Goal: Contribute content: Add original content to the website for others to see

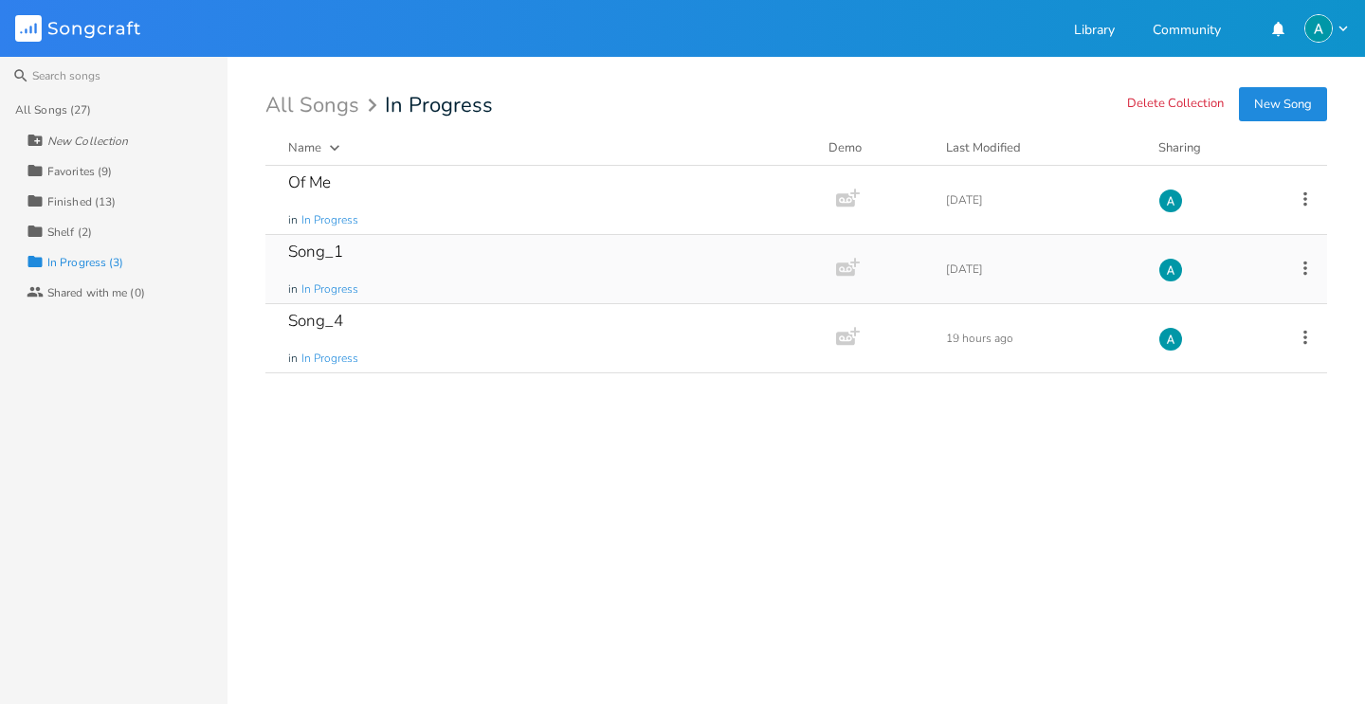
click at [467, 261] on div "Song_1 in In Progress" at bounding box center [546, 269] width 517 height 68
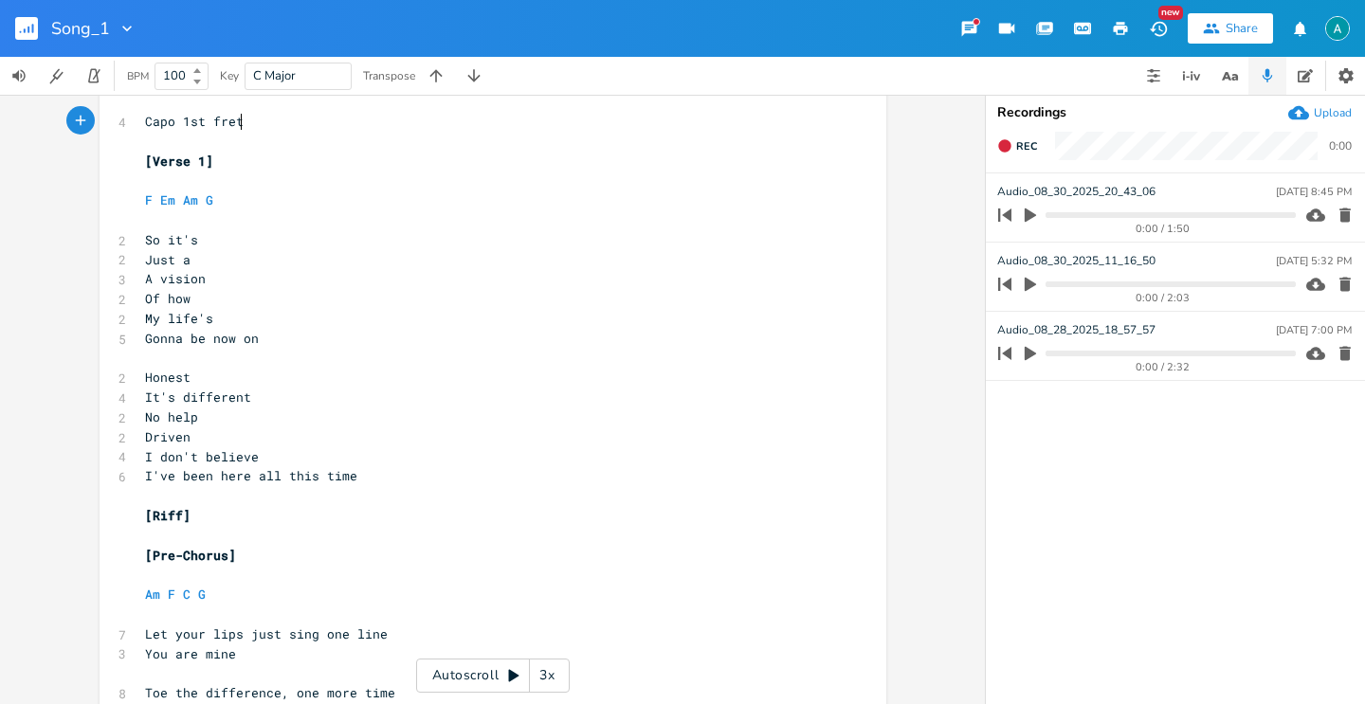
scroll to position [42, 0]
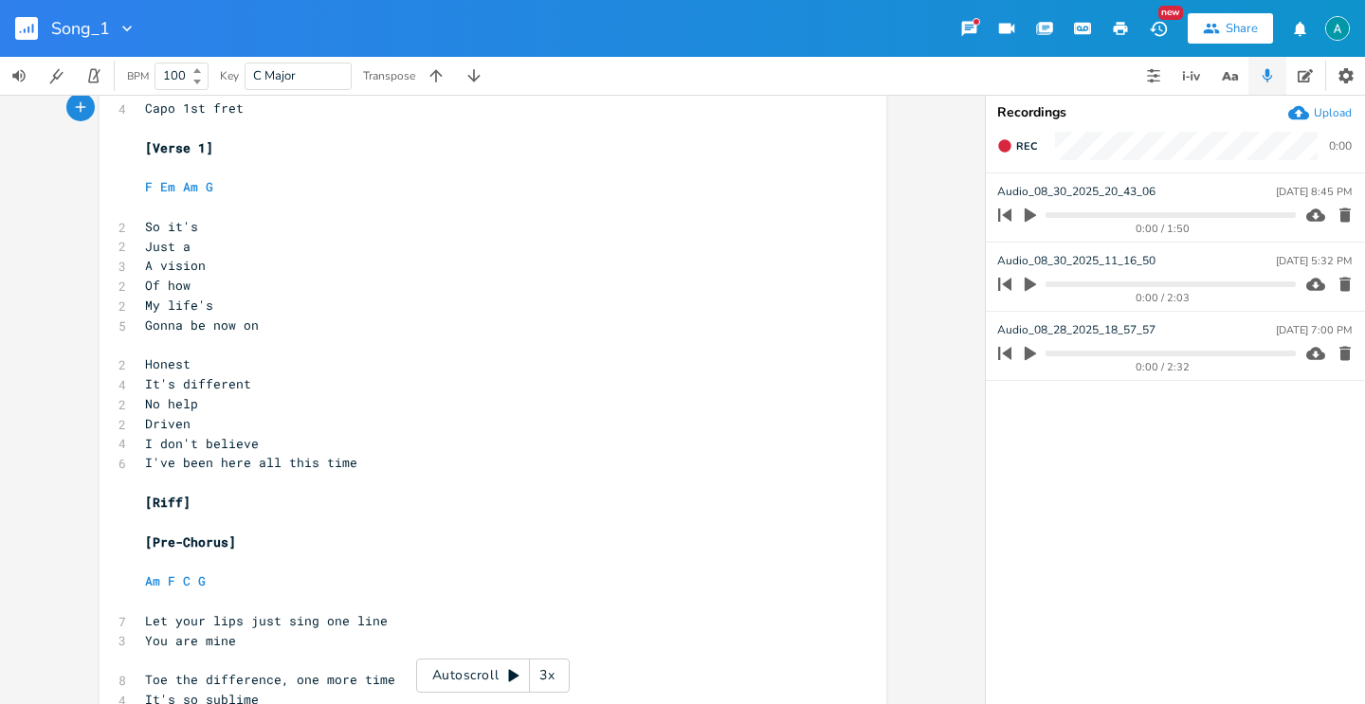
click at [29, 22] on rect "button" at bounding box center [26, 28] width 23 height 23
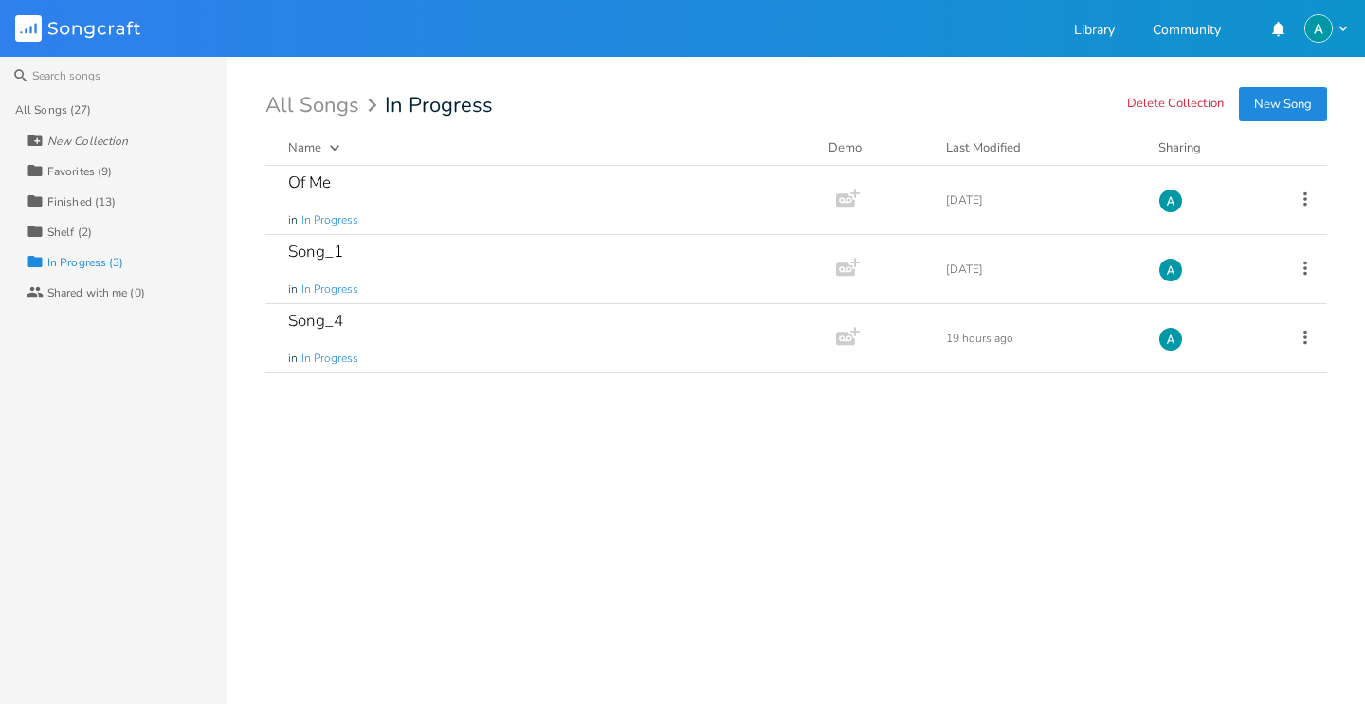
click at [1287, 105] on button "New Song" at bounding box center [1283, 104] width 88 height 34
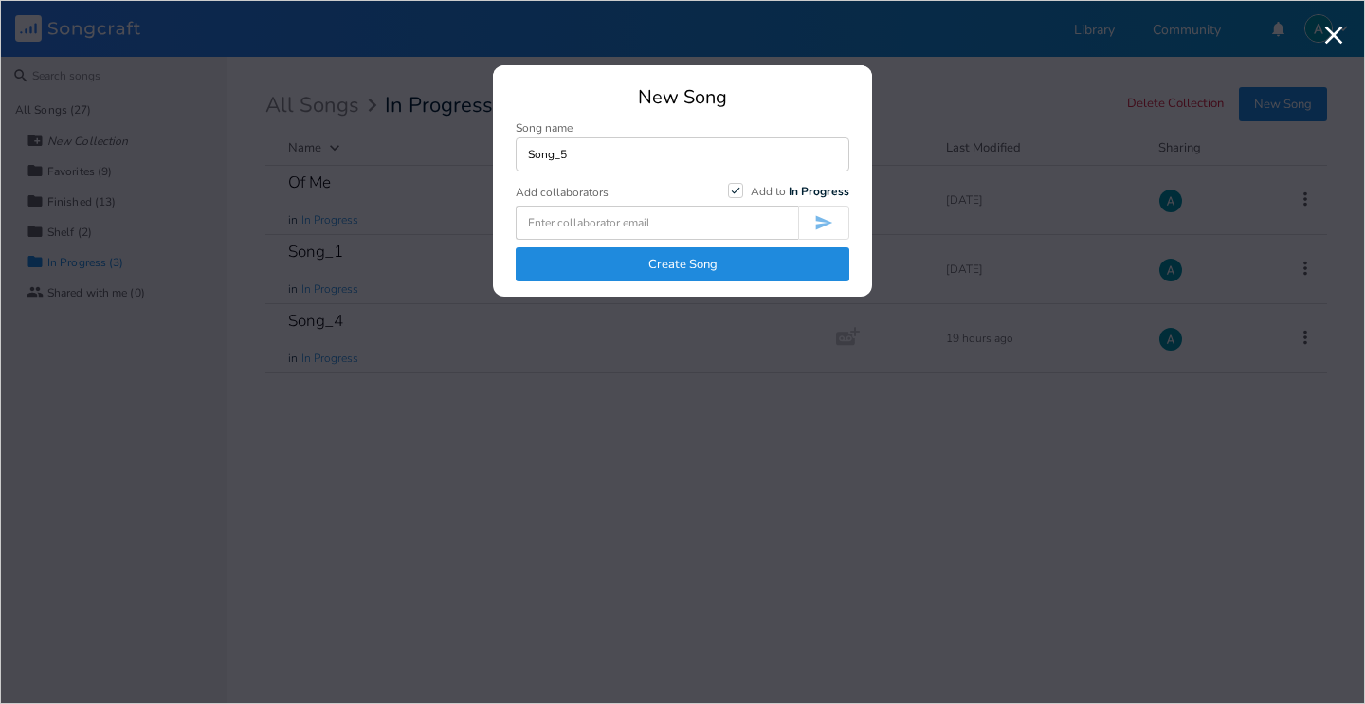
type input "Song_5"
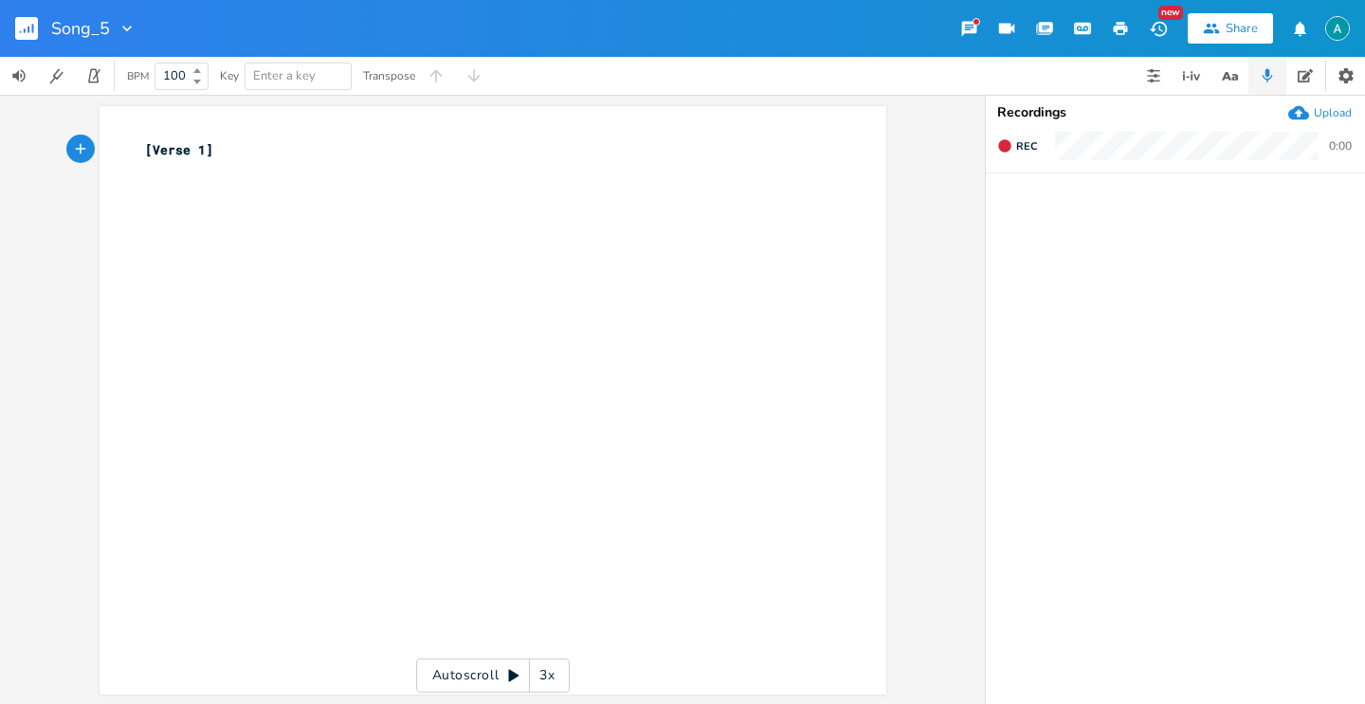
click at [569, 307] on div "xxxxxxxxxx [Verse 1] ​" at bounding box center [507, 418] width 732 height 564
type textarea "Am F C G"
click at [1346, 111] on div "Upload" at bounding box center [1333, 112] width 38 height 15
click at [377, 240] on div "xxxxxxxxxx [Verse 1] Am F C G" at bounding box center [507, 418] width 732 height 564
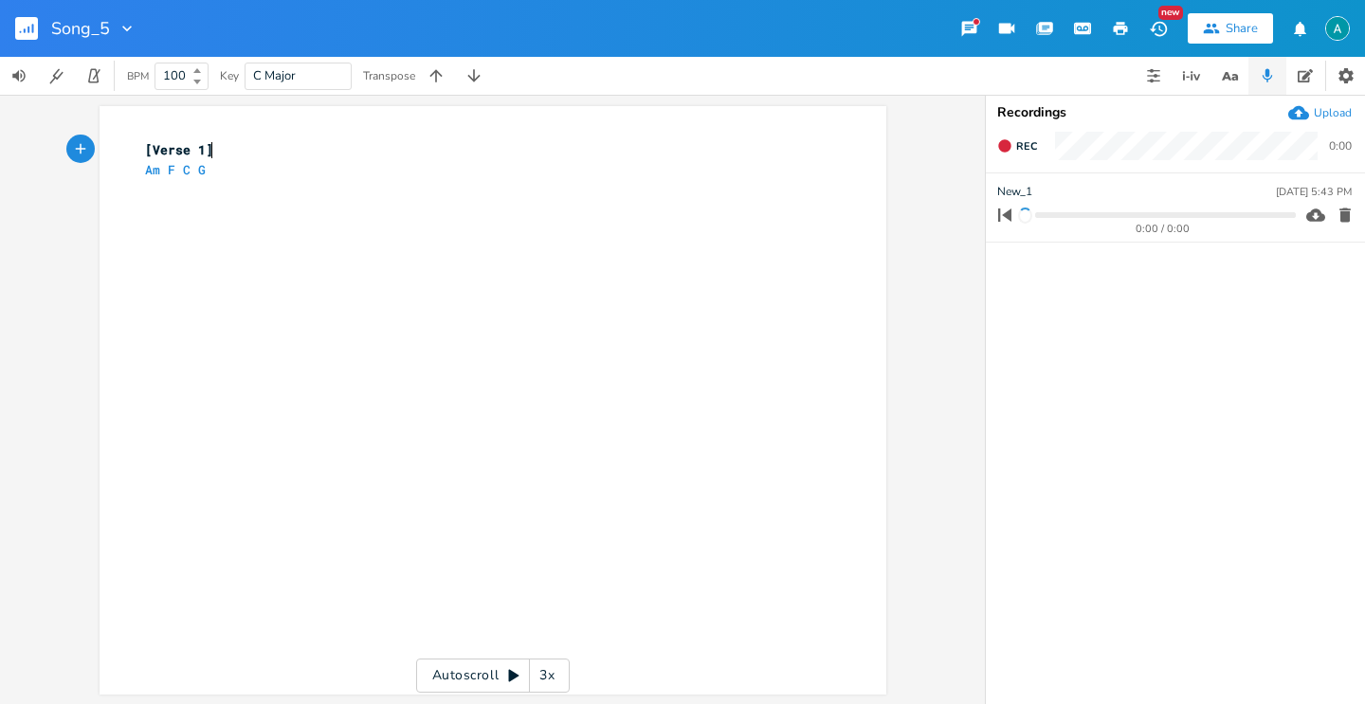
click at [346, 148] on pre "[Verse 1]" at bounding box center [483, 150] width 684 height 20
click at [317, 194] on pre "Am F C G" at bounding box center [483, 190] width 684 height 20
click at [1024, 217] on icon "button" at bounding box center [1029, 215] width 11 height 14
click at [1032, 214] on icon "button" at bounding box center [1030, 215] width 15 height 15
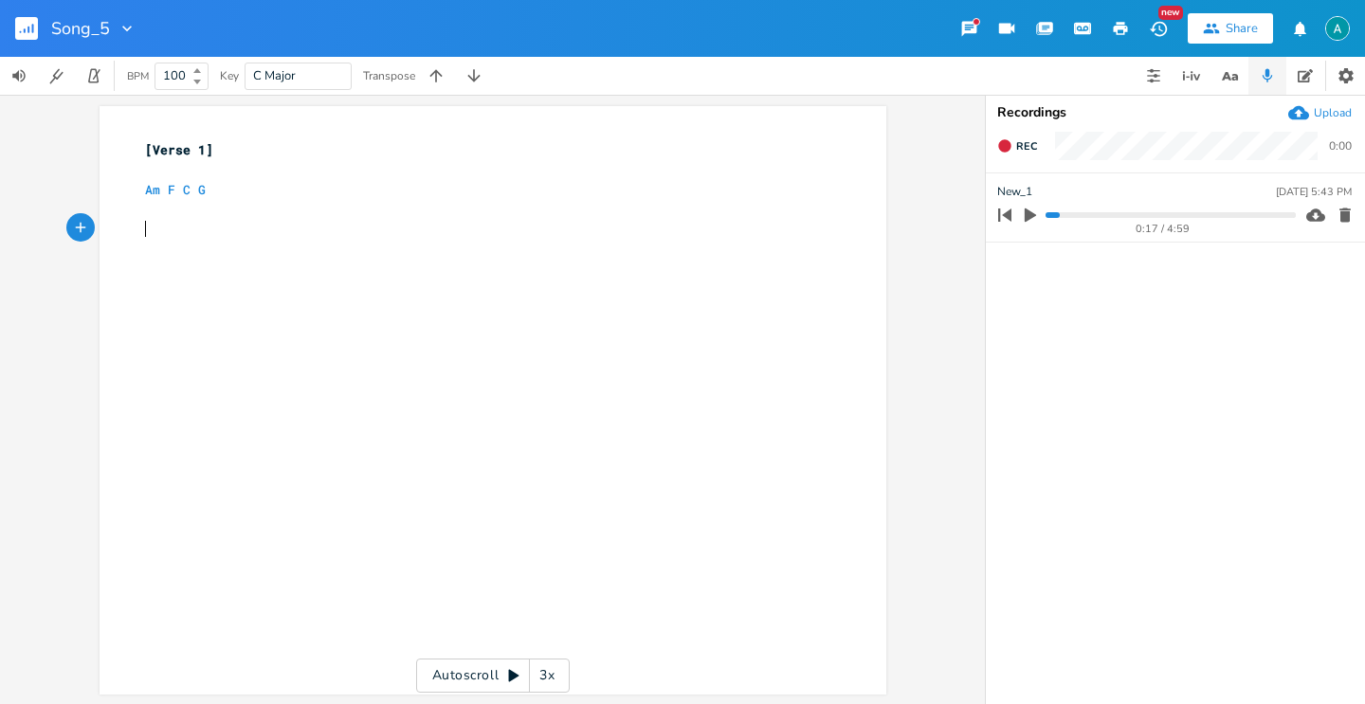
click at [732, 357] on div "xxxxxxxxxx [Verse 1] ​ Am F C G ​ ​" at bounding box center [507, 418] width 732 height 564
type textarea "So when it's all over"
type textarea "Was it o"
type textarea "worth jt"
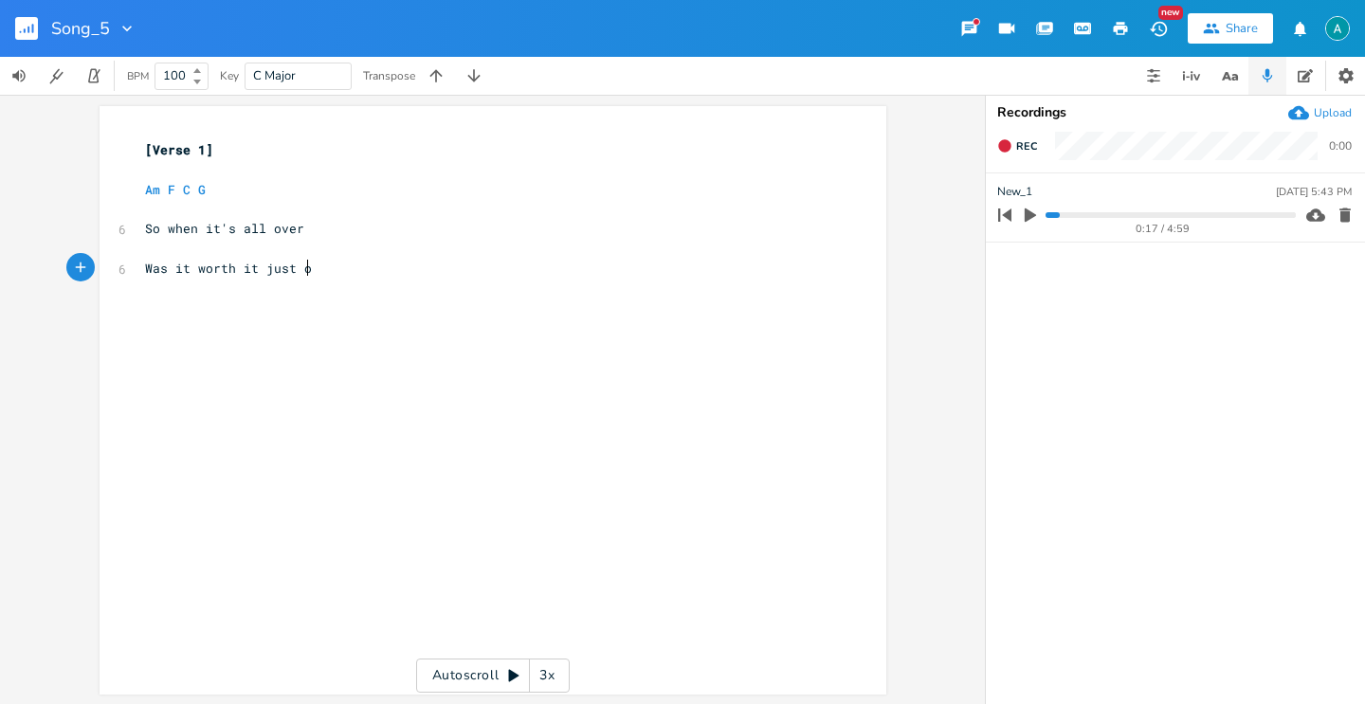
type textarea "it just o"
type textarea "to pretend"
type textarea "So you just wanna figutr"
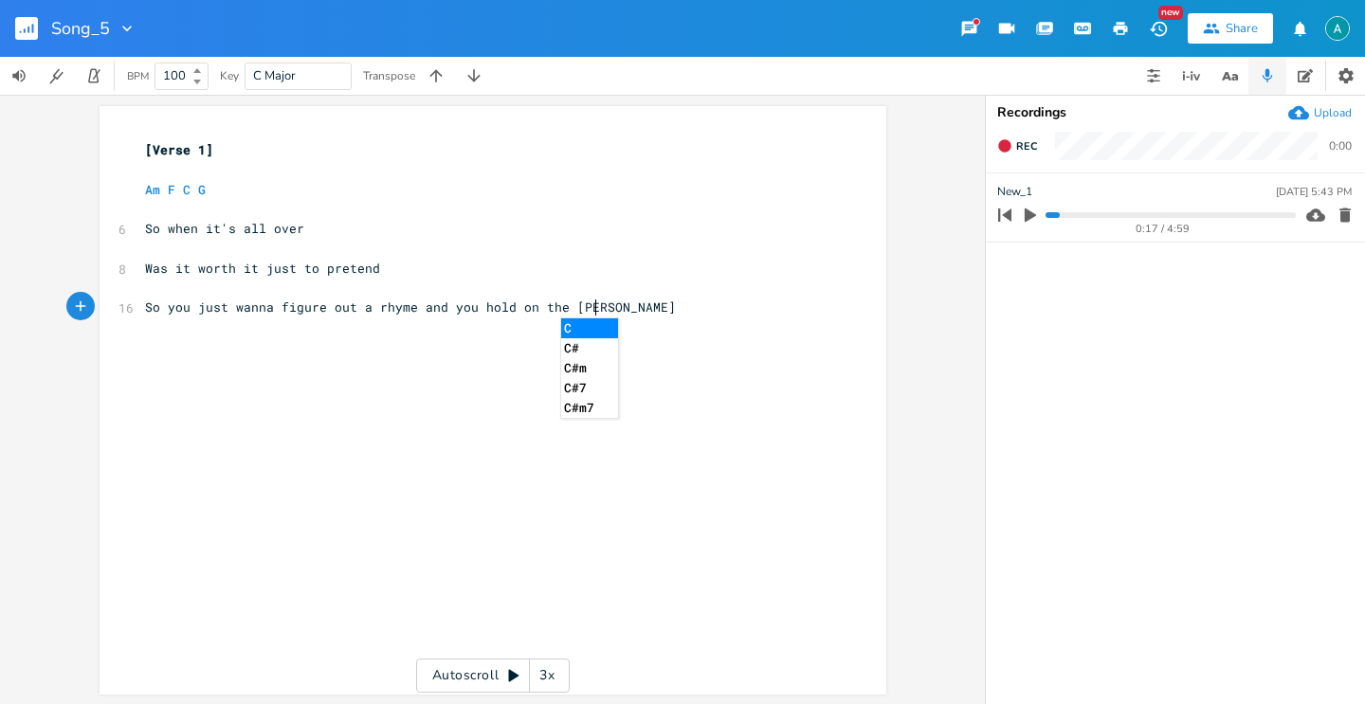
type textarea "re out a rhyme and you hold on the crime"
type textarea "Of a living hustlers a"
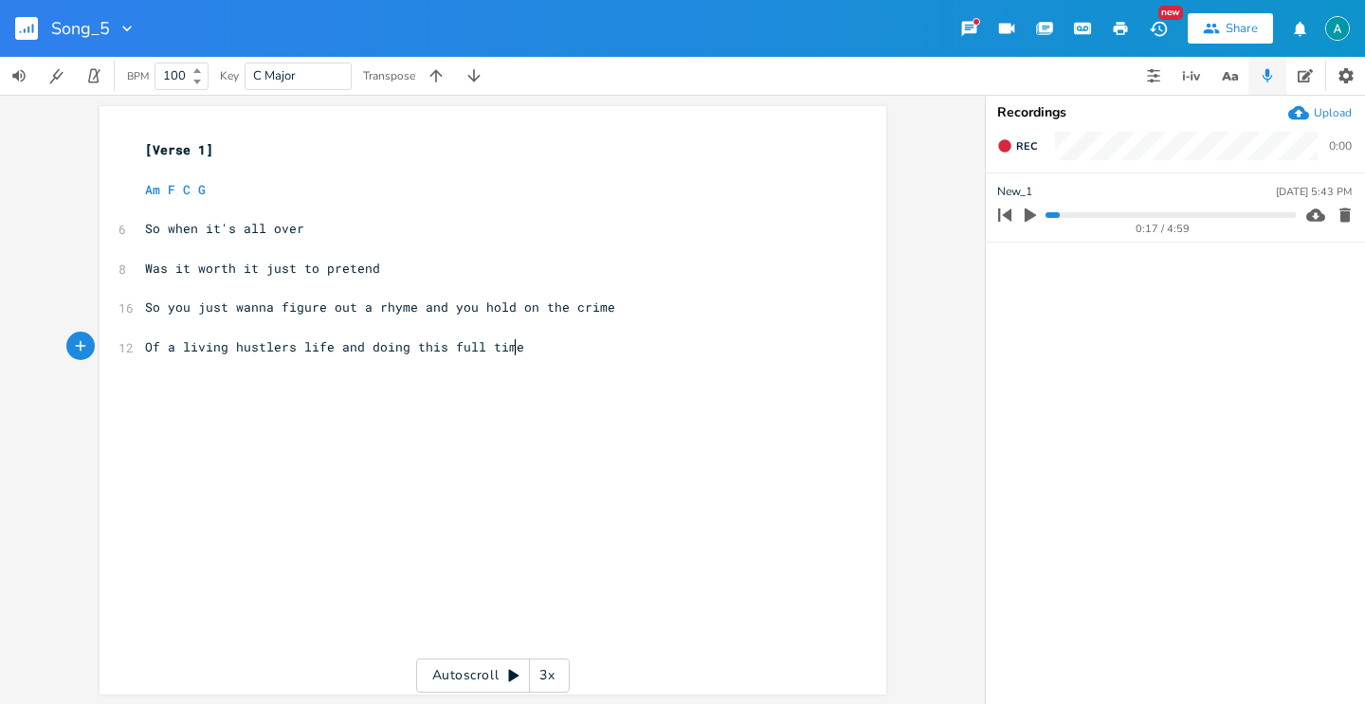
scroll to position [0, 153]
type textarea "life and doing this full time"
type textarea "I don' t"
type textarea "t"
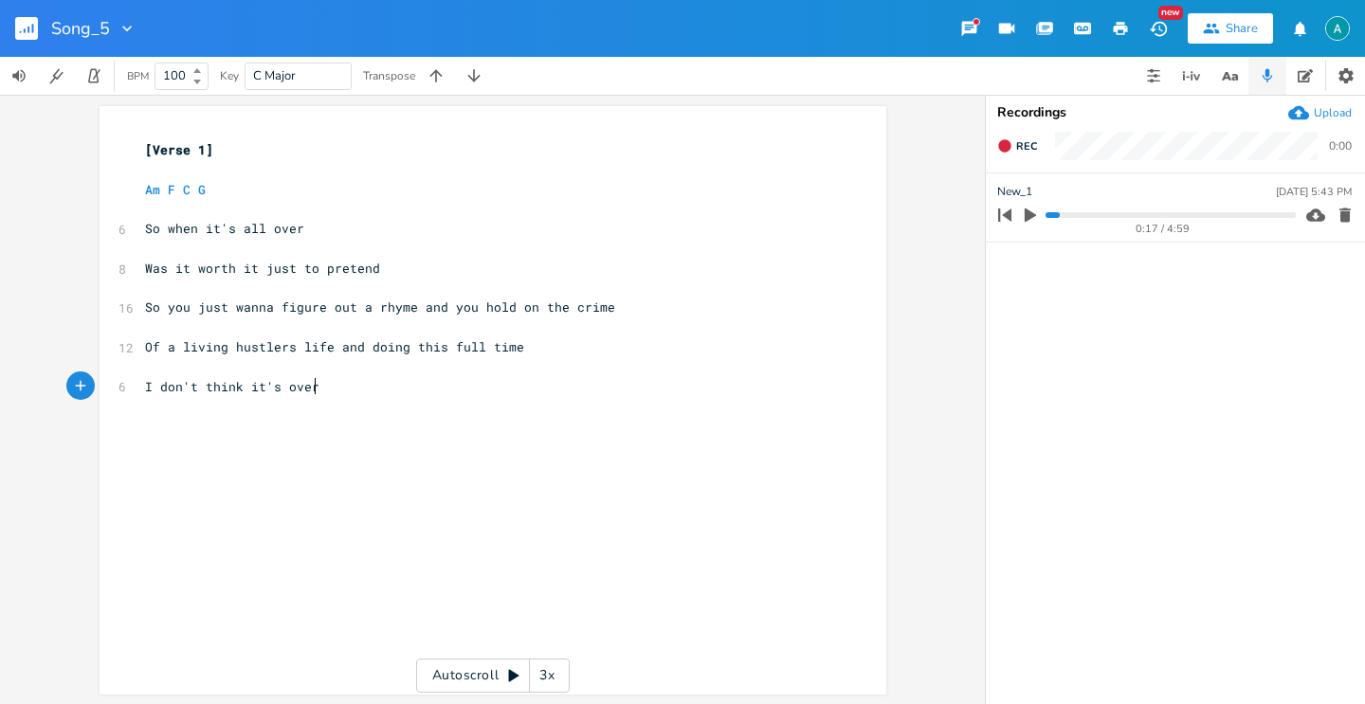
type textarea "'t think it's over"
type textarea "rated to be o"
type textarea "sober"
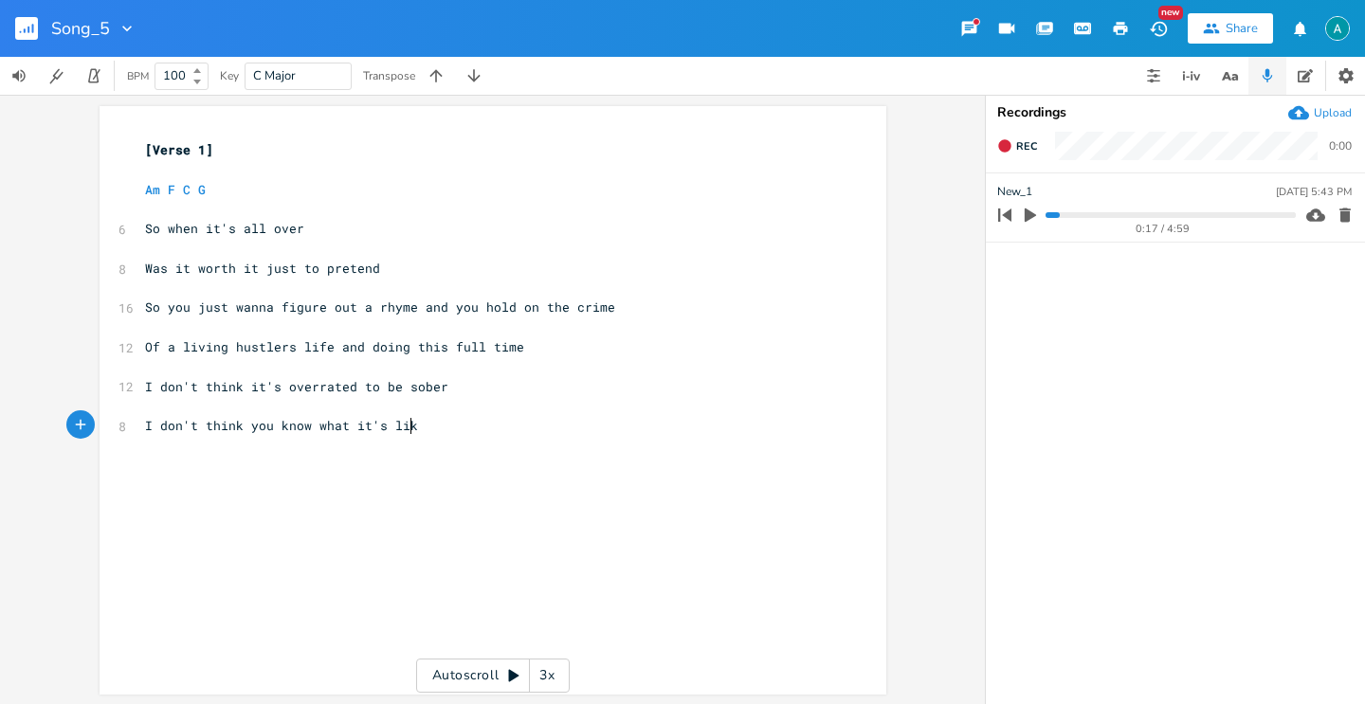
type textarea "I don't think you know what it's like"
click at [1230, 79] on icon "button" at bounding box center [1230, 76] width 24 height 24
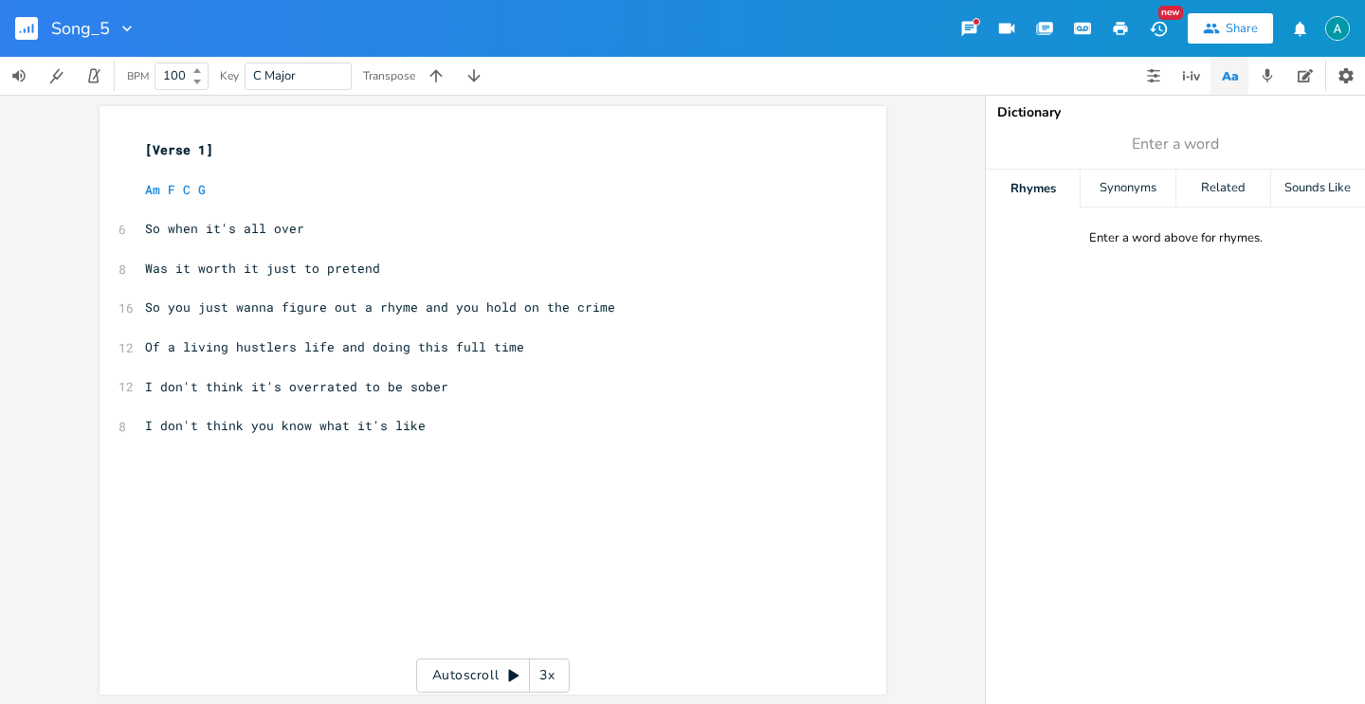
click at [1223, 139] on span "Enter a word" at bounding box center [1175, 144] width 379 height 34
type input "sober"
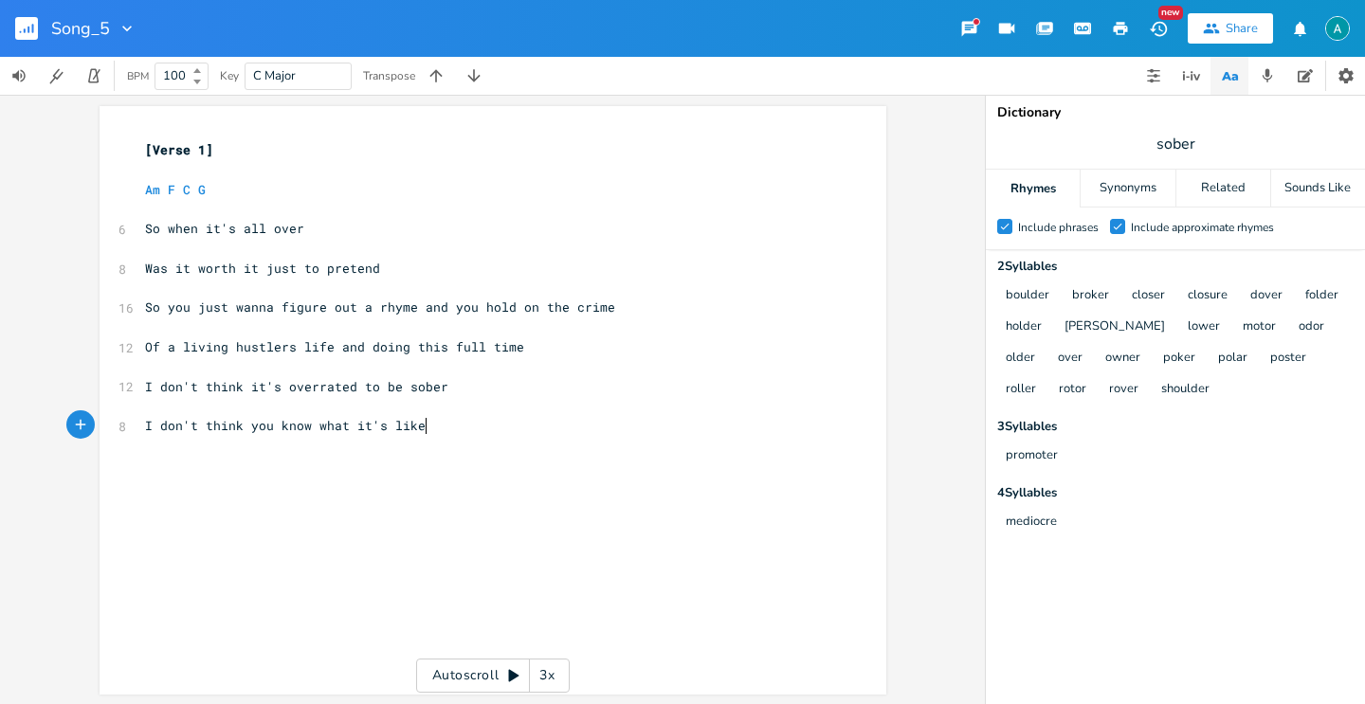
click at [617, 426] on pre "I don't think you know what it's like" at bounding box center [483, 426] width 684 height 20
type textarea "I don't think you"
type textarea "'re really mediocre"
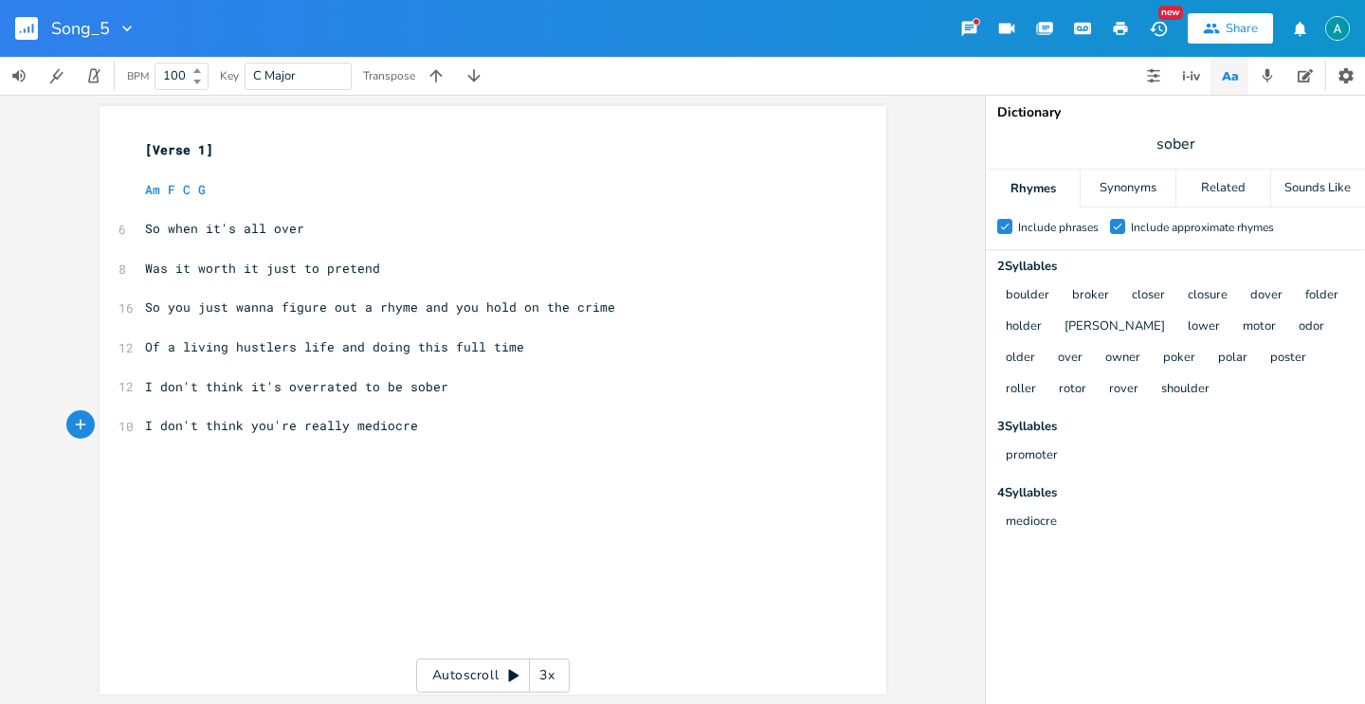
click at [332, 426] on span "I don't think you're really mediocre" at bounding box center [281, 425] width 273 height 17
type textarea "really"
click at [332, 426] on span "I don't think you're really mediocre" at bounding box center [281, 425] width 273 height 17
click at [340, 438] on div "x [Verse 1] ​ Am F C G ​ 6 So when it's all over ​ 8 Was it worth it just to pr…" at bounding box center [483, 287] width 684 height 303
click at [340, 433] on span "I don't think you're really mediocre" at bounding box center [281, 425] width 273 height 17
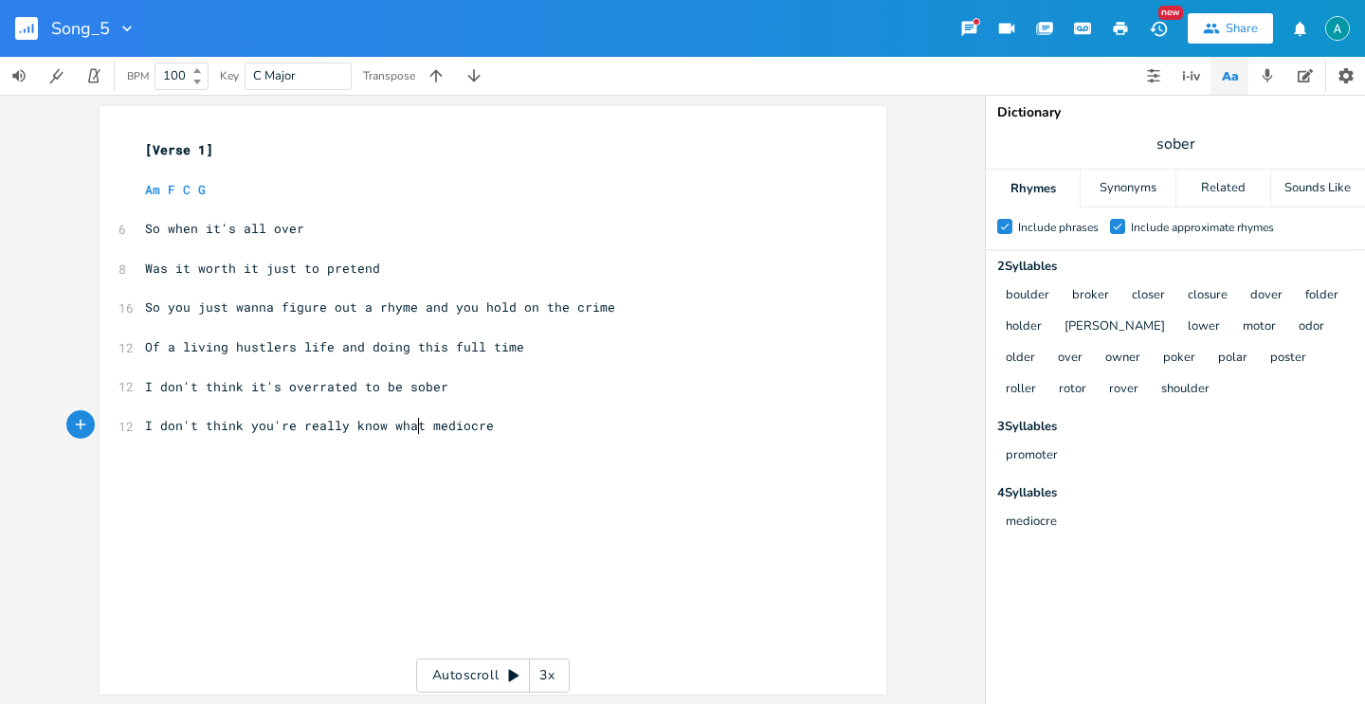
scroll to position [0, 75]
type textarea "know whats"
click at [291, 228] on span "So when it's all over" at bounding box center [224, 228] width 159 height 17
type textarea "come to an end"
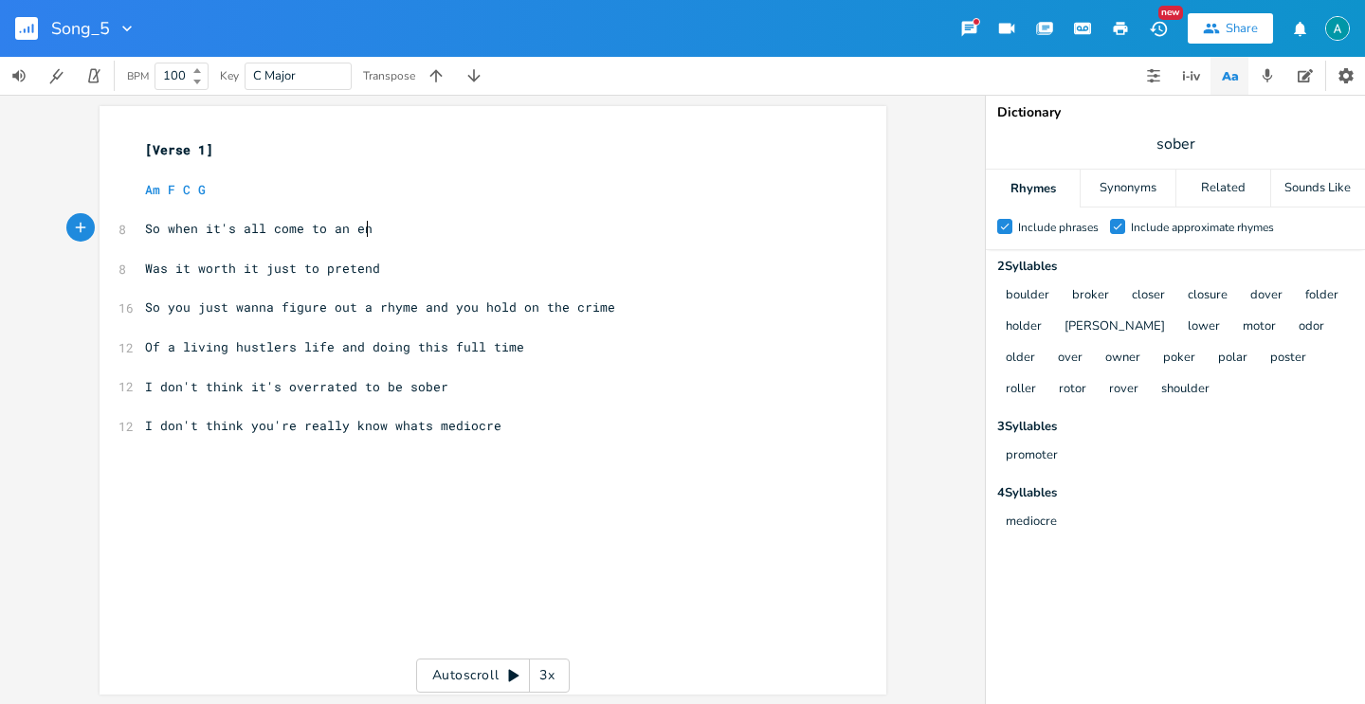
scroll to position [0, 89]
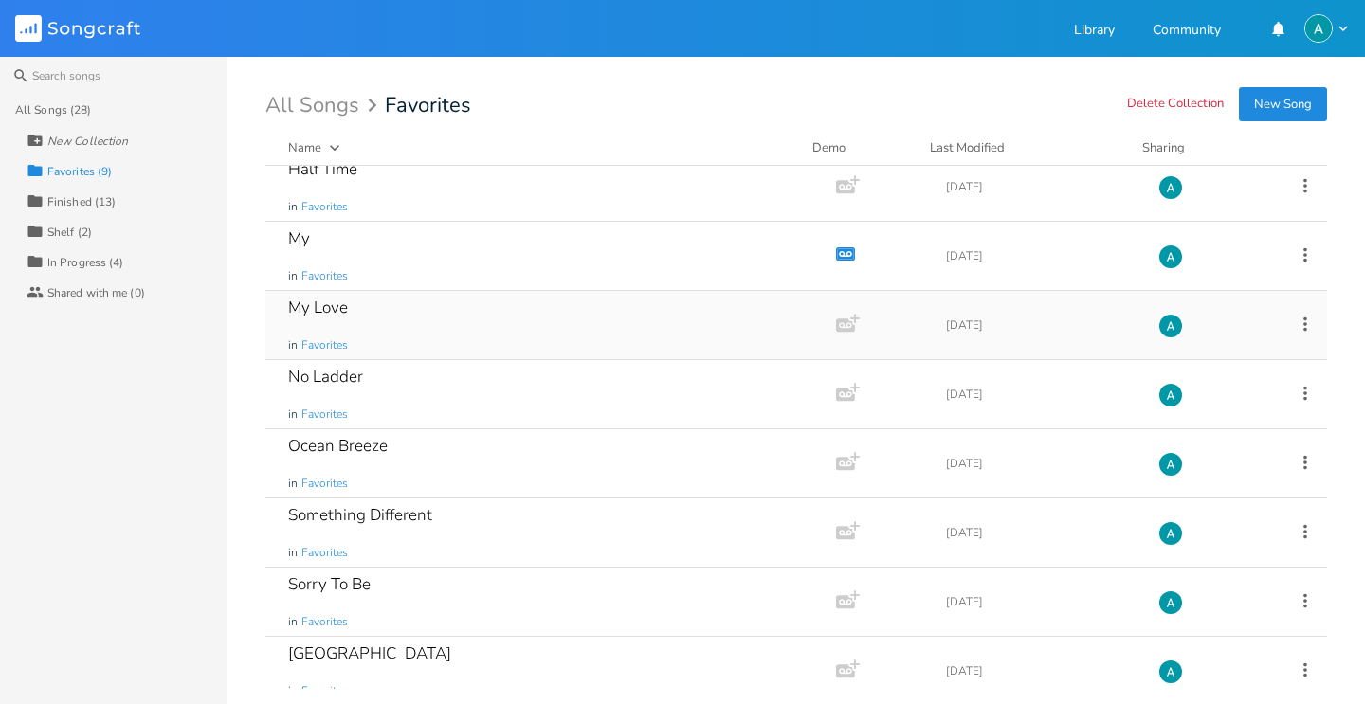
scroll to position [100, 0]
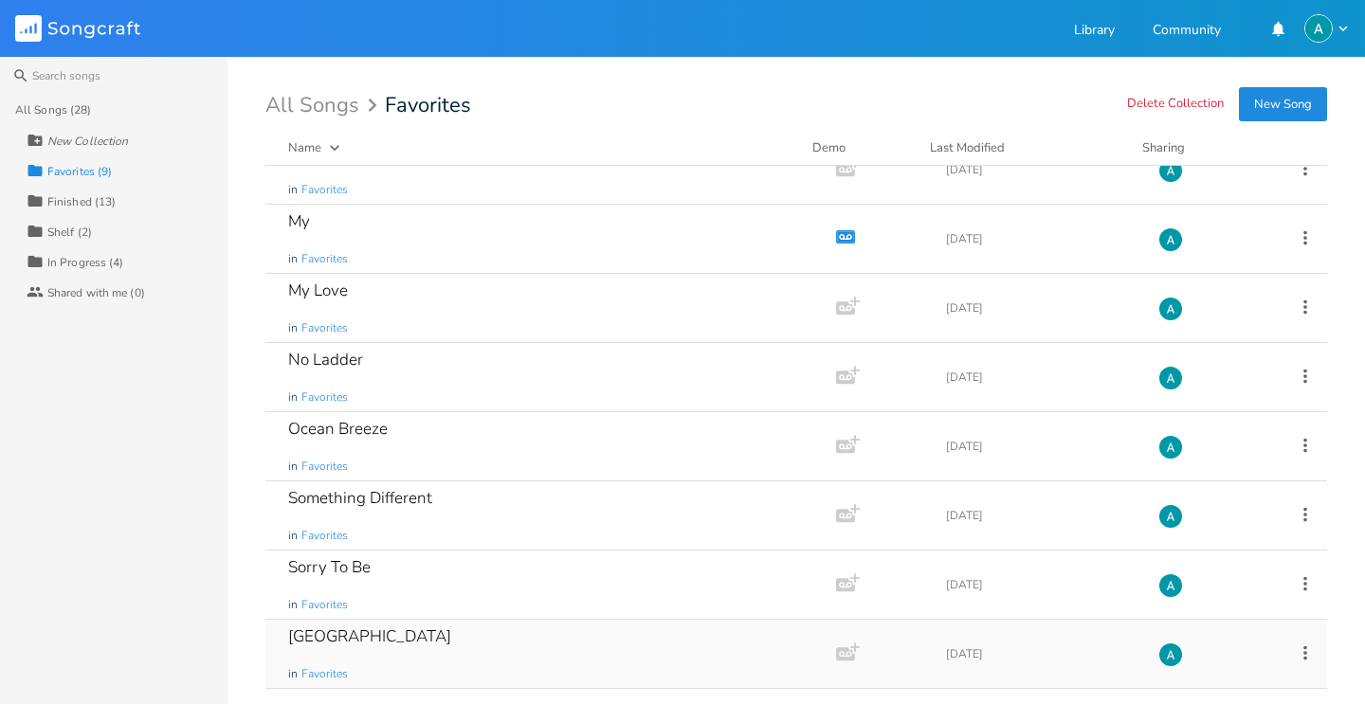
click at [454, 658] on div "South Sea in Favorites" at bounding box center [546, 654] width 517 height 68
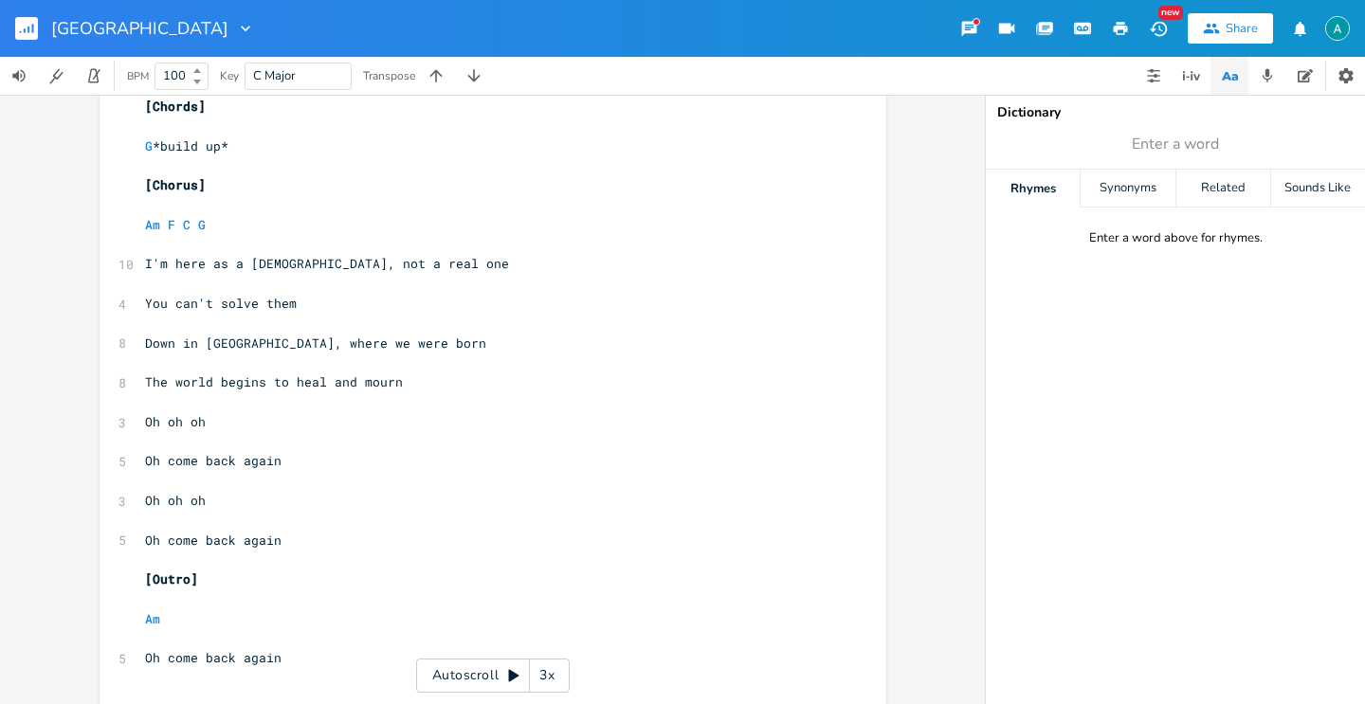
scroll to position [2194, 0]
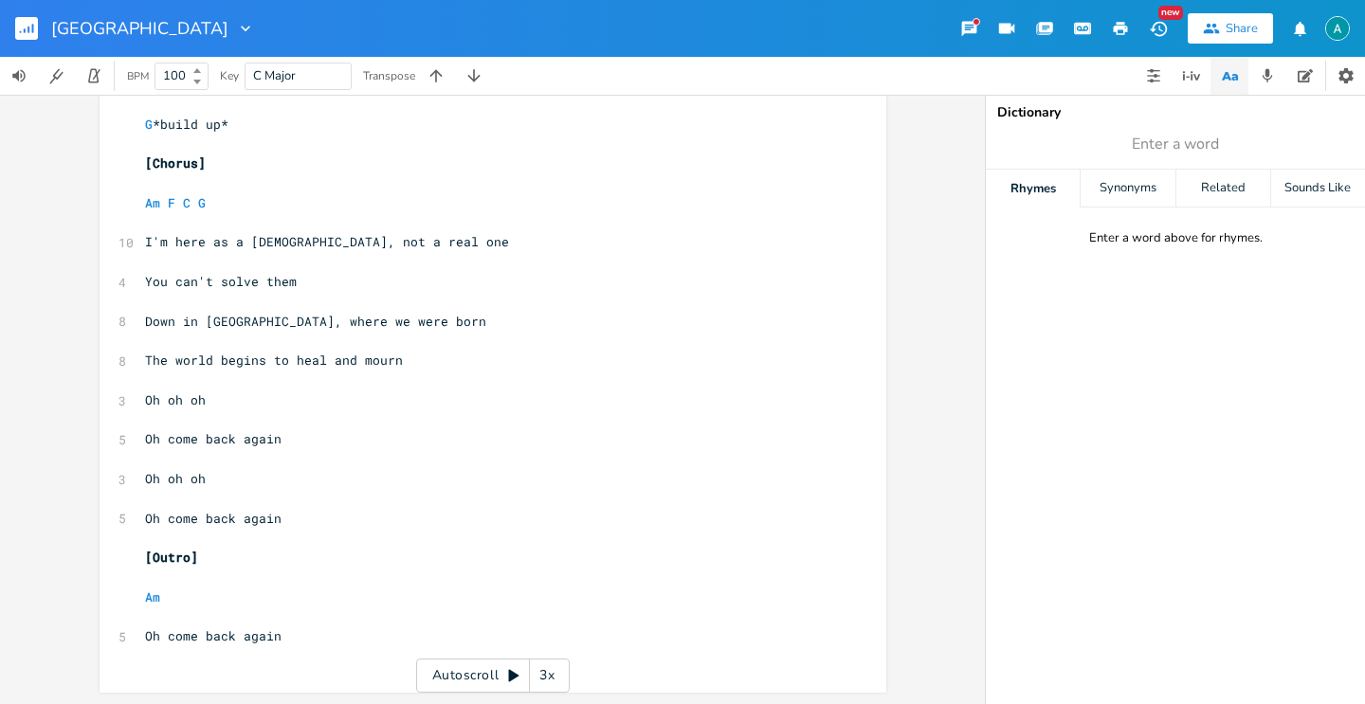
click at [215, 518] on span "Oh come back again" at bounding box center [213, 518] width 136 height 17
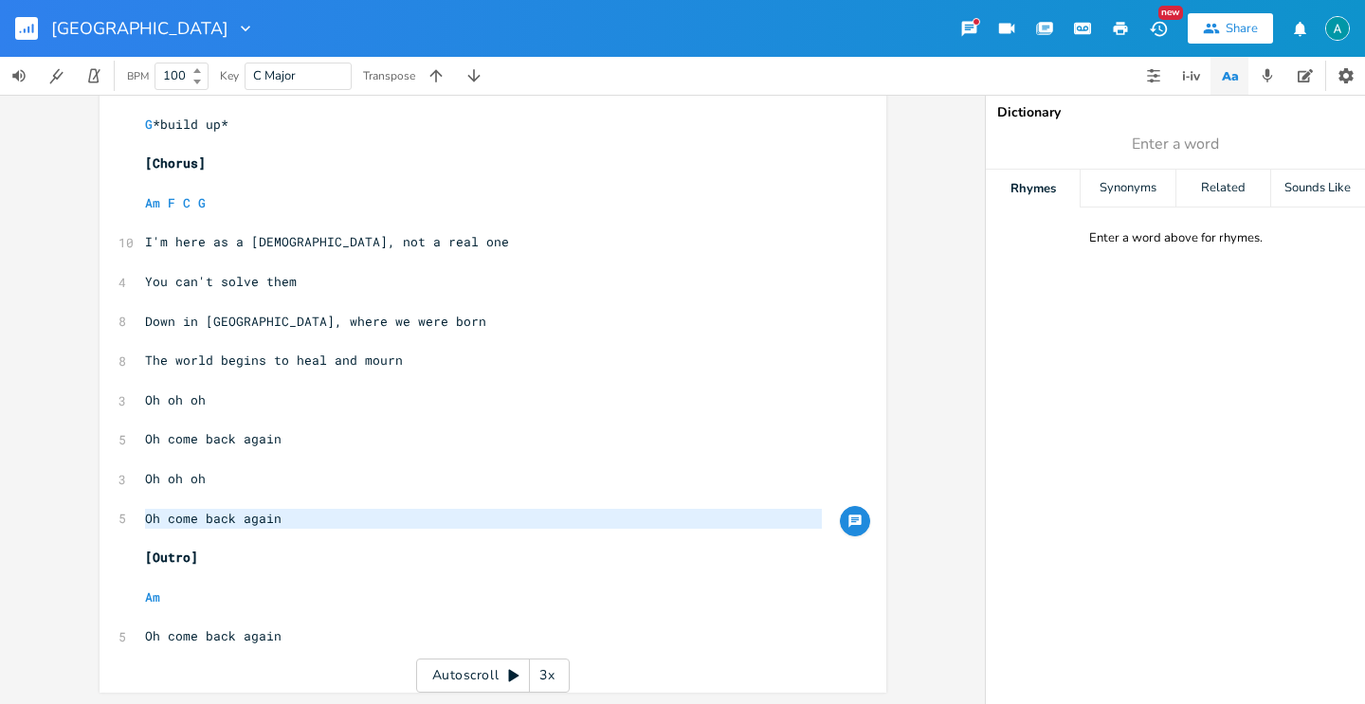
scroll to position [2174, 0]
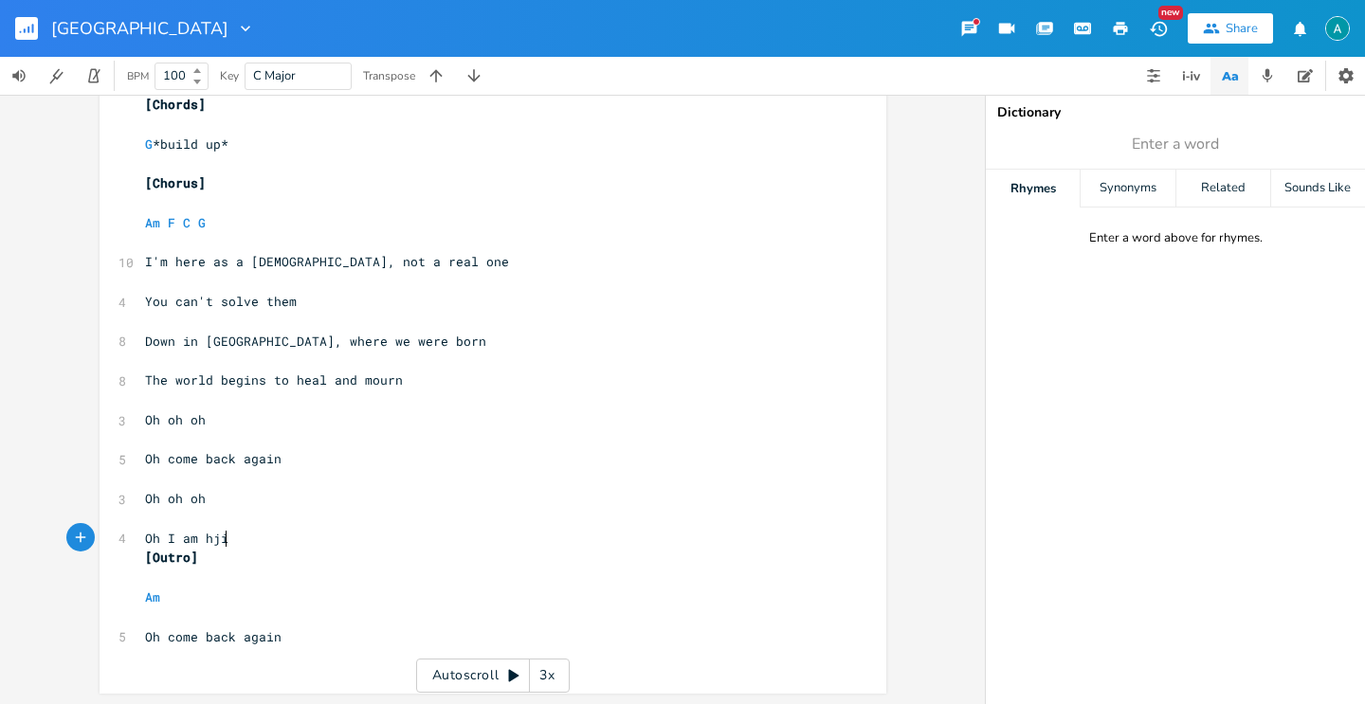
type textarea "Oh I am hjim"
type textarea "im"
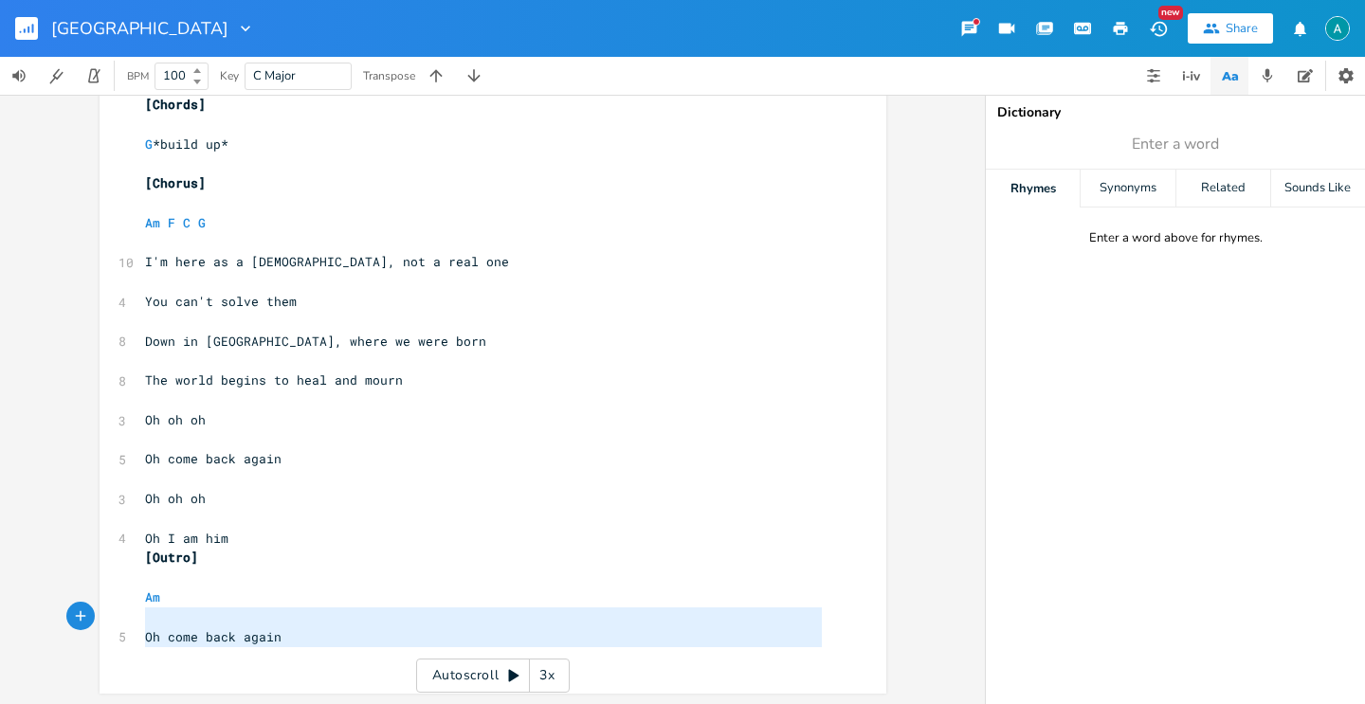
type textarea "[Outro] Am Oh come back again"
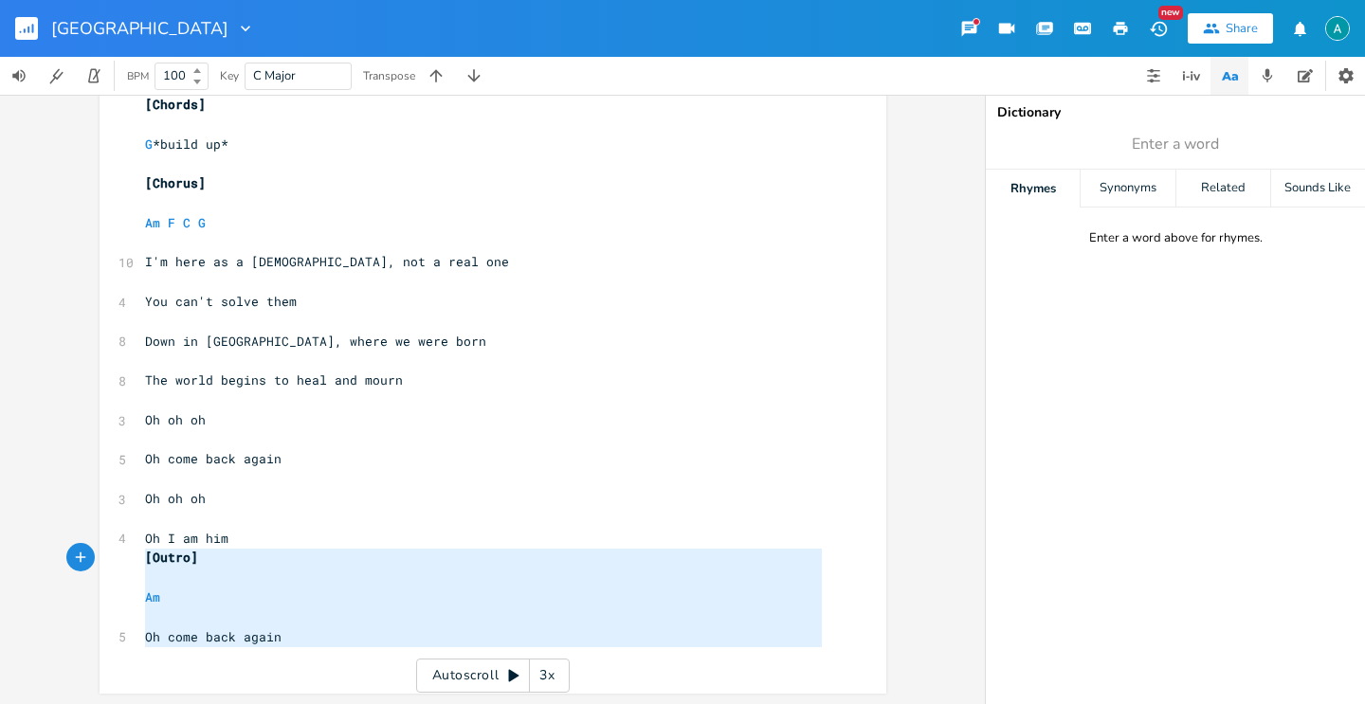
drag, startPoint x: 305, startPoint y: 659, endPoint x: 56, endPoint y: 560, distance: 268.0
click at [56, 560] on div "[Outro] Am Oh come back again x 3 6th capo ​ [Verse 1] ​ Am D G ​ 7 I'm seeing …" at bounding box center [492, 399] width 985 height 609
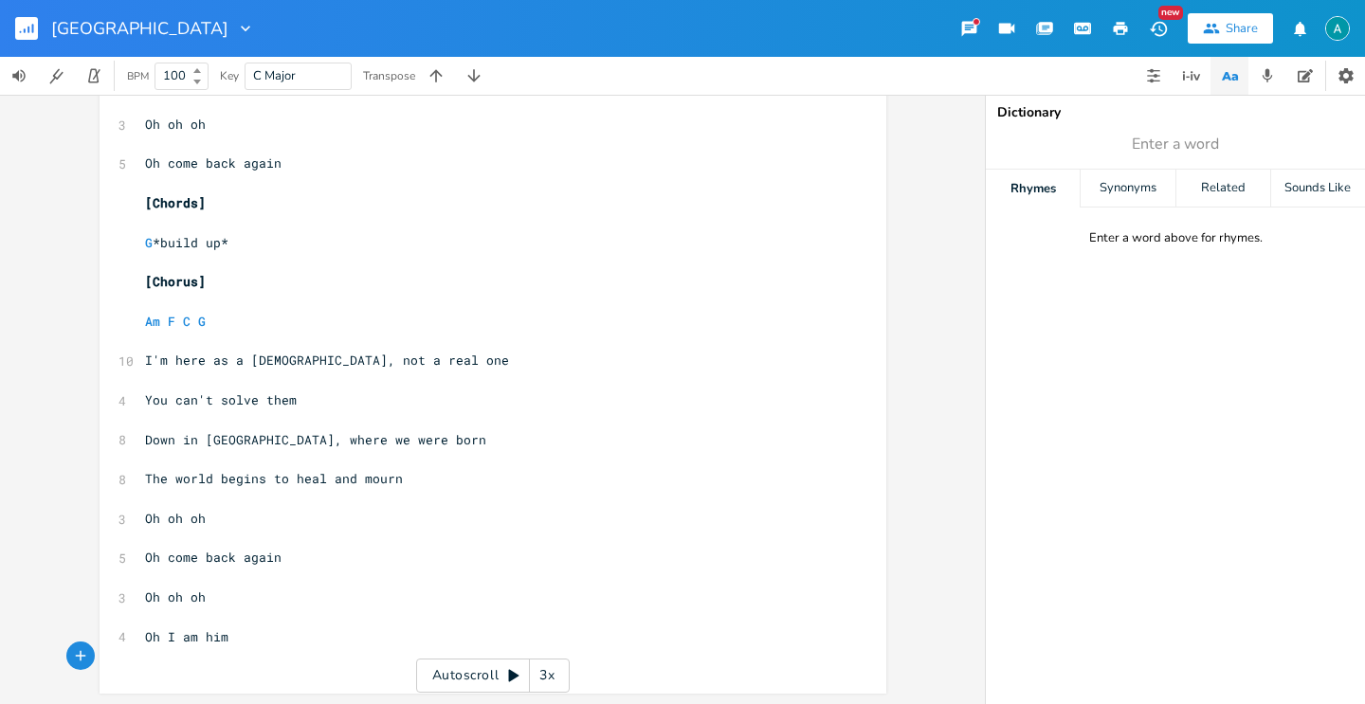
click at [22, 30] on rect "button" at bounding box center [26, 28] width 23 height 23
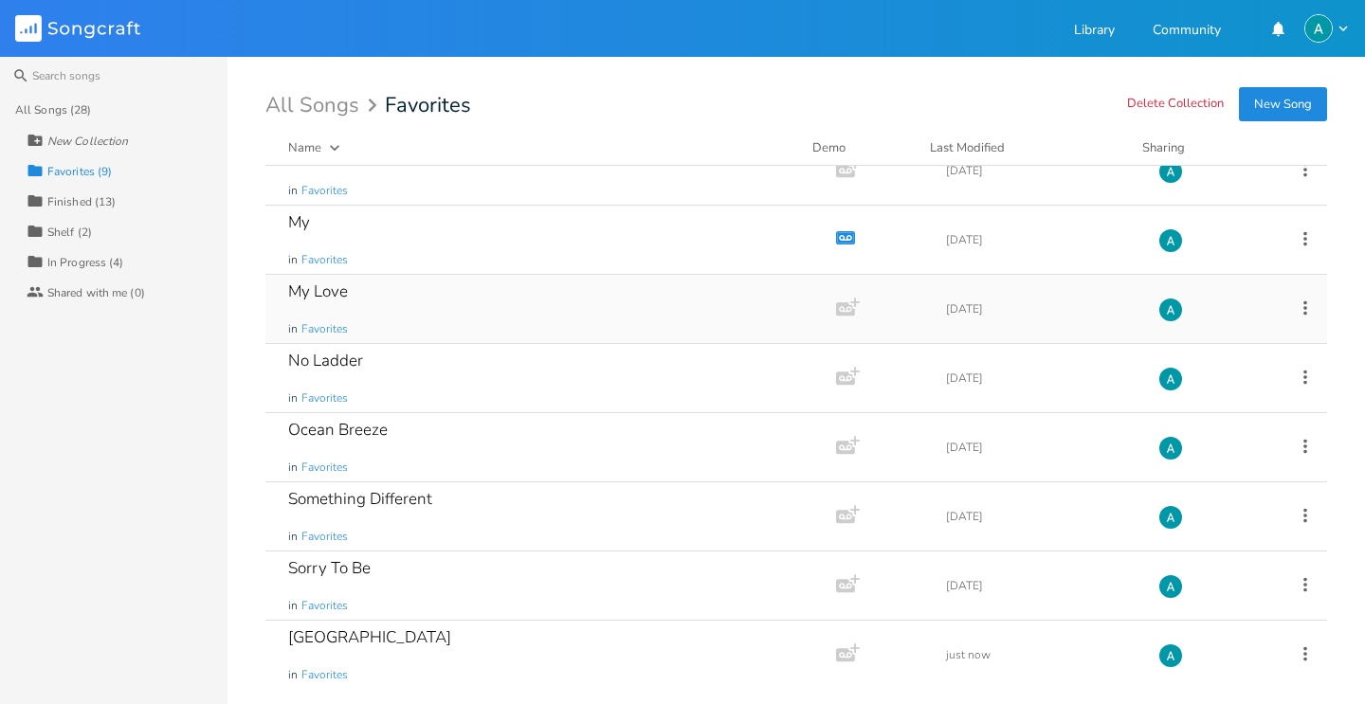
scroll to position [100, 0]
click at [463, 579] on div "Sorry To Be in Favorites" at bounding box center [546, 585] width 517 height 68
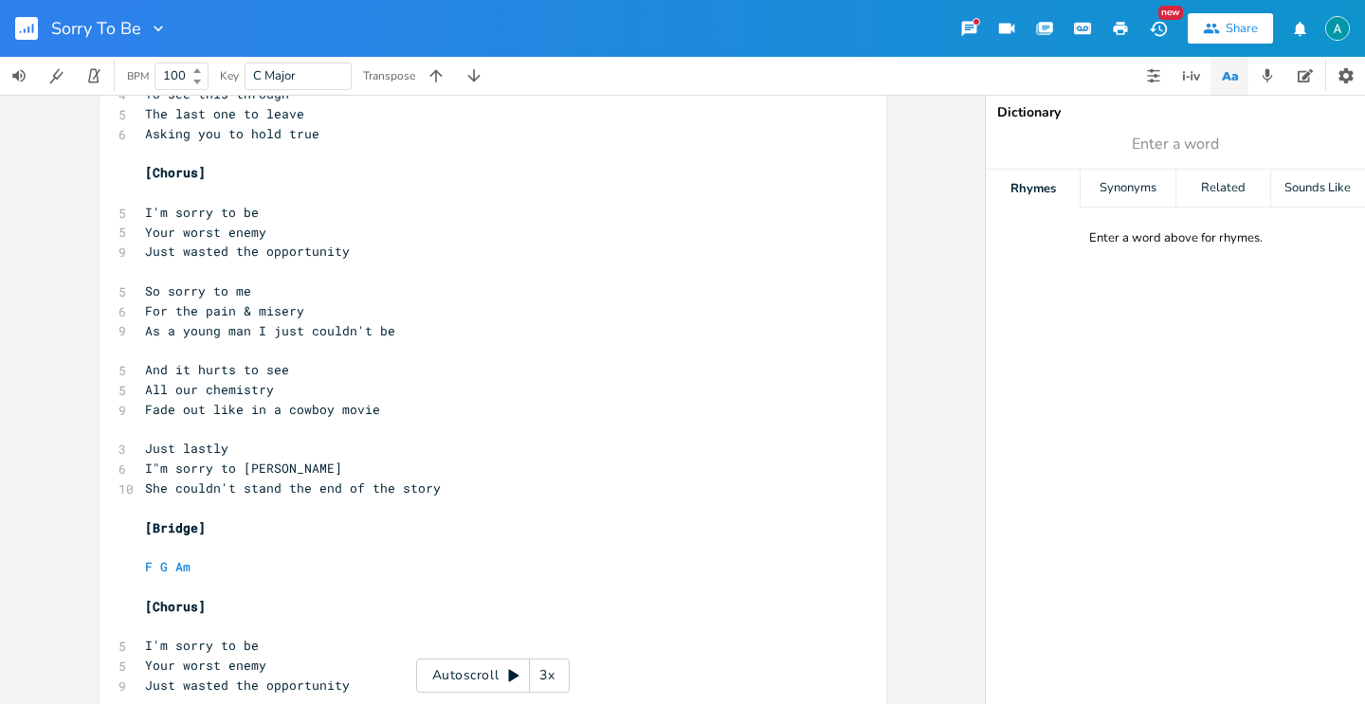
scroll to position [639, 0]
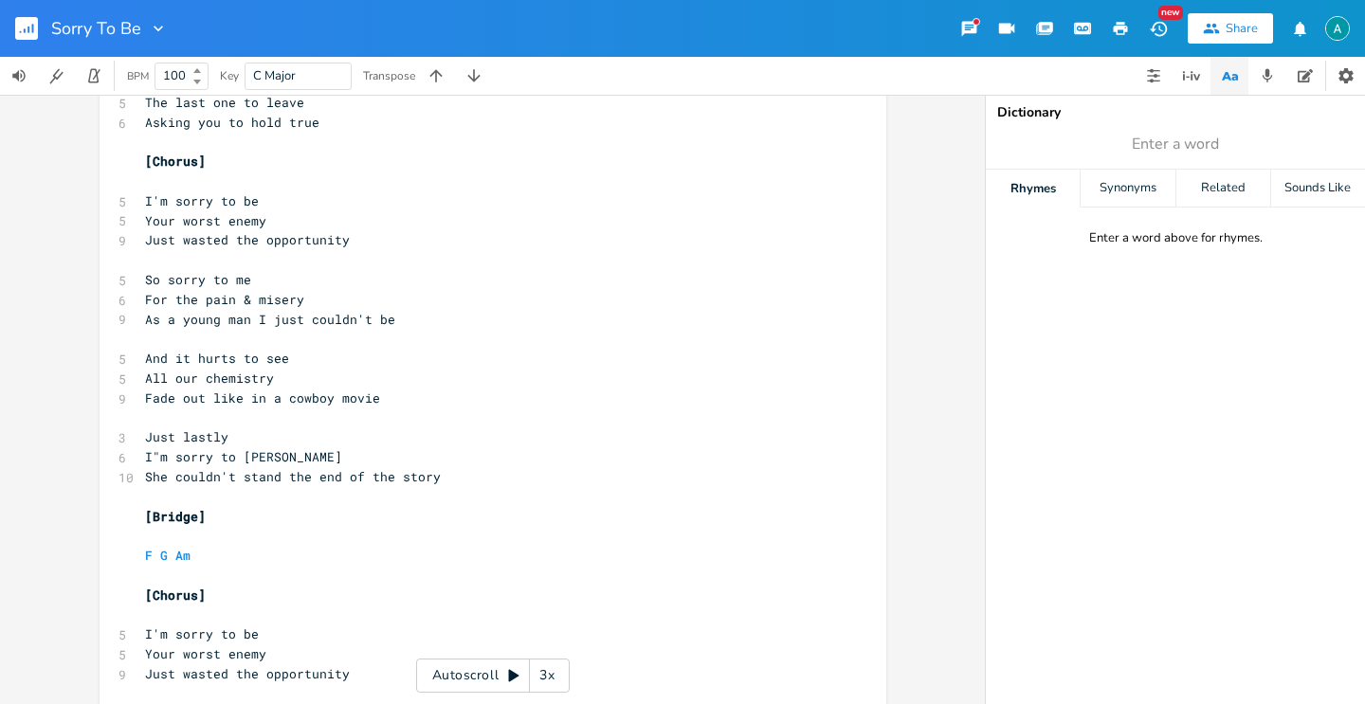
click at [34, 19] on rect "button" at bounding box center [26, 28] width 23 height 23
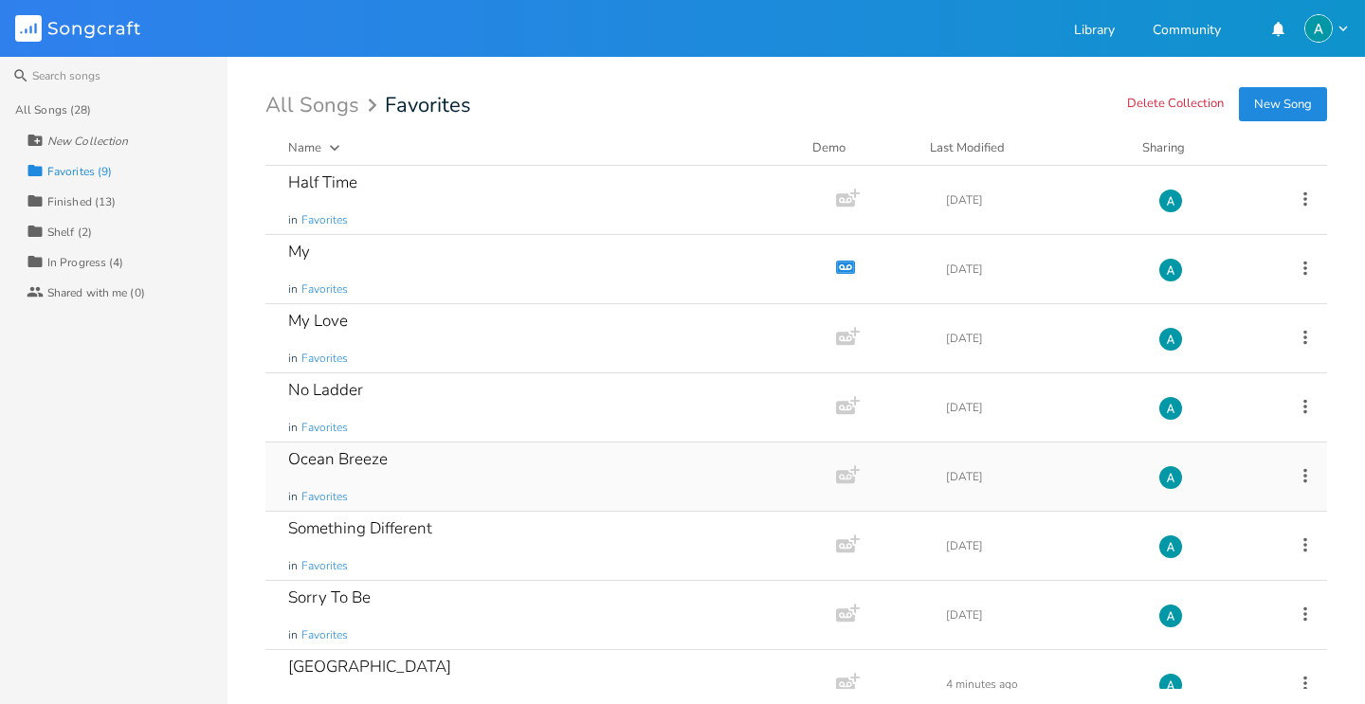
scroll to position [100, 0]
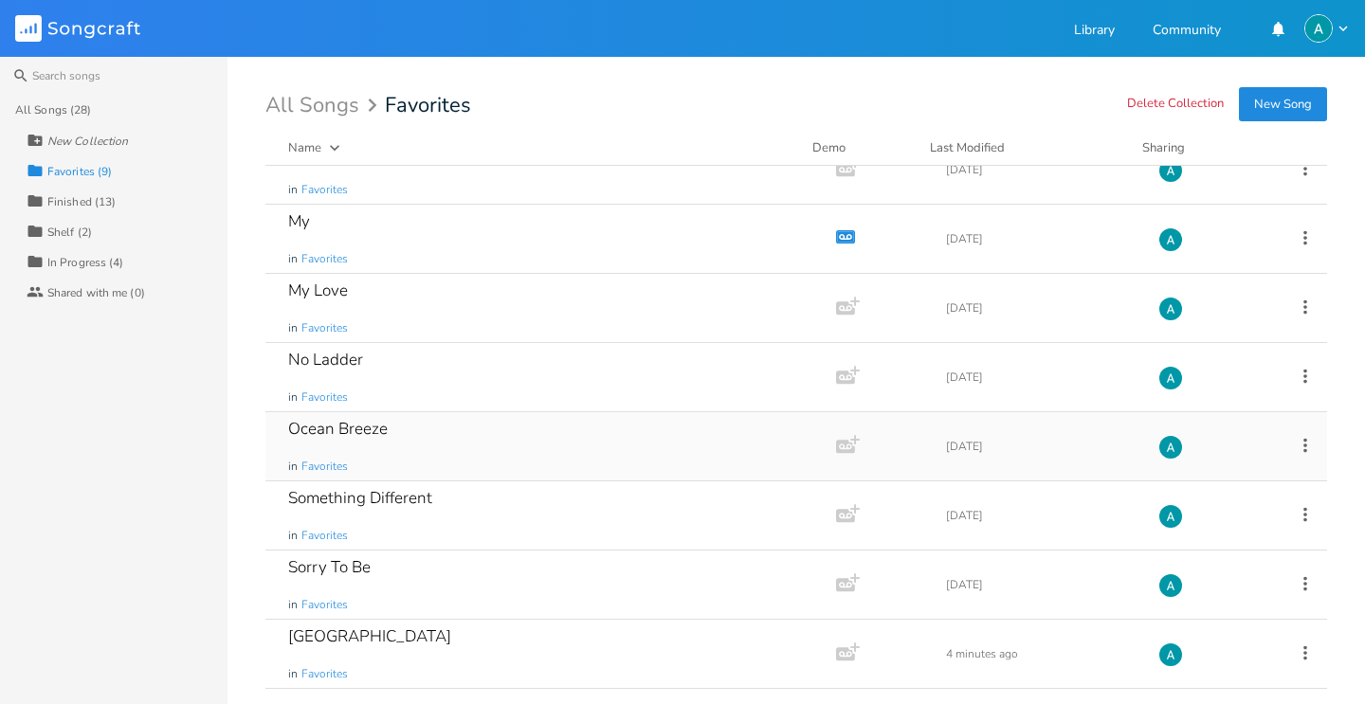
click at [460, 445] on div "Ocean Breeze in Favorites" at bounding box center [546, 446] width 517 height 68
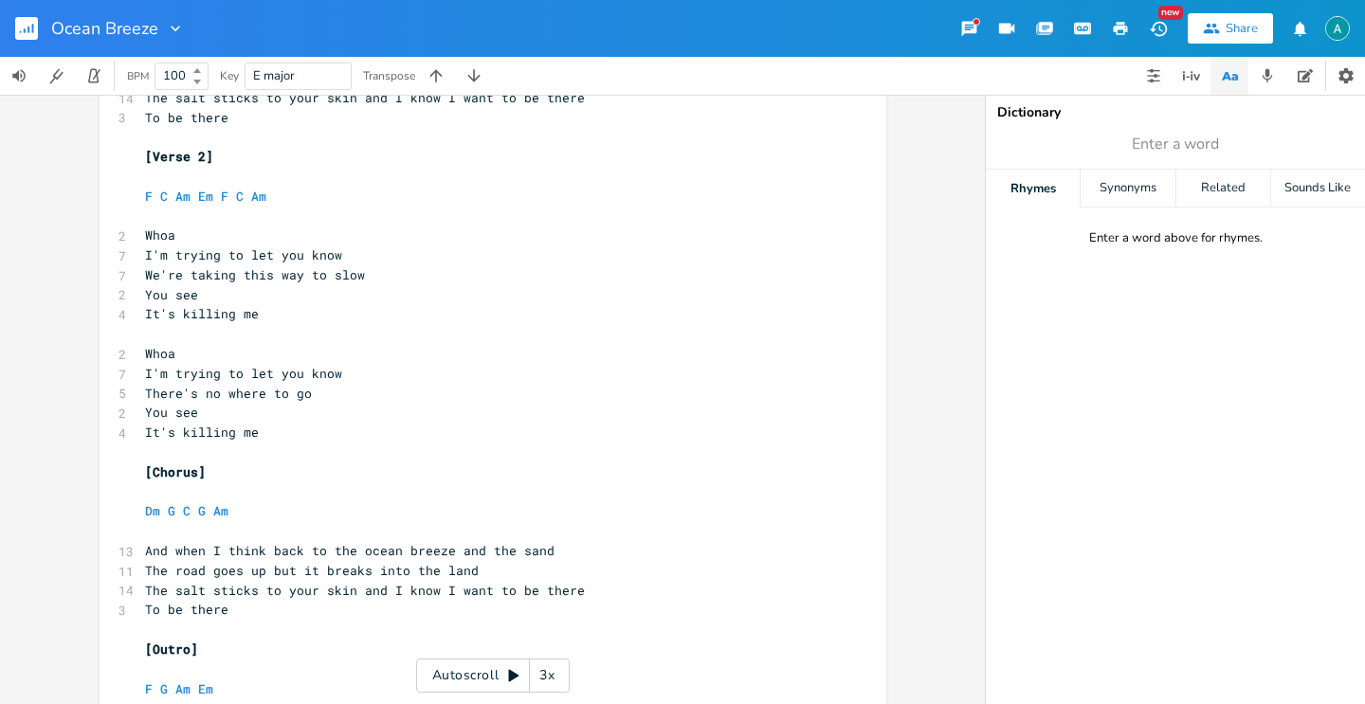
scroll to position [637, 0]
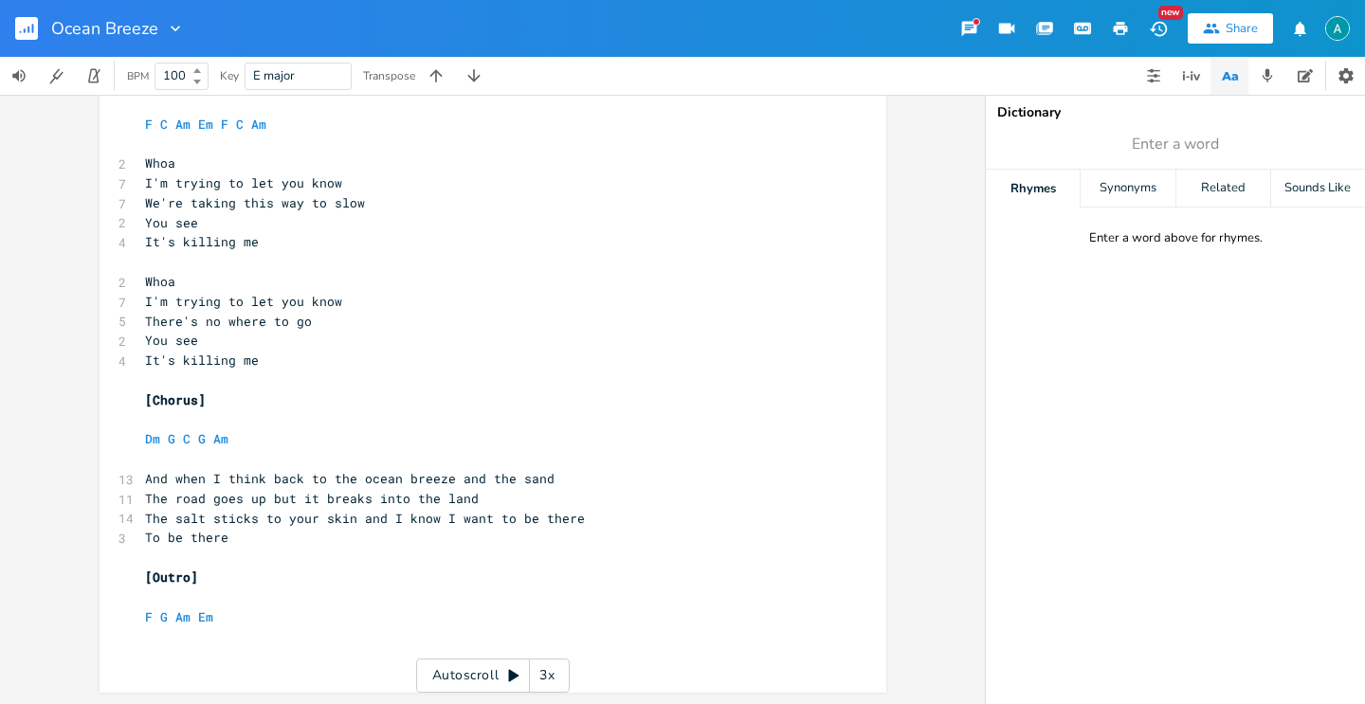
click at [29, 33] on rect "button" at bounding box center [26, 28] width 23 height 23
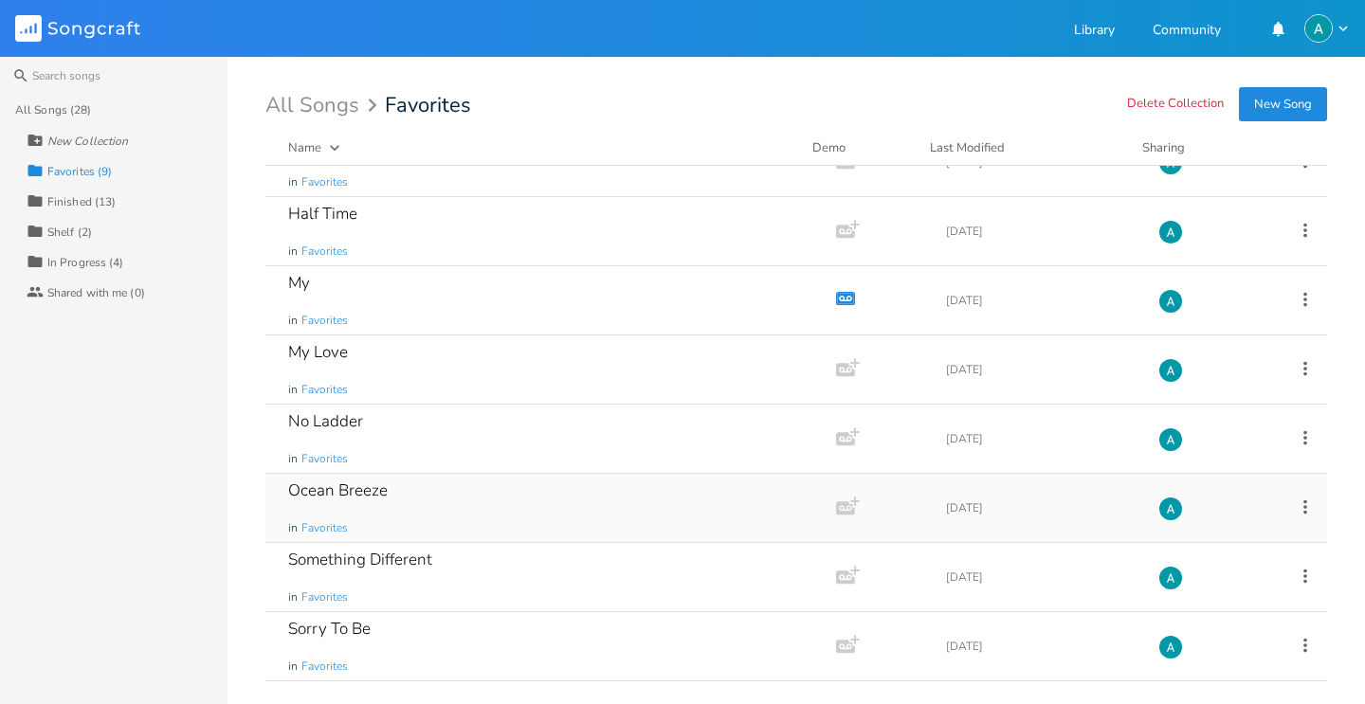
scroll to position [100, 0]
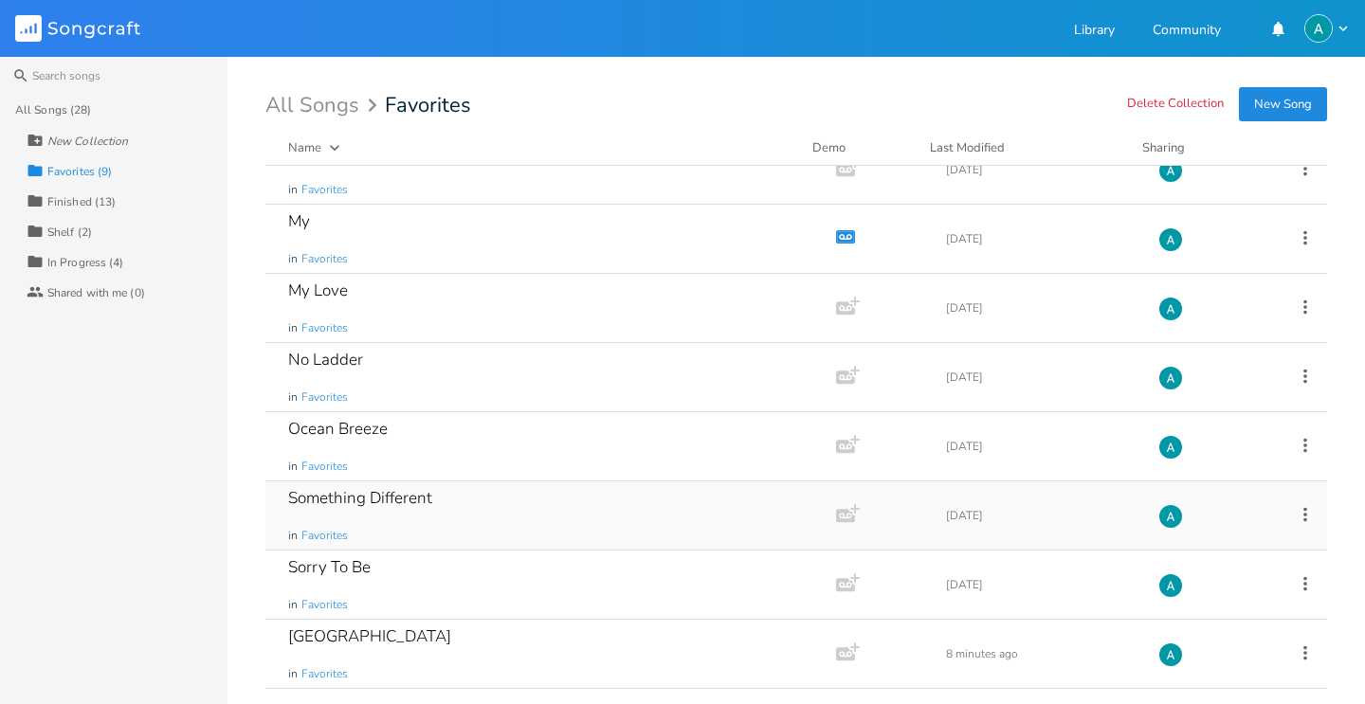
click at [548, 519] on div "Something Different in Favorites" at bounding box center [546, 515] width 517 height 68
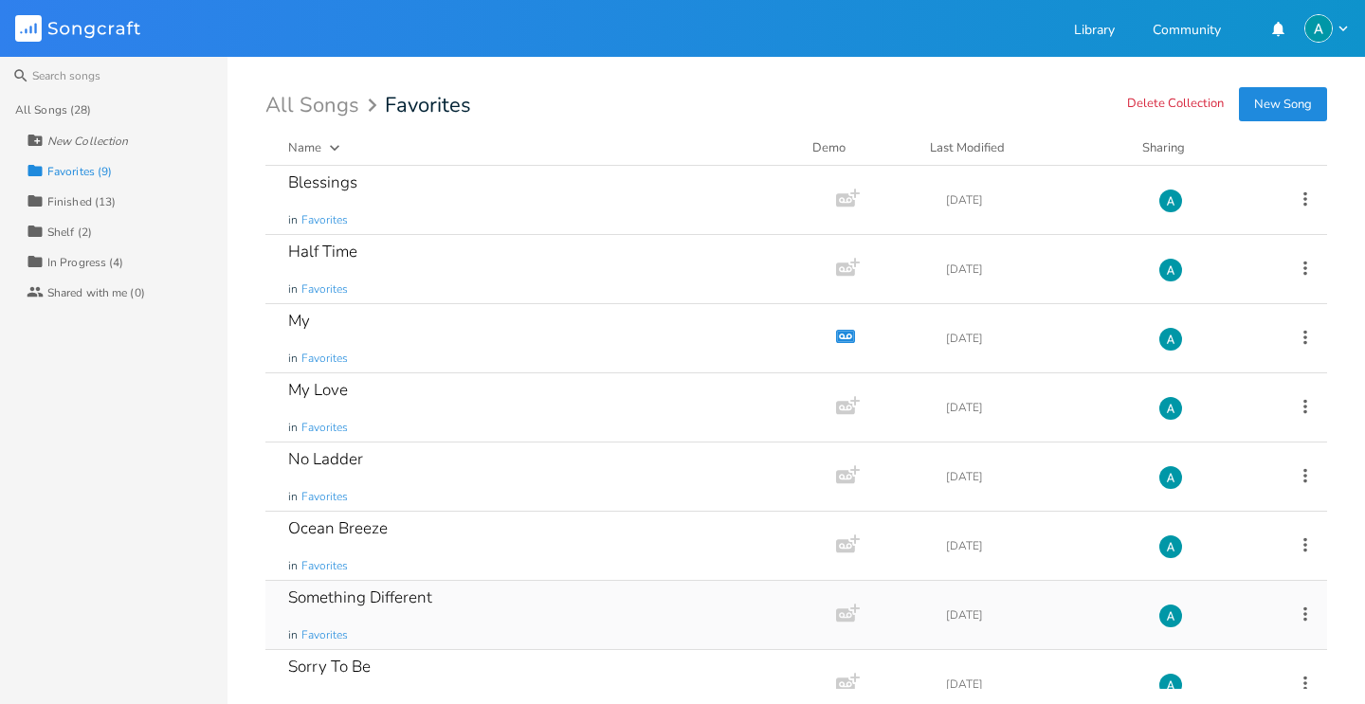
click at [451, 624] on div "Something Different in Favorites" at bounding box center [546, 615] width 517 height 68
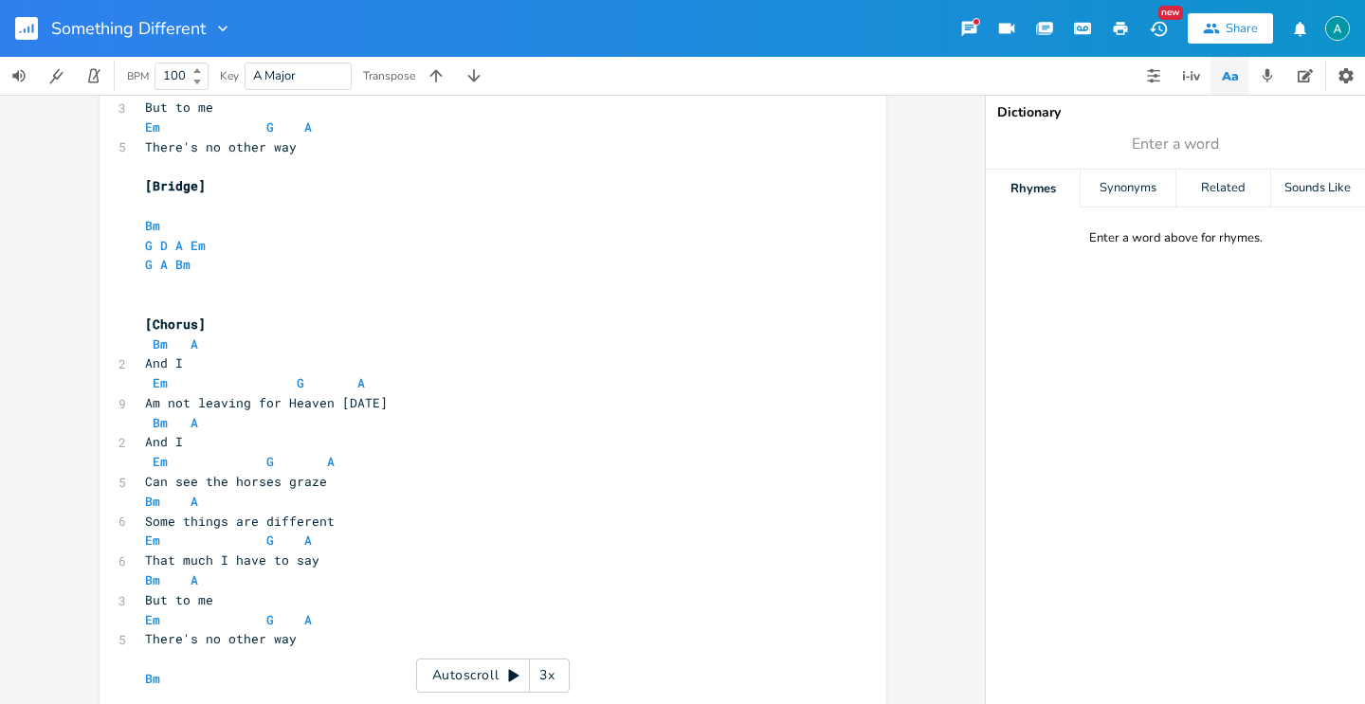
scroll to position [1721, 0]
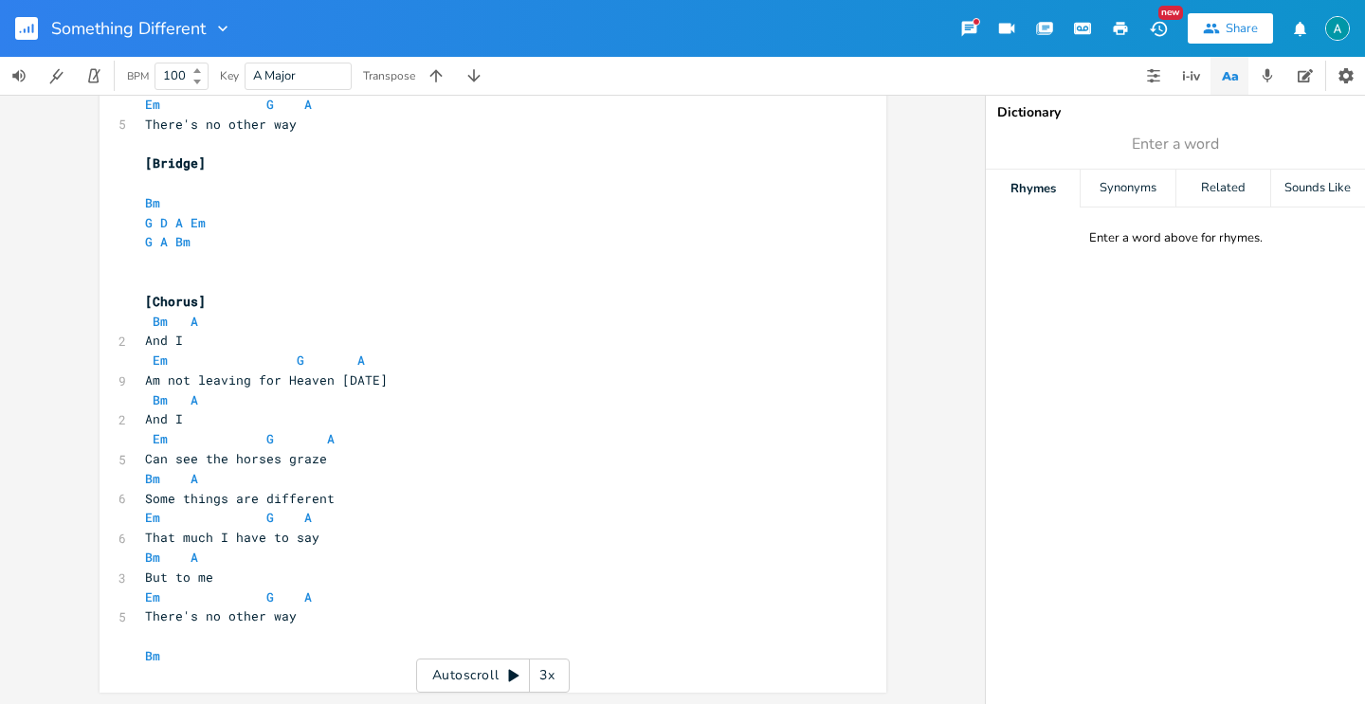
click at [15, 11] on button "button" at bounding box center [34, 28] width 38 height 45
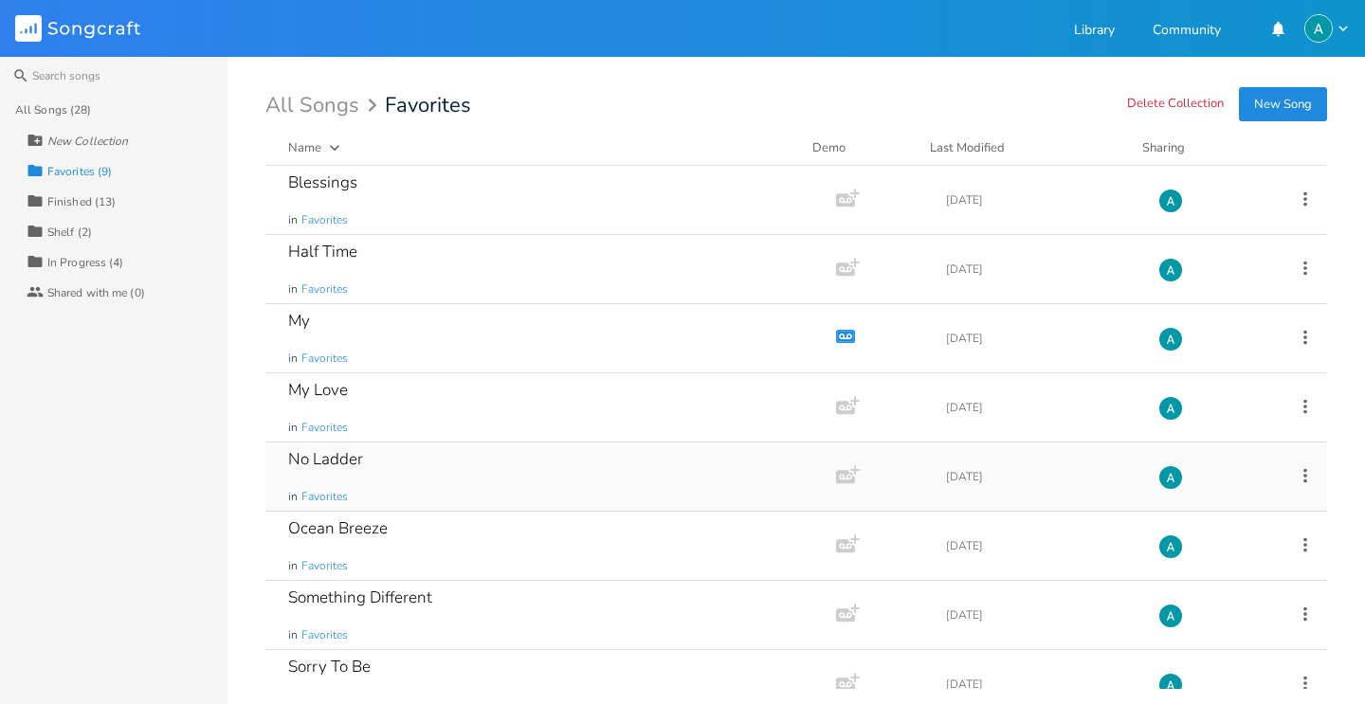
click at [530, 472] on div "No Ladder in Favorites" at bounding box center [546, 477] width 517 height 68
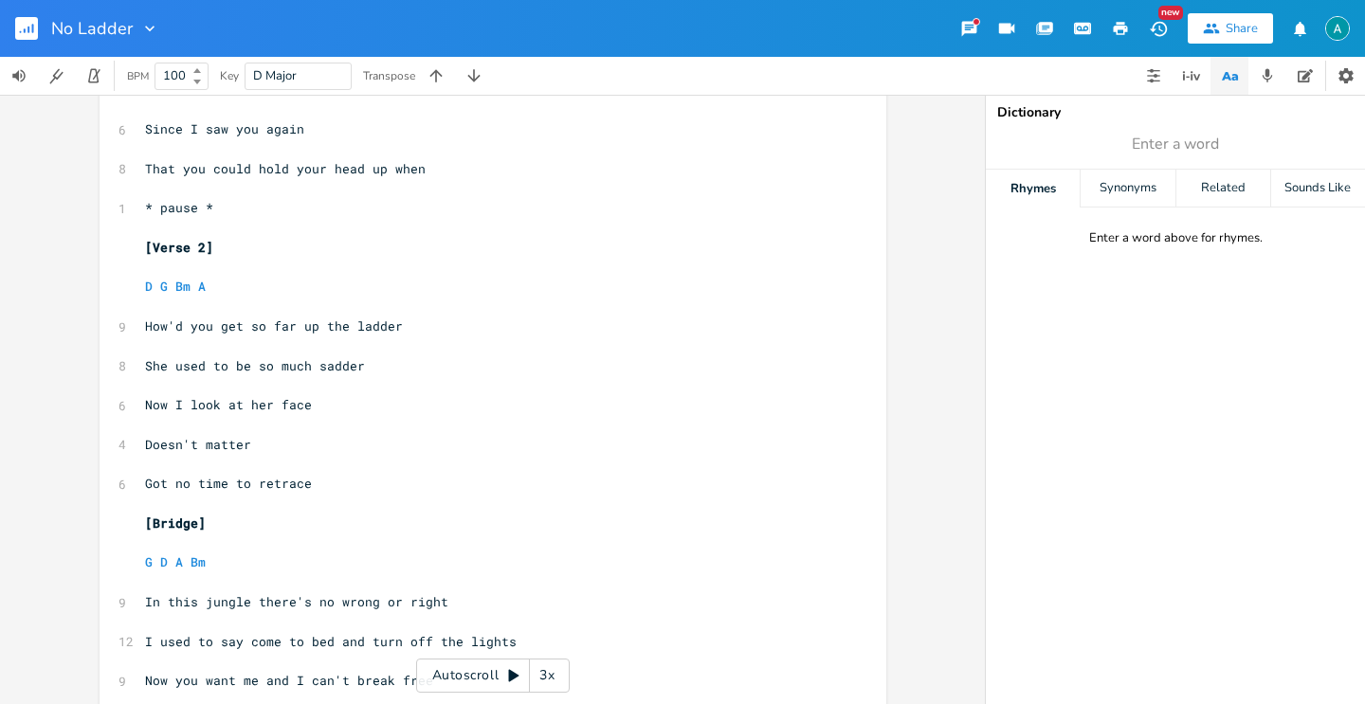
scroll to position [426, 0]
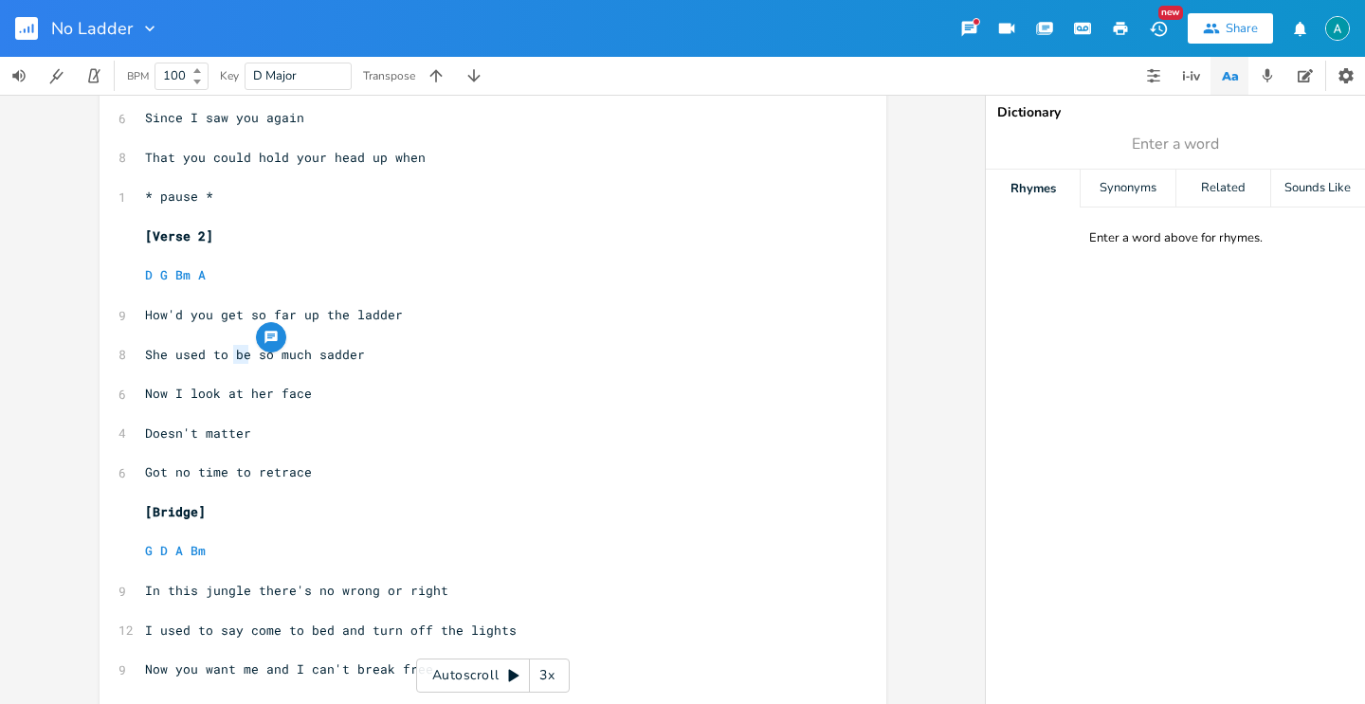
drag, startPoint x: 227, startPoint y: 354, endPoint x: 243, endPoint y: 352, distance: 16.4
click at [243, 352] on span "She used to be so much sadder" at bounding box center [255, 354] width 220 height 17
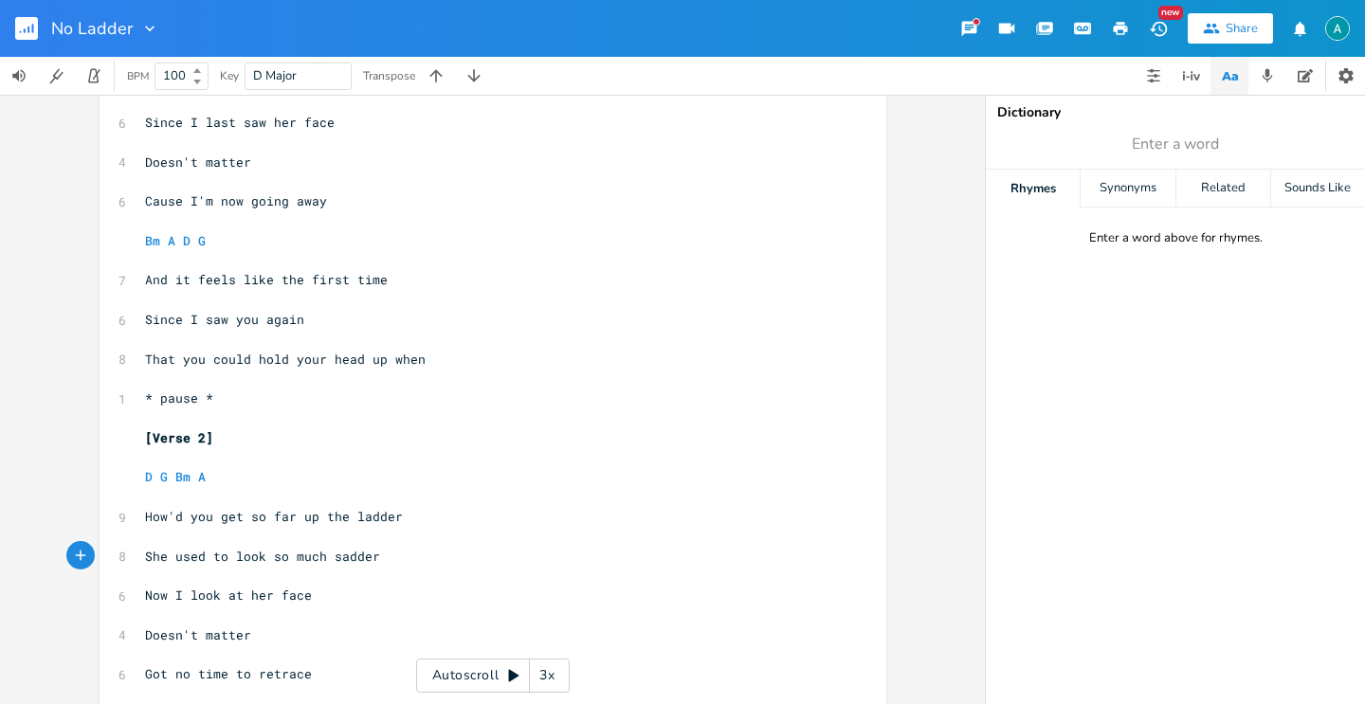
scroll to position [0, 0]
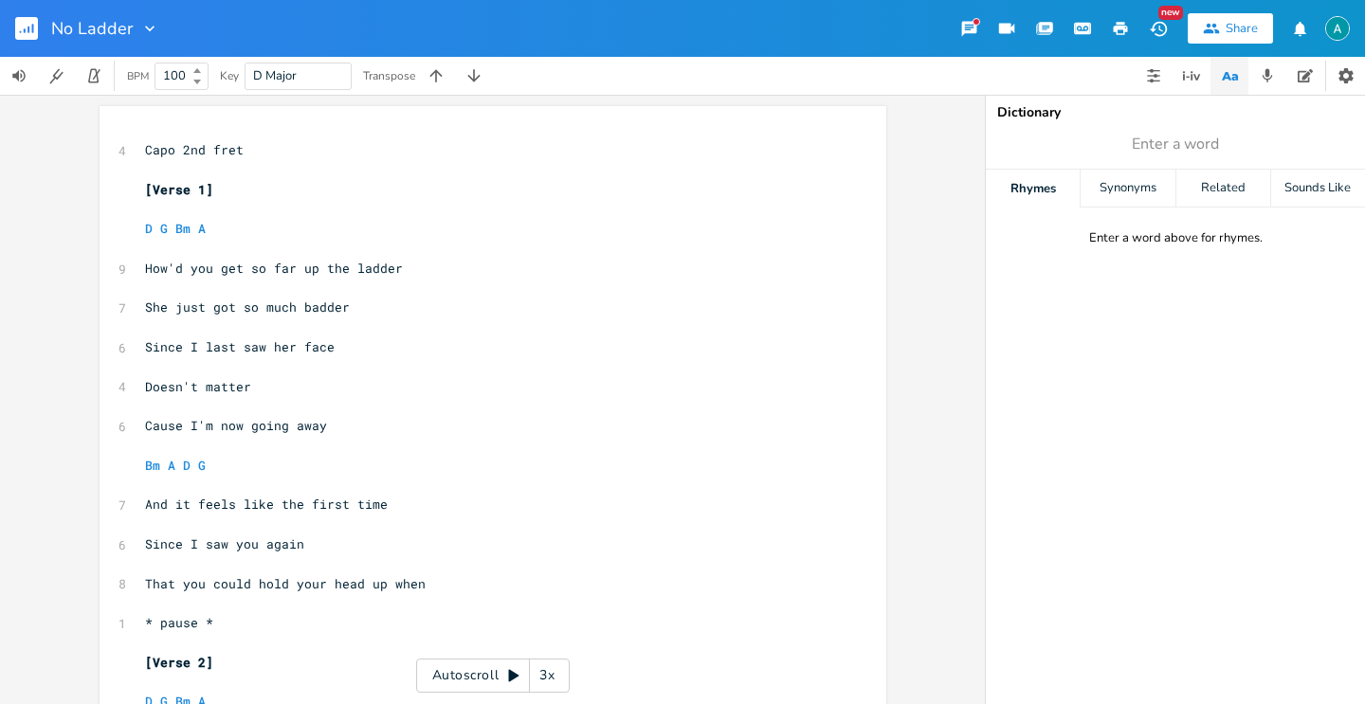
type textarea "look"
click at [40, 39] on button "button" at bounding box center [34, 28] width 38 height 45
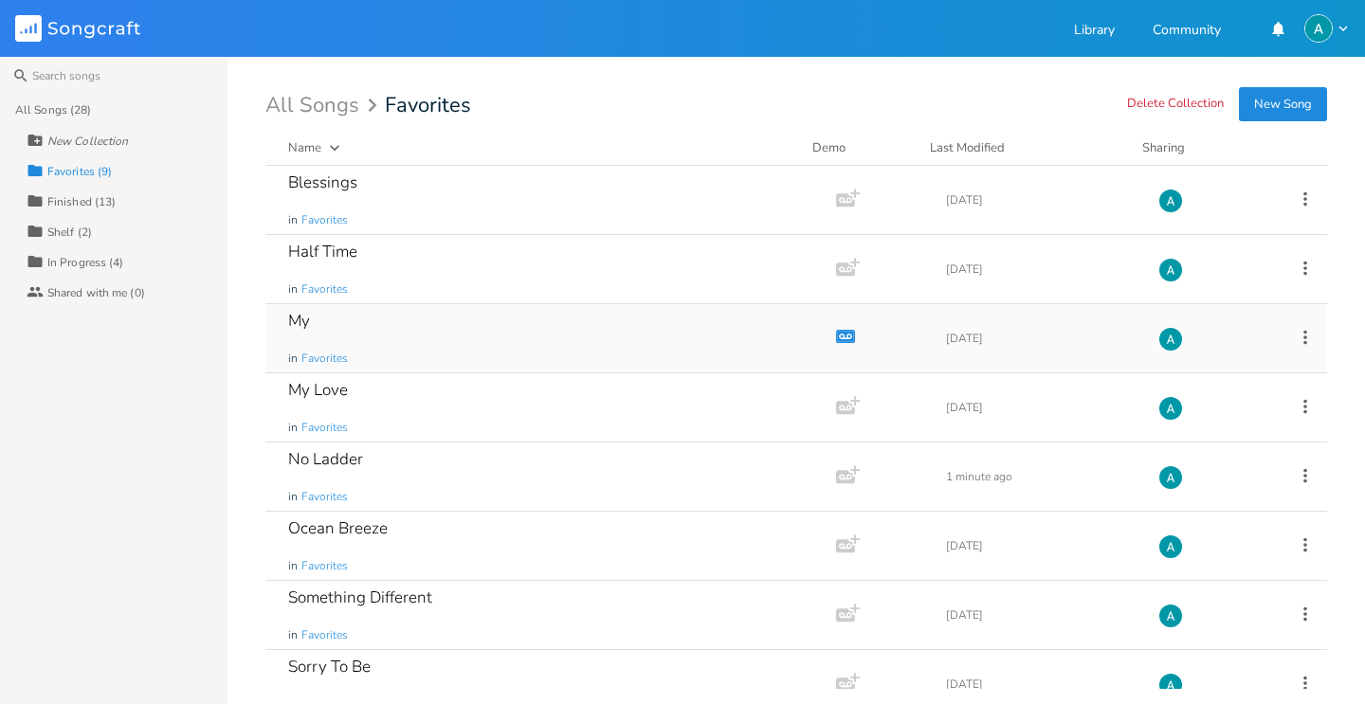
click at [482, 331] on div "My in Favorites" at bounding box center [546, 338] width 517 height 68
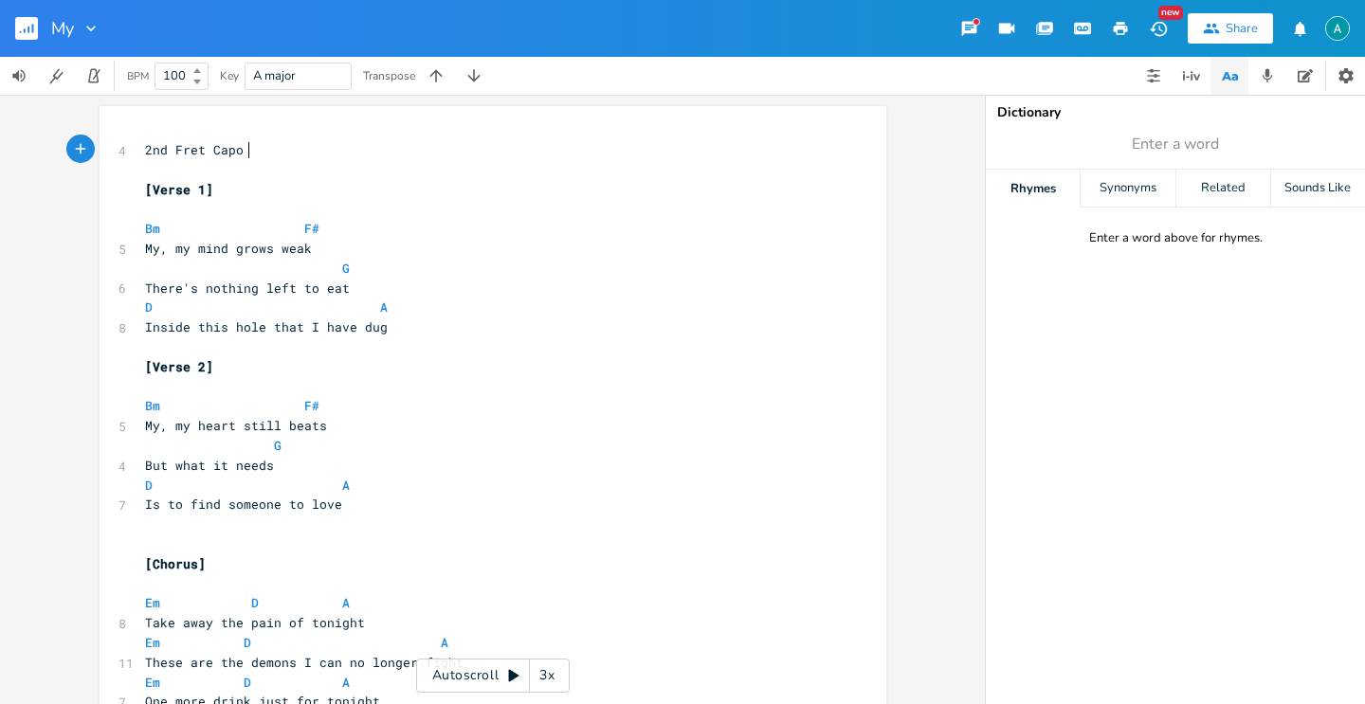
scroll to position [0, 2]
click at [496, 687] on div "Autoscroll 3x" at bounding box center [493, 676] width 154 height 34
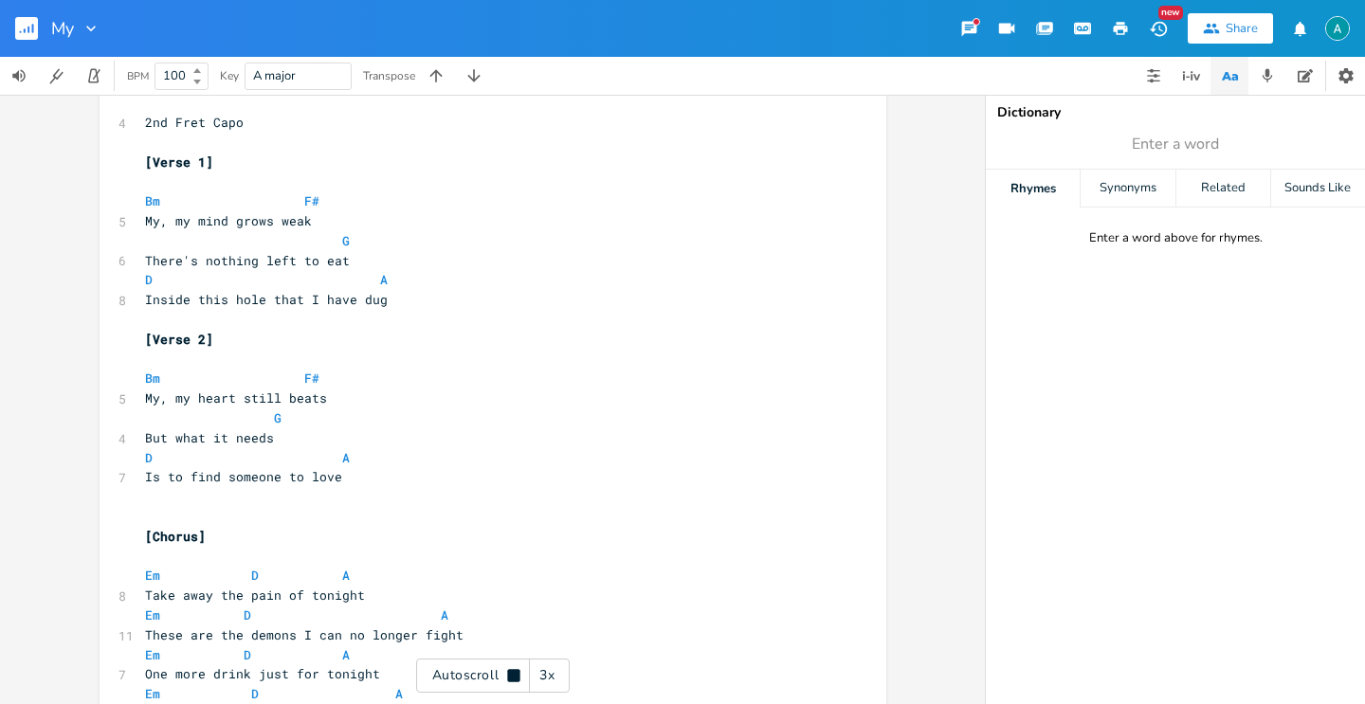
type textarea "How do I say that I'm not doing alright? [Pre-Verse] Bm C#m D A Bm C#m D A [Ver…"
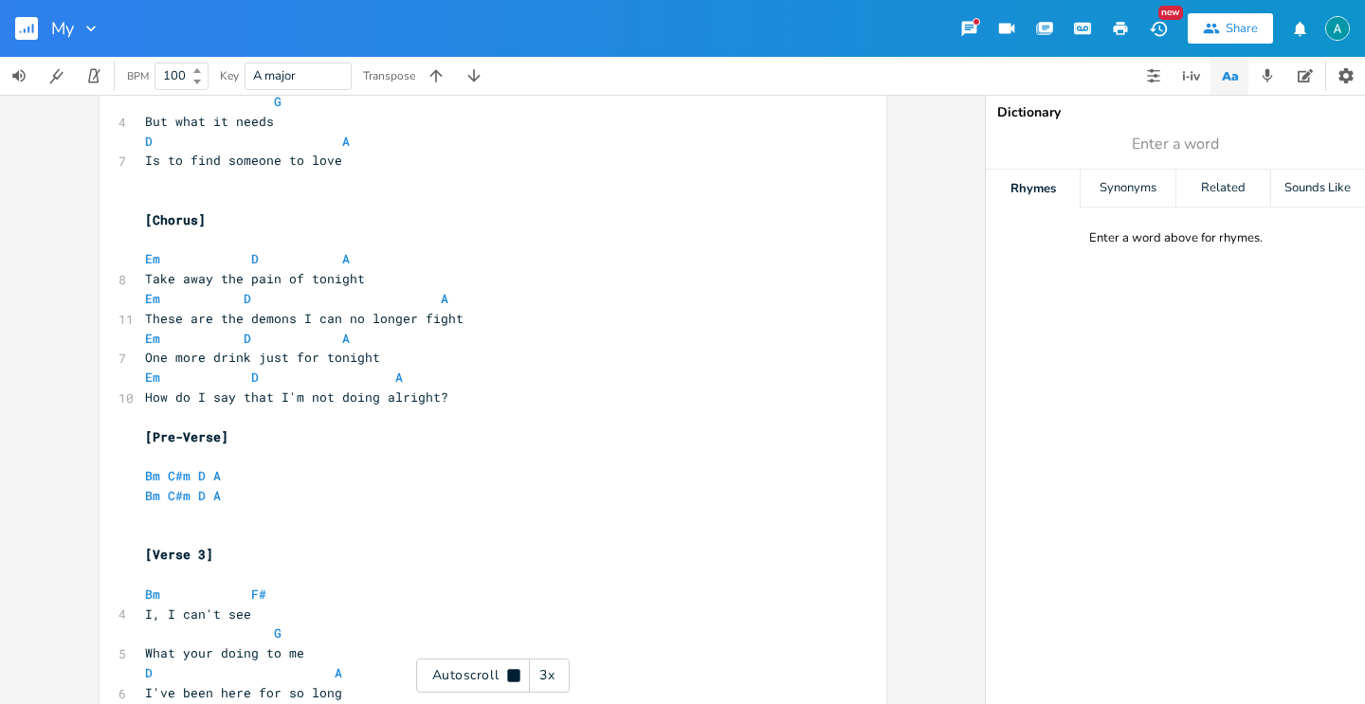
click at [552, 698] on div "4 2nd Fret Capo ​ [Verse 1] ​ Bm F# 5 My, my mind grows weak G 6 There's nothin…" at bounding box center [483, 505] width 684 height 1419
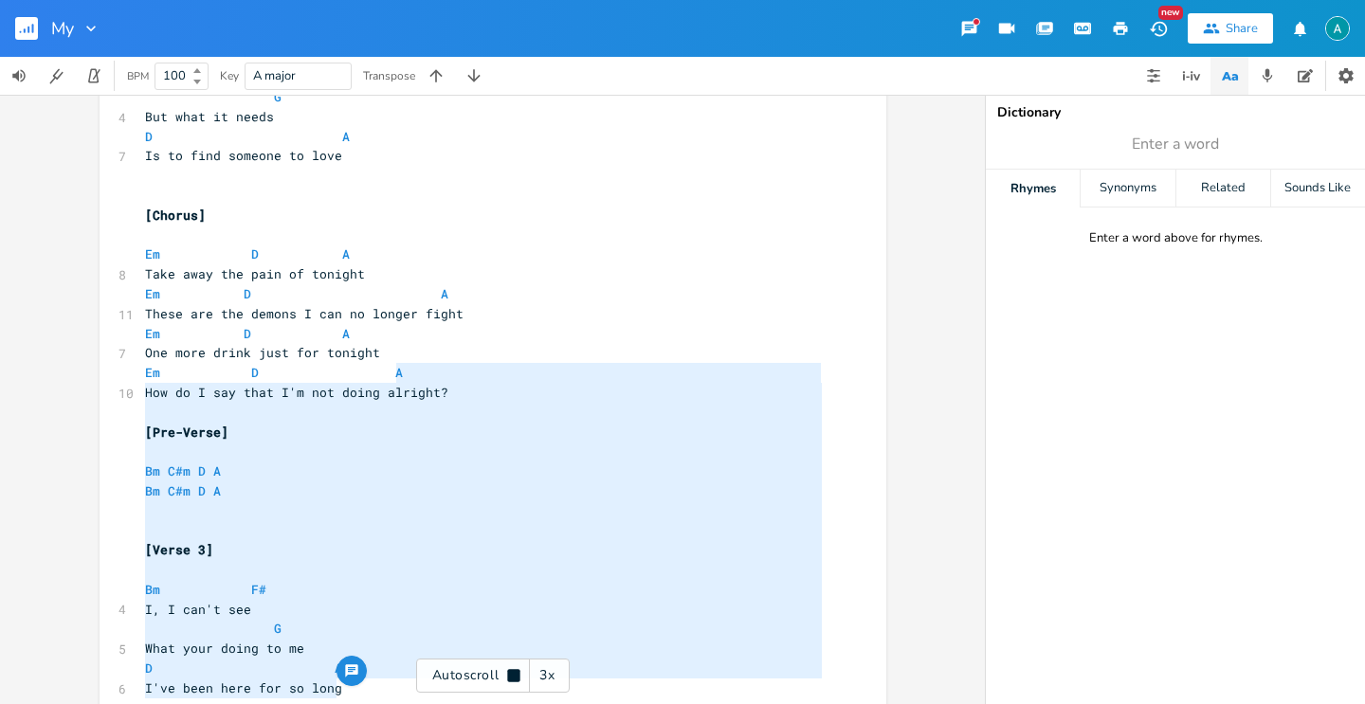
click at [552, 692] on div "3x" at bounding box center [547, 676] width 34 height 34
click at [552, 692] on div "4x" at bounding box center [547, 676] width 34 height 34
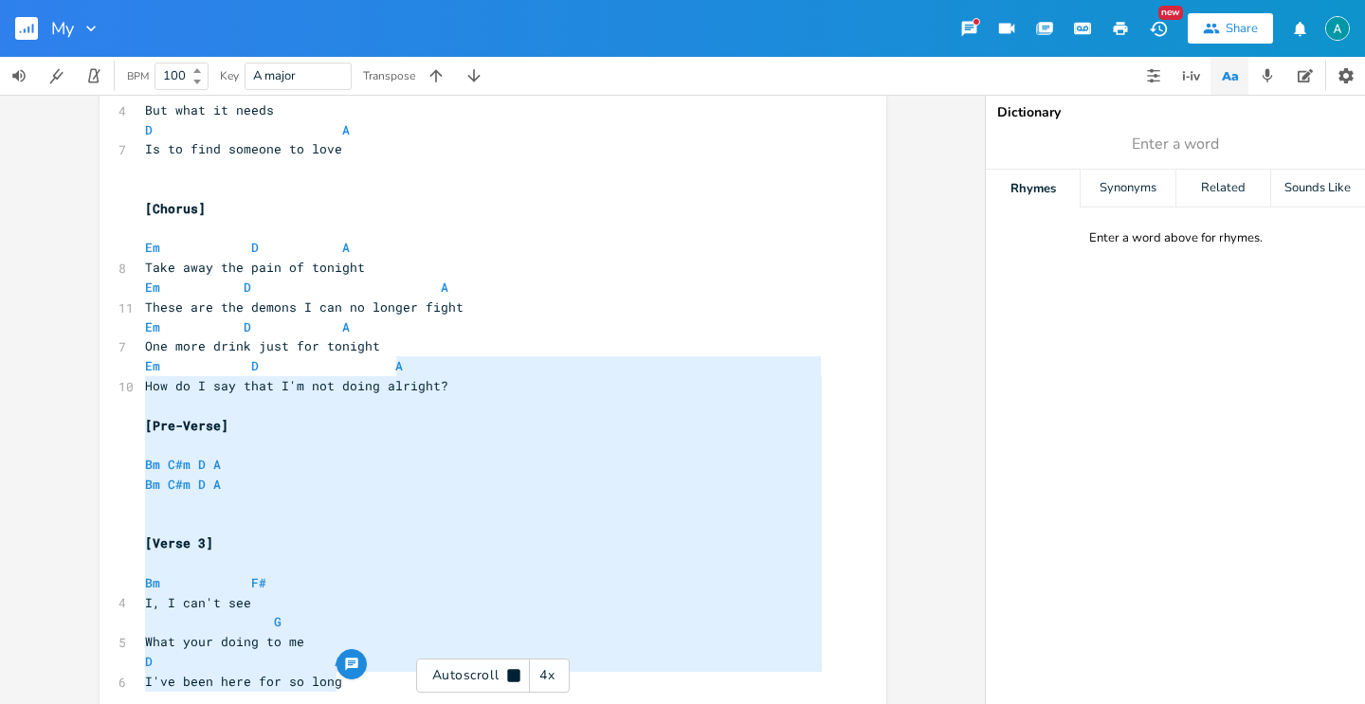
click at [552, 692] on div "4x" at bounding box center [547, 676] width 34 height 34
click at [552, 692] on div "1x" at bounding box center [547, 676] width 34 height 34
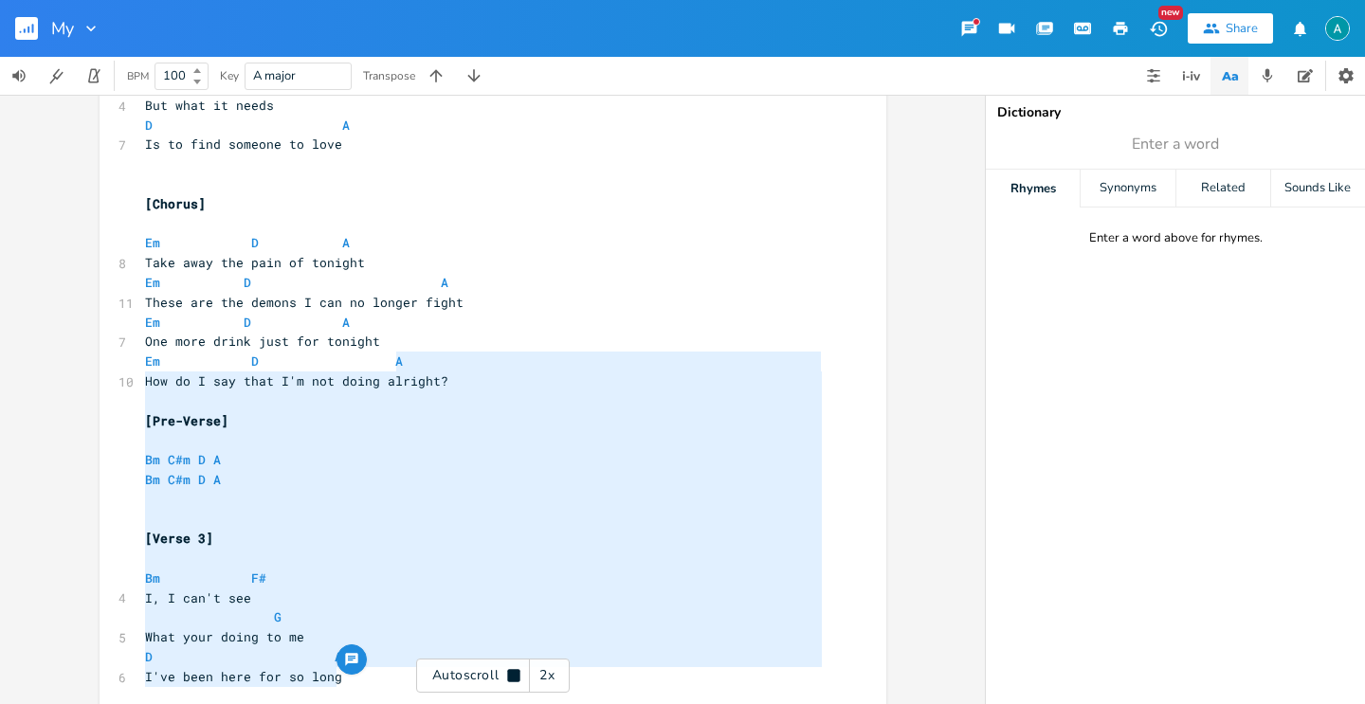
click at [516, 574] on pre "Bm F#" at bounding box center [483, 579] width 684 height 20
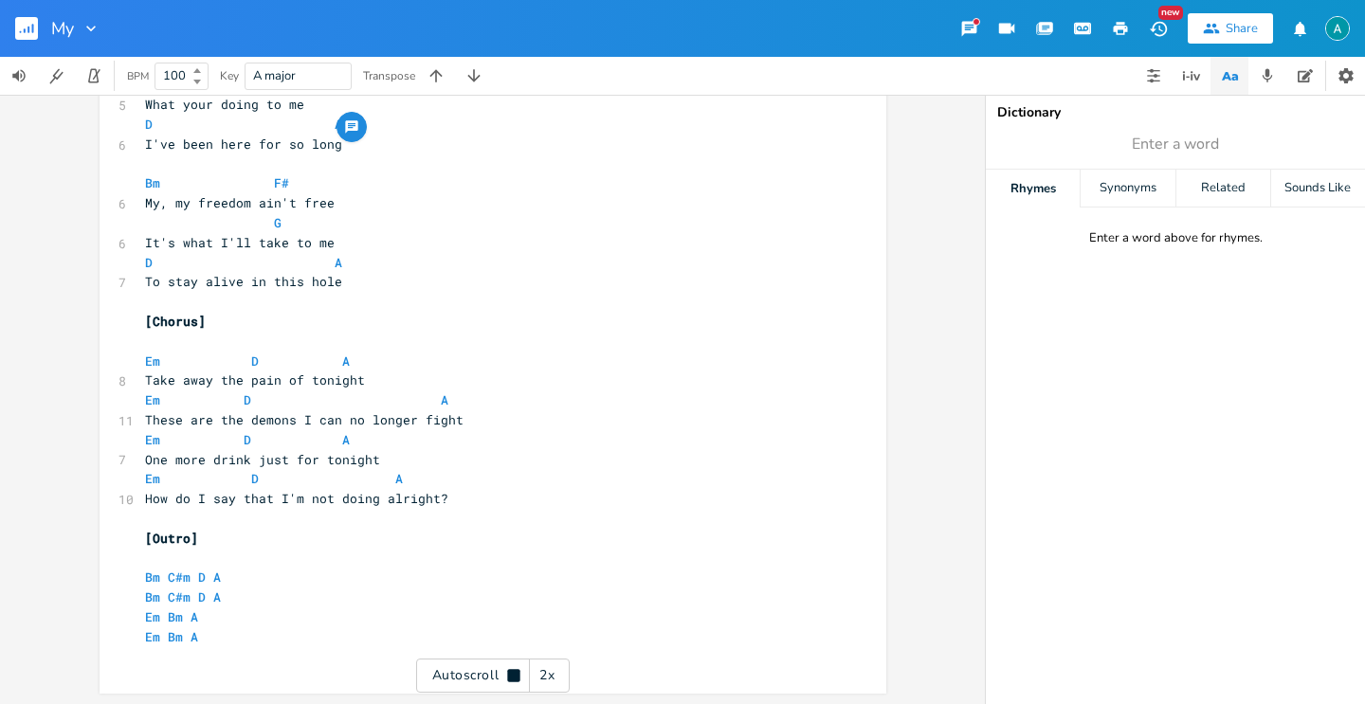
scroll to position [894, 0]
click at [13, 21] on div "My" at bounding box center [50, 28] width 100 height 57
click at [20, 20] on rect "button" at bounding box center [26, 28] width 23 height 23
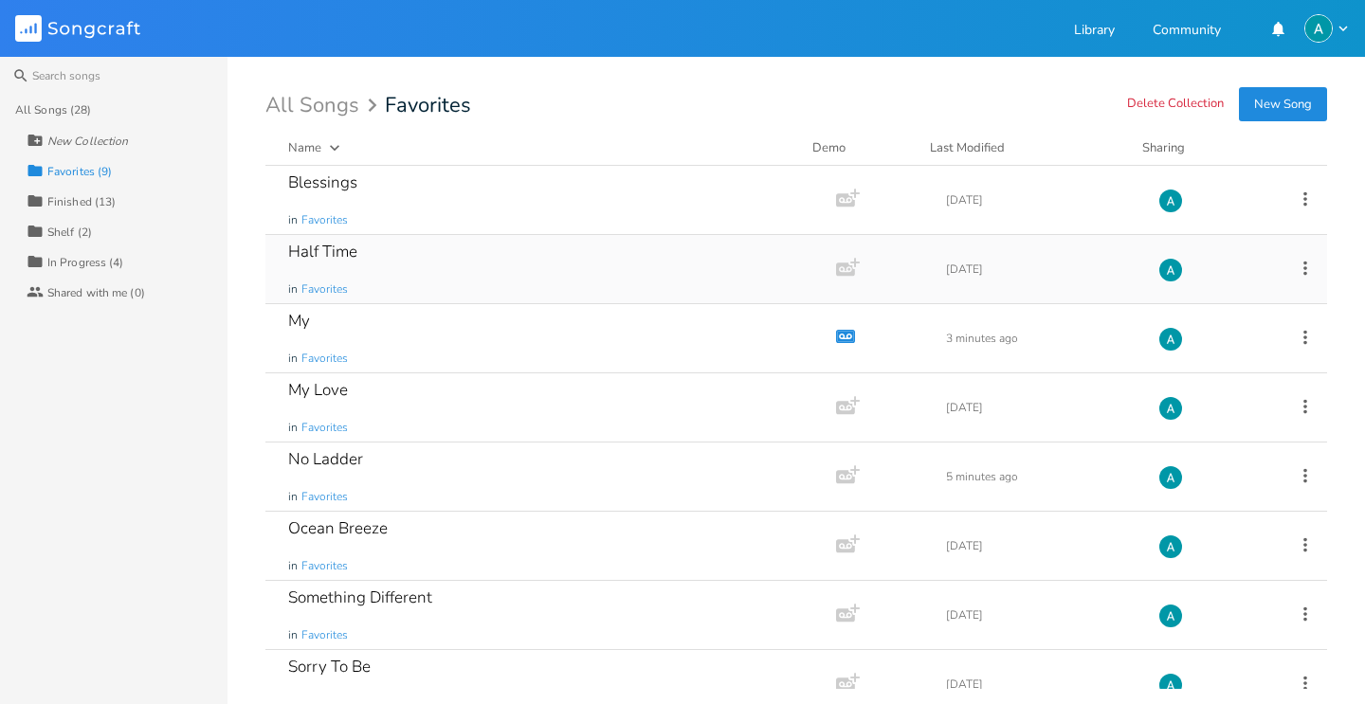
click at [517, 272] on div "Half Time in Favorites" at bounding box center [546, 269] width 517 height 68
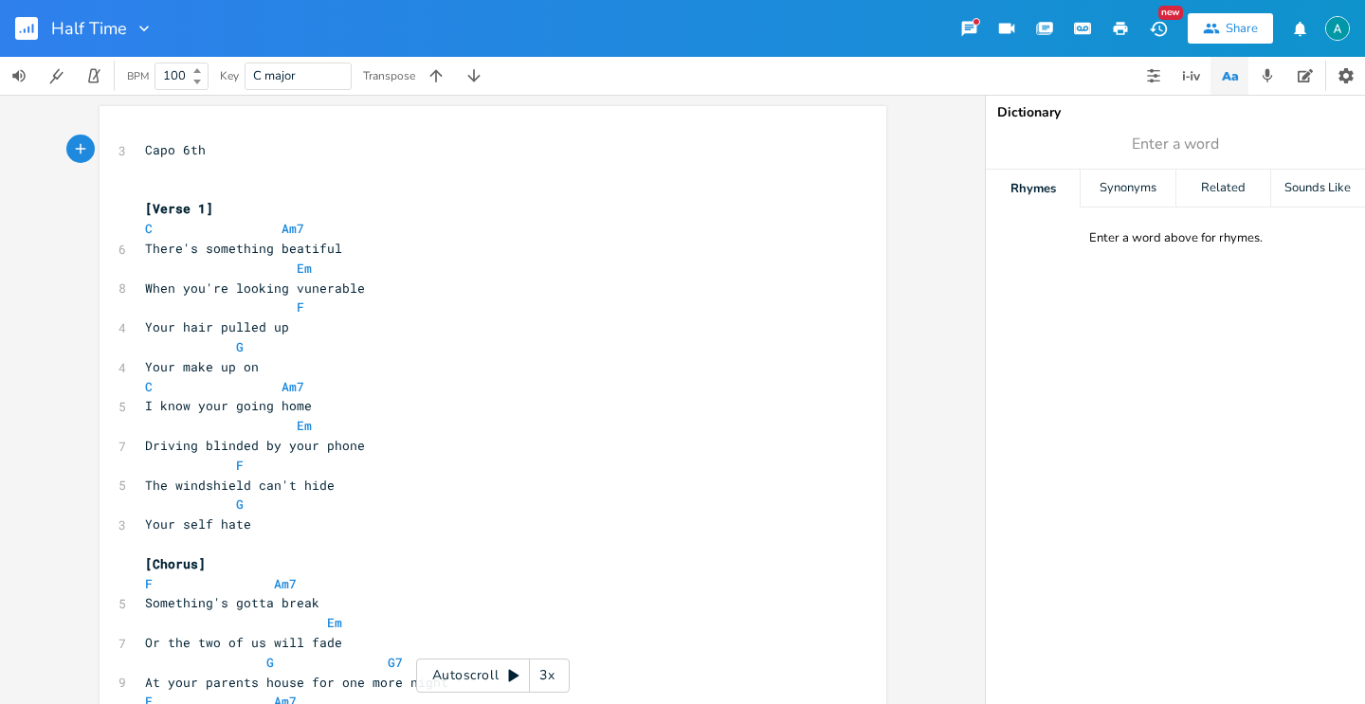
click at [25, 12] on button "button" at bounding box center [34, 28] width 38 height 45
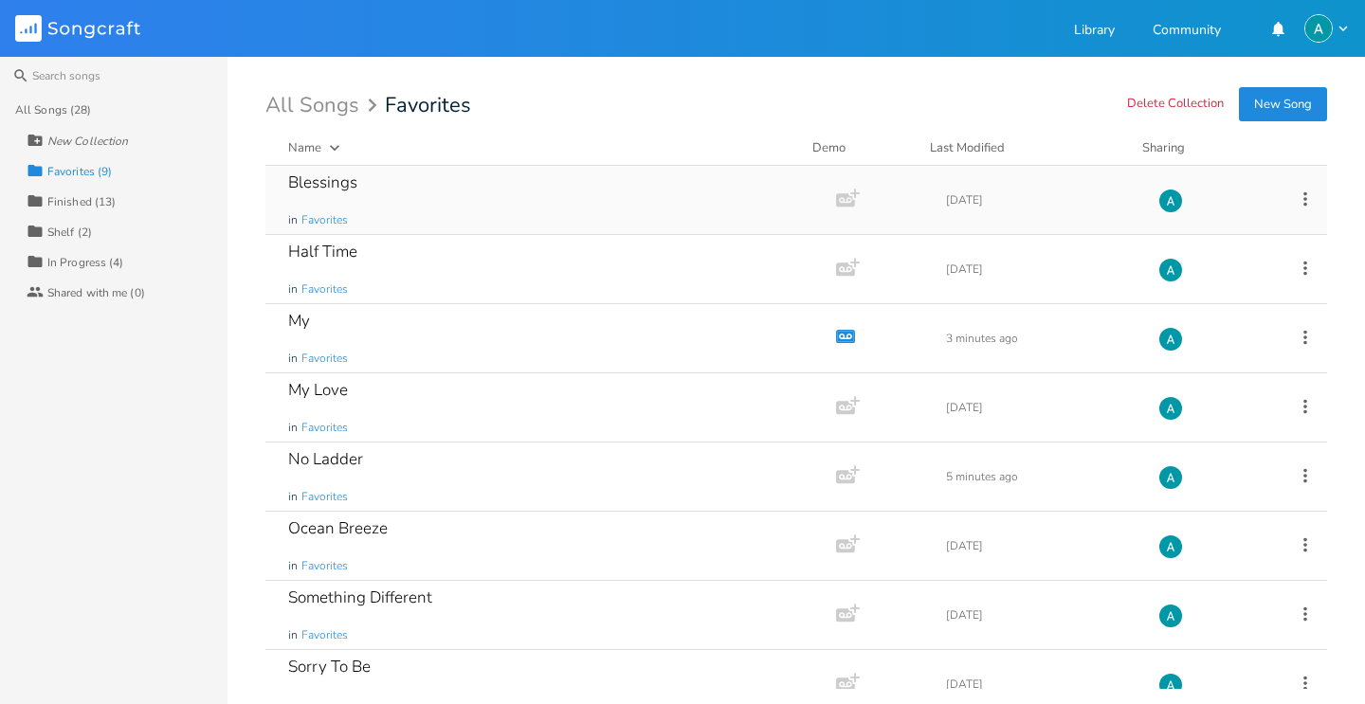
click at [408, 195] on div "Blessings in Favorites" at bounding box center [546, 200] width 517 height 68
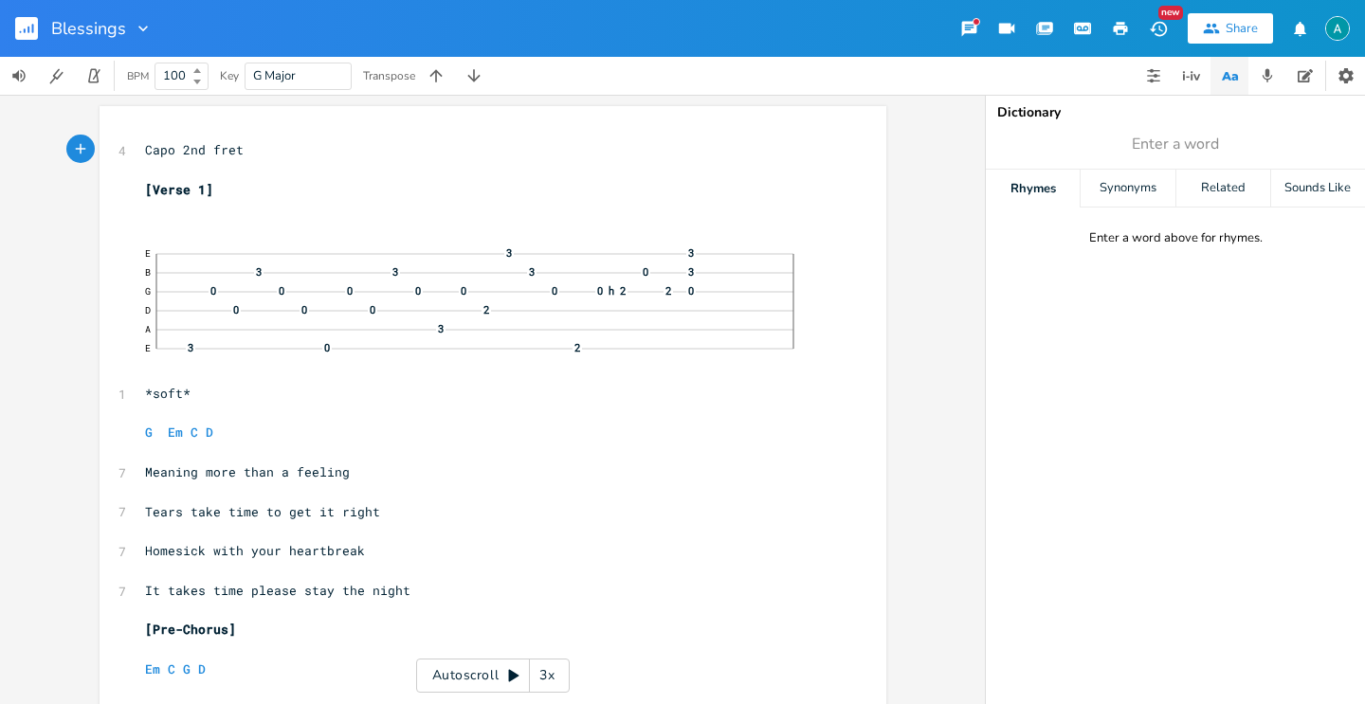
click at [29, 32] on rect "button" at bounding box center [26, 28] width 23 height 23
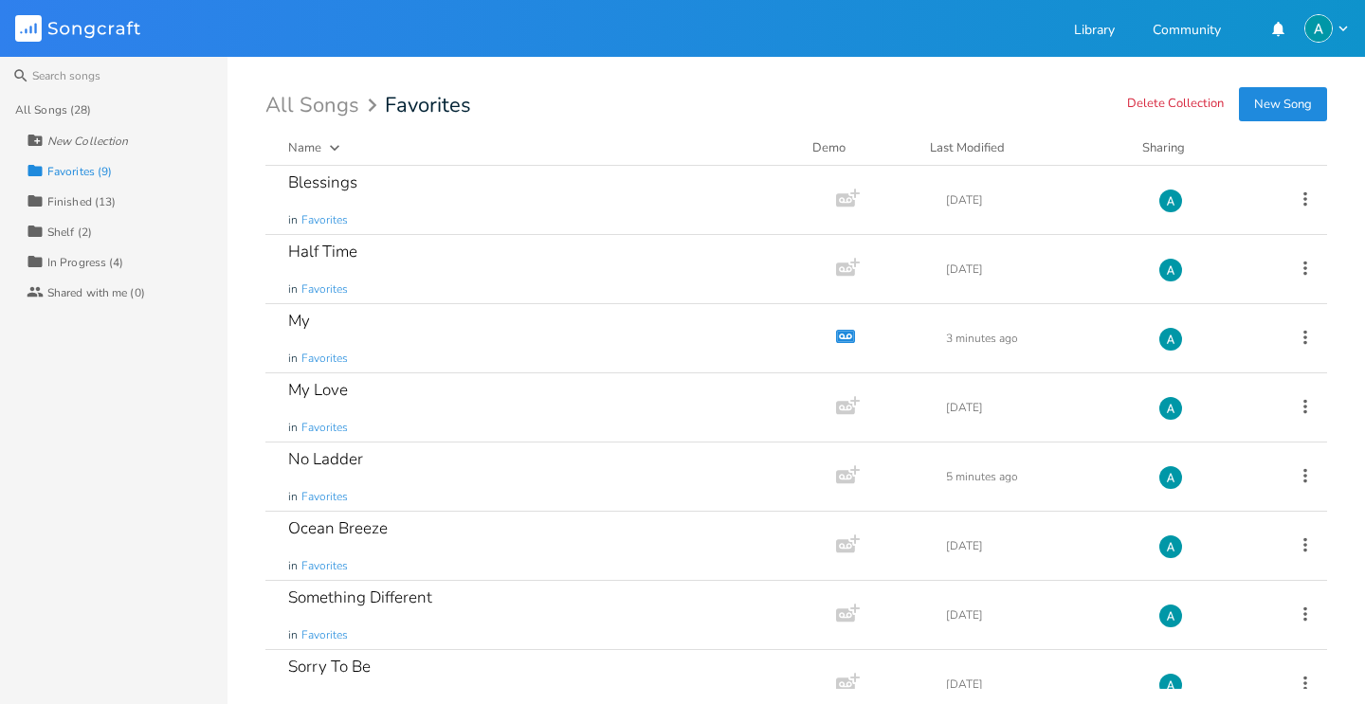
click at [118, 196] on div "Collection Finished (13)" at bounding box center [127, 201] width 201 height 30
click at [352, 202] on div "23 in Finished" at bounding box center [546, 200] width 517 height 68
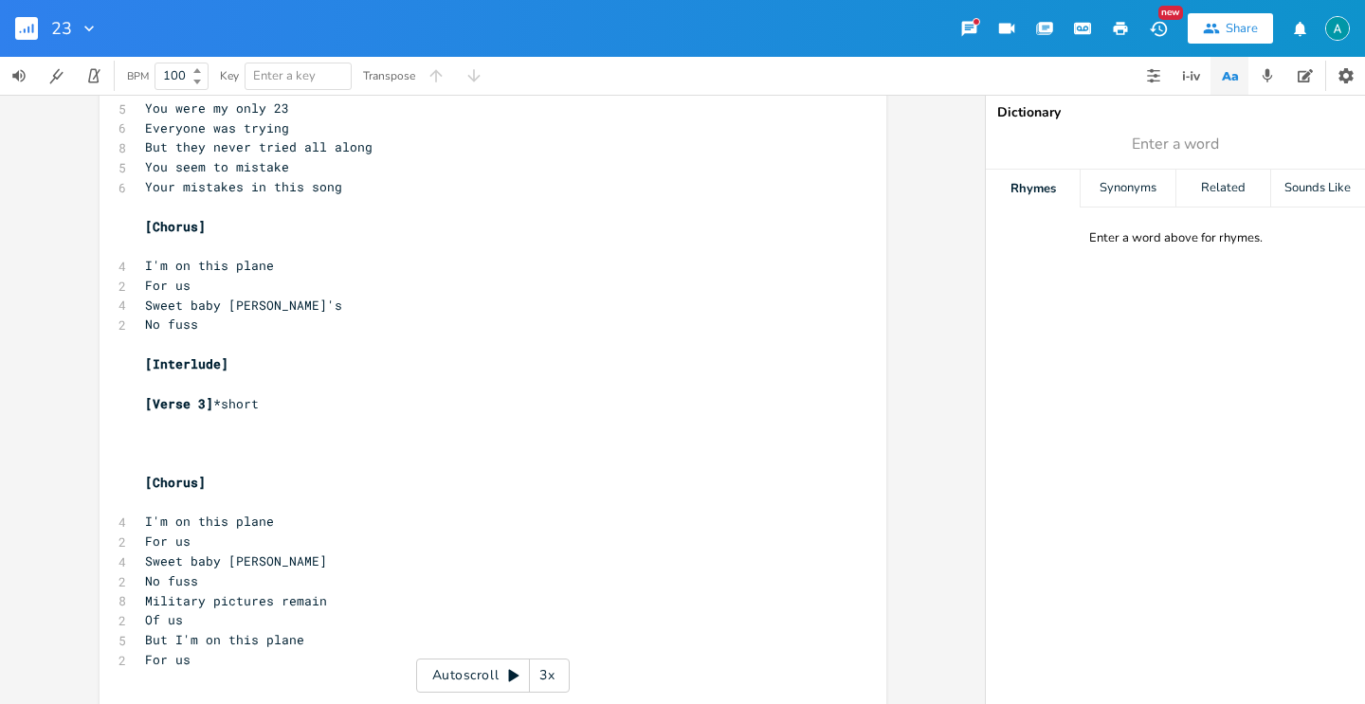
scroll to position [578, 0]
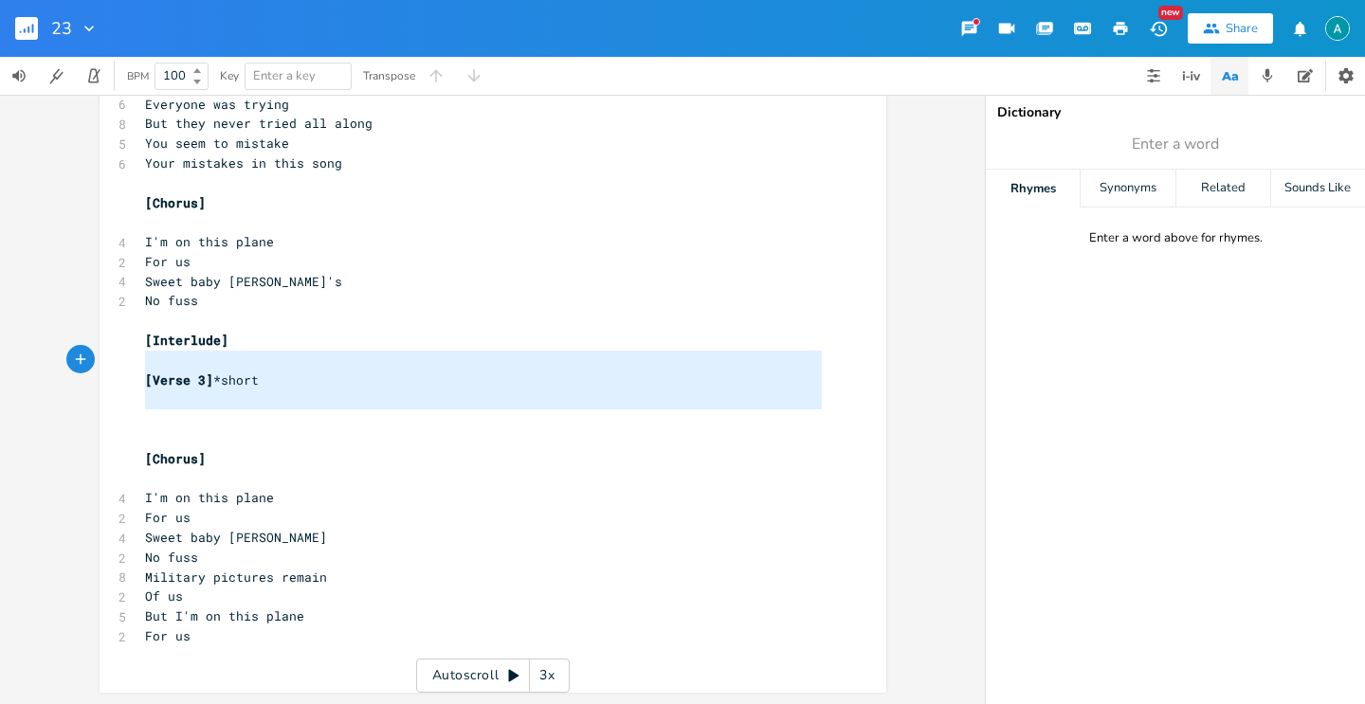
type textarea "[Interlude] [Verse 3] *short"
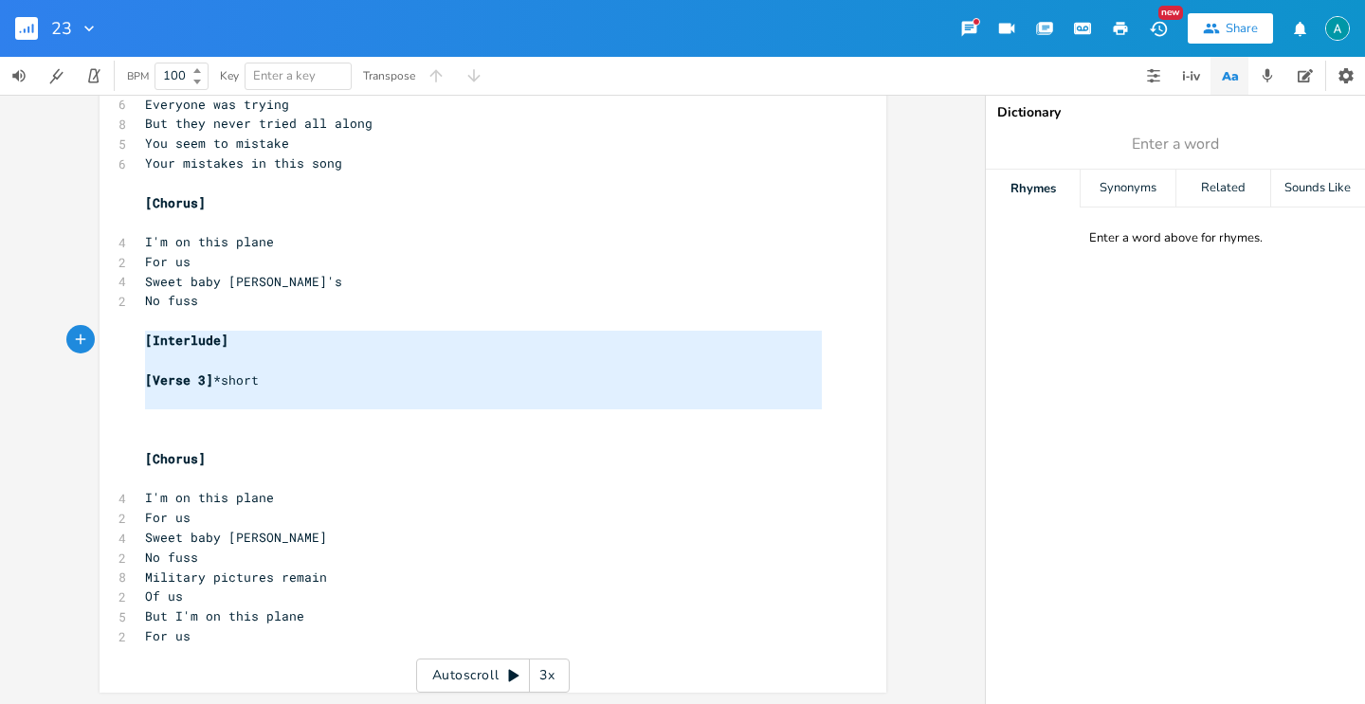
drag, startPoint x: 284, startPoint y: 427, endPoint x: 116, endPoint y: 334, distance: 193.0
click at [116, 334] on div "[Interlude] [Verse 3] *short x 4 Capo 1st fret ​ [Interlude] ​ [Verse 1] ​ 5 So…" at bounding box center [493, 110] width 787 height 1165
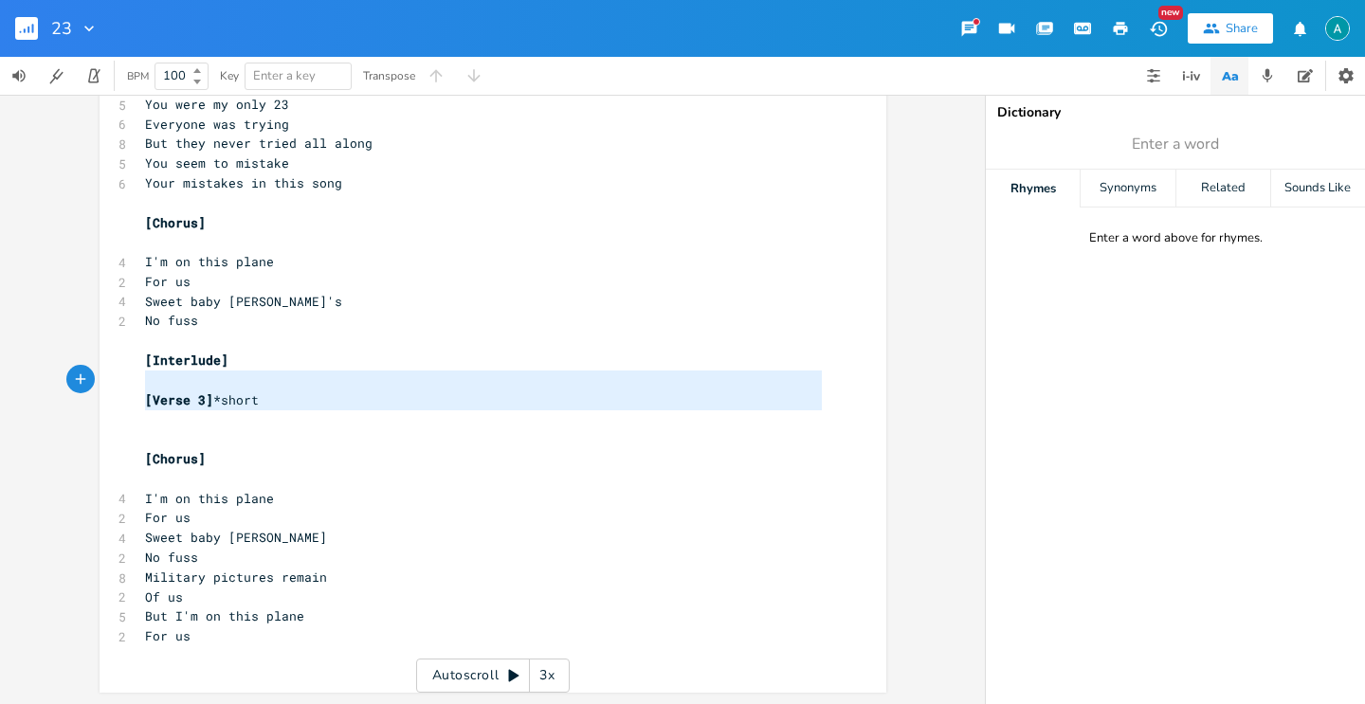
type textarea "[Interlude] [Verse 3] *short"
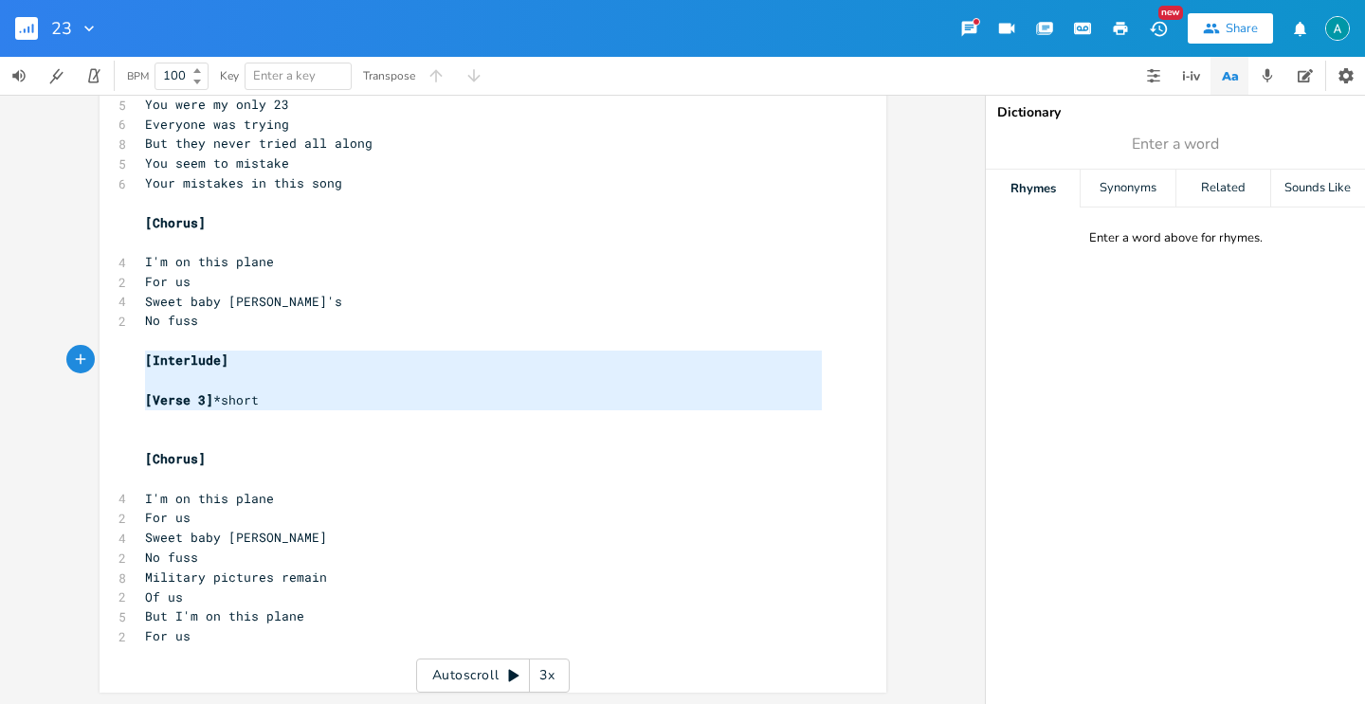
drag, startPoint x: 270, startPoint y: 417, endPoint x: 107, endPoint y: 363, distance: 171.7
click at [107, 363] on div "[Interlude] [Verse 3] *short x 4 Capo 1st fret ​ [Interlude] ​ [Verse 1] ​ 5 So…" at bounding box center [493, 120] width 787 height 1145
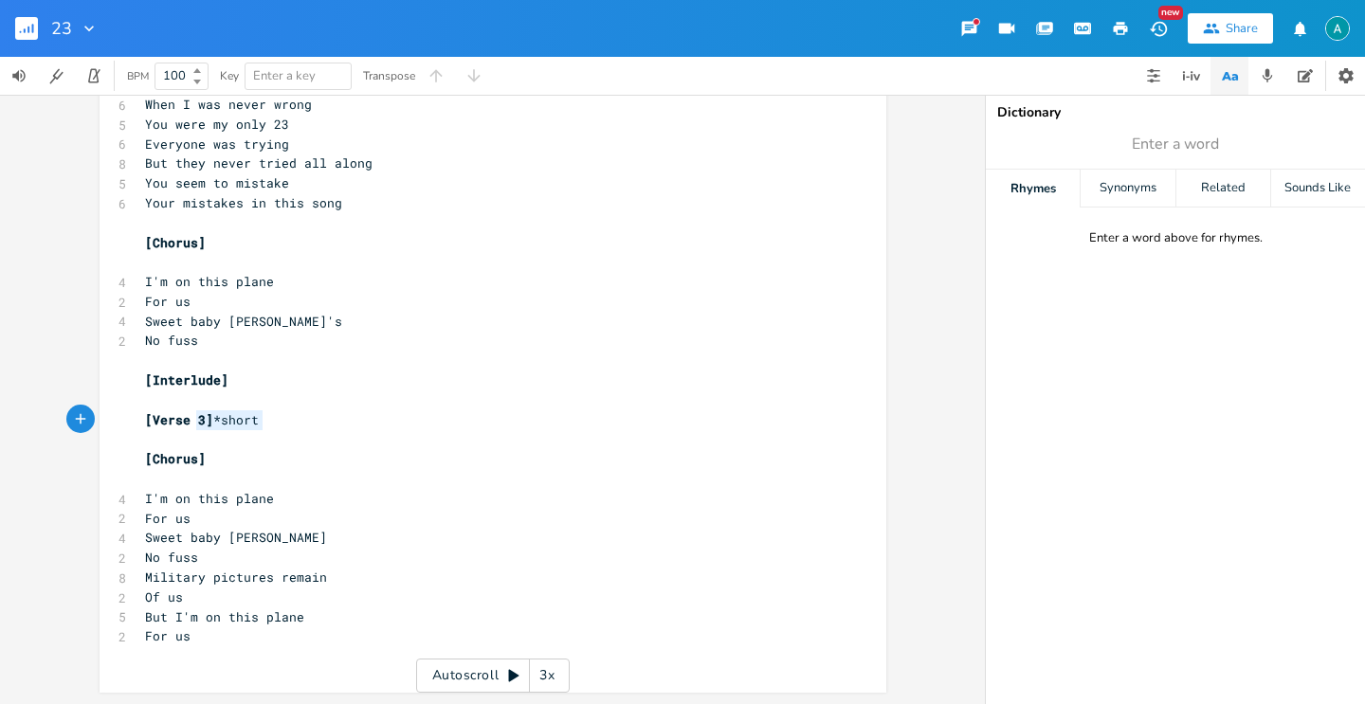
type textarea "[Interlude] [Verse 3] *short"
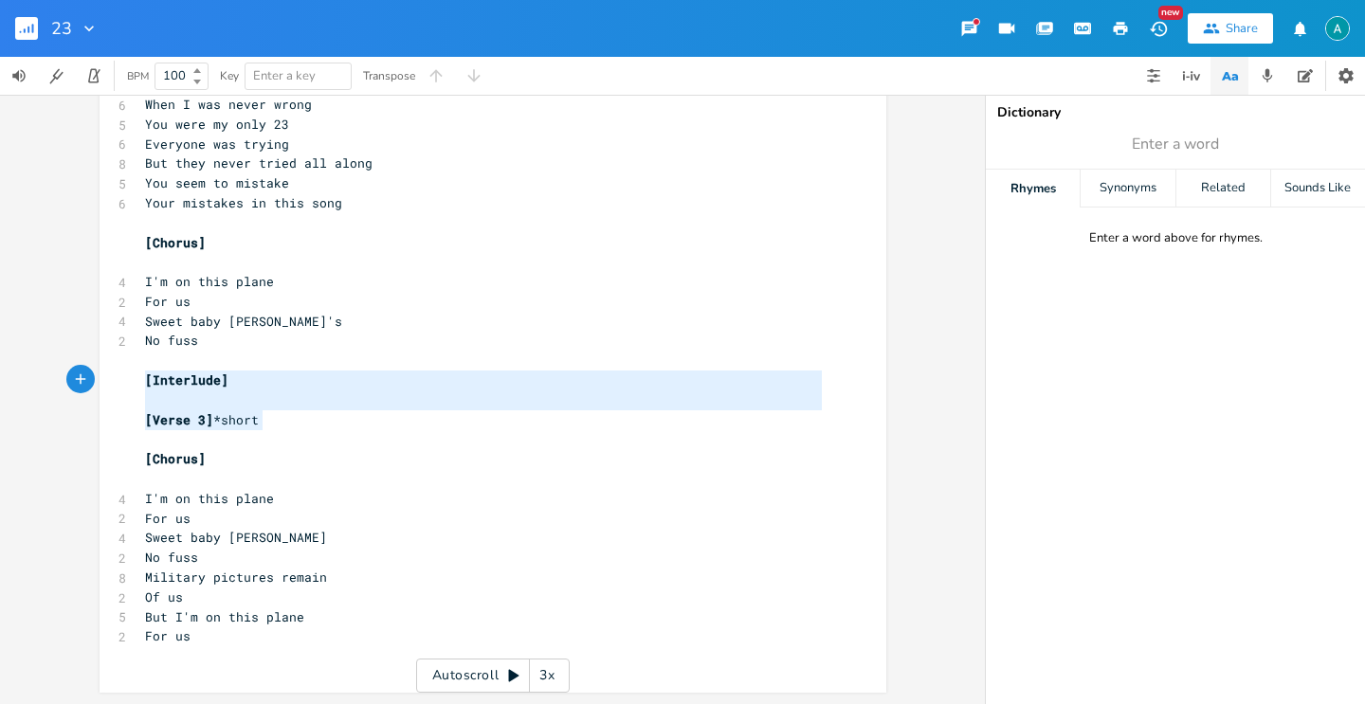
drag, startPoint x: 282, startPoint y: 426, endPoint x: 118, endPoint y: 371, distance: 172.9
click at [106, 380] on div "[Interlude] [Verse 3] *short x 4 Capo 1st fret ​ [Interlude] ​ [Verse 1] ​ 5 So…" at bounding box center [493, 130] width 787 height 1125
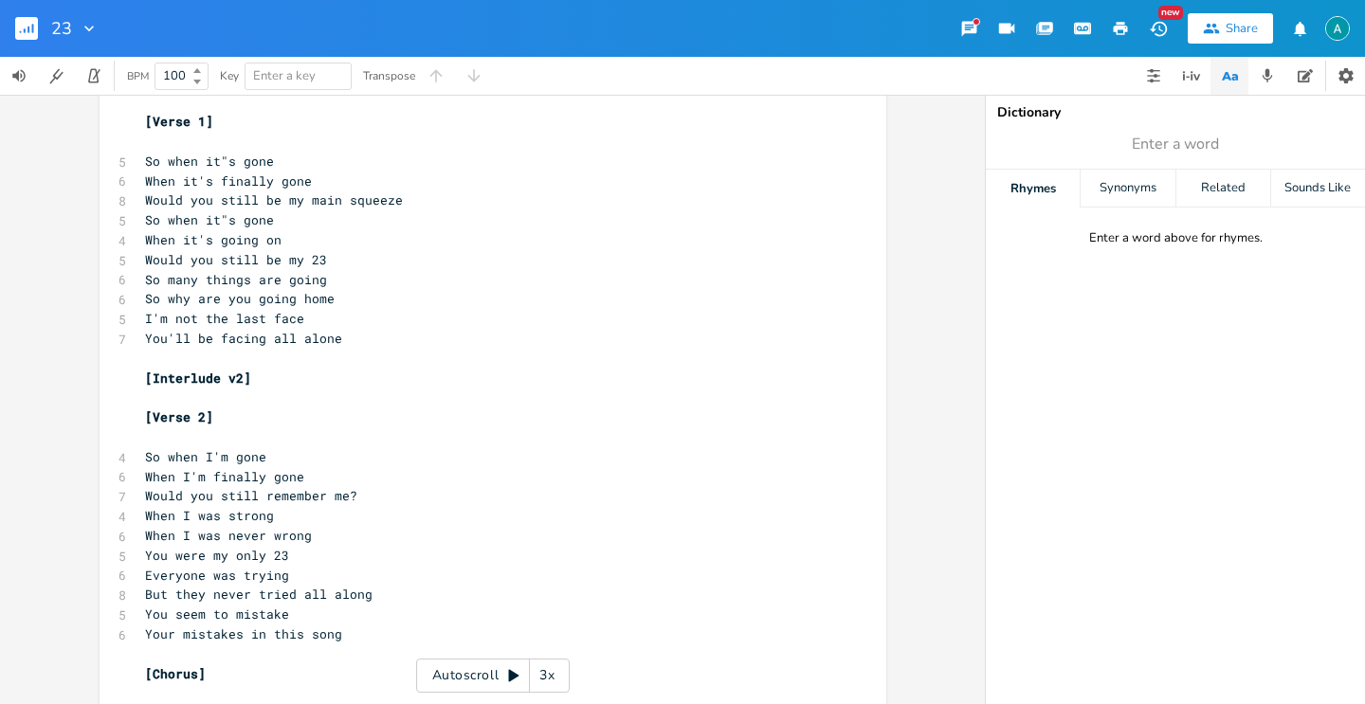
scroll to position [0, 0]
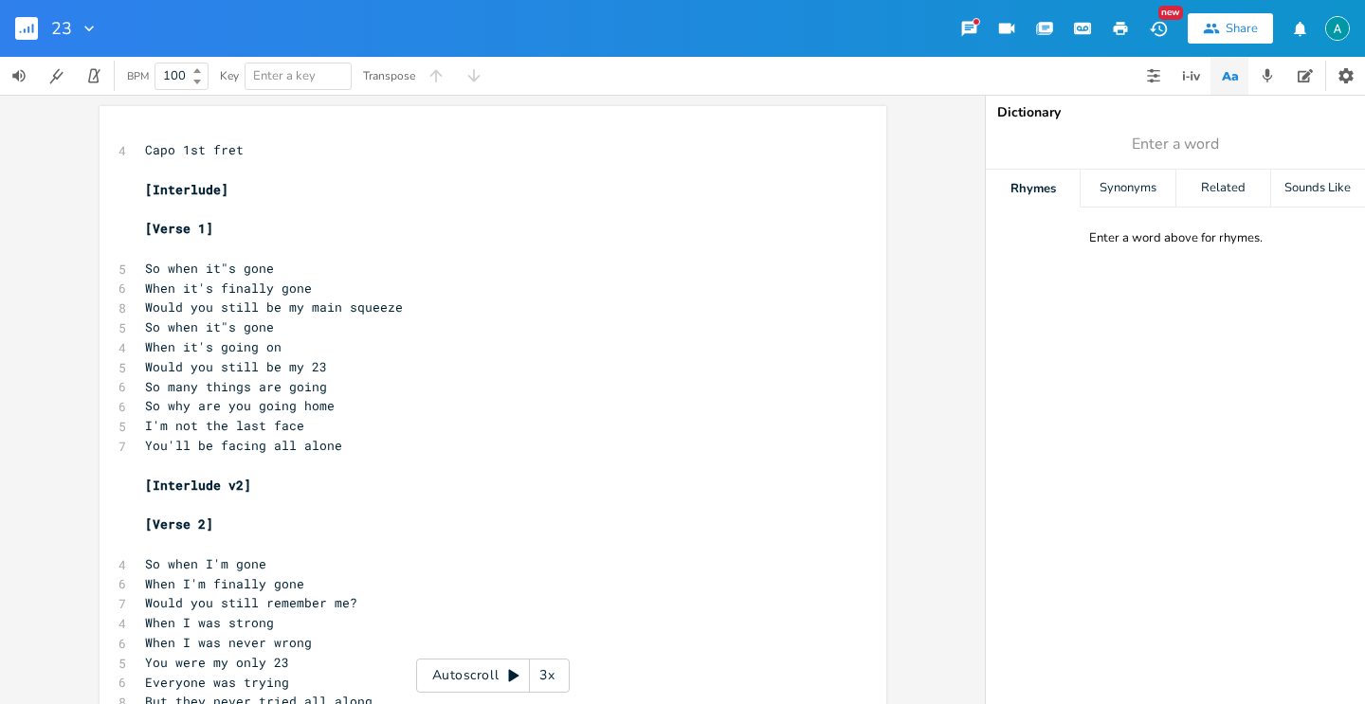
click at [19, 27] on rect "button" at bounding box center [26, 28] width 23 height 23
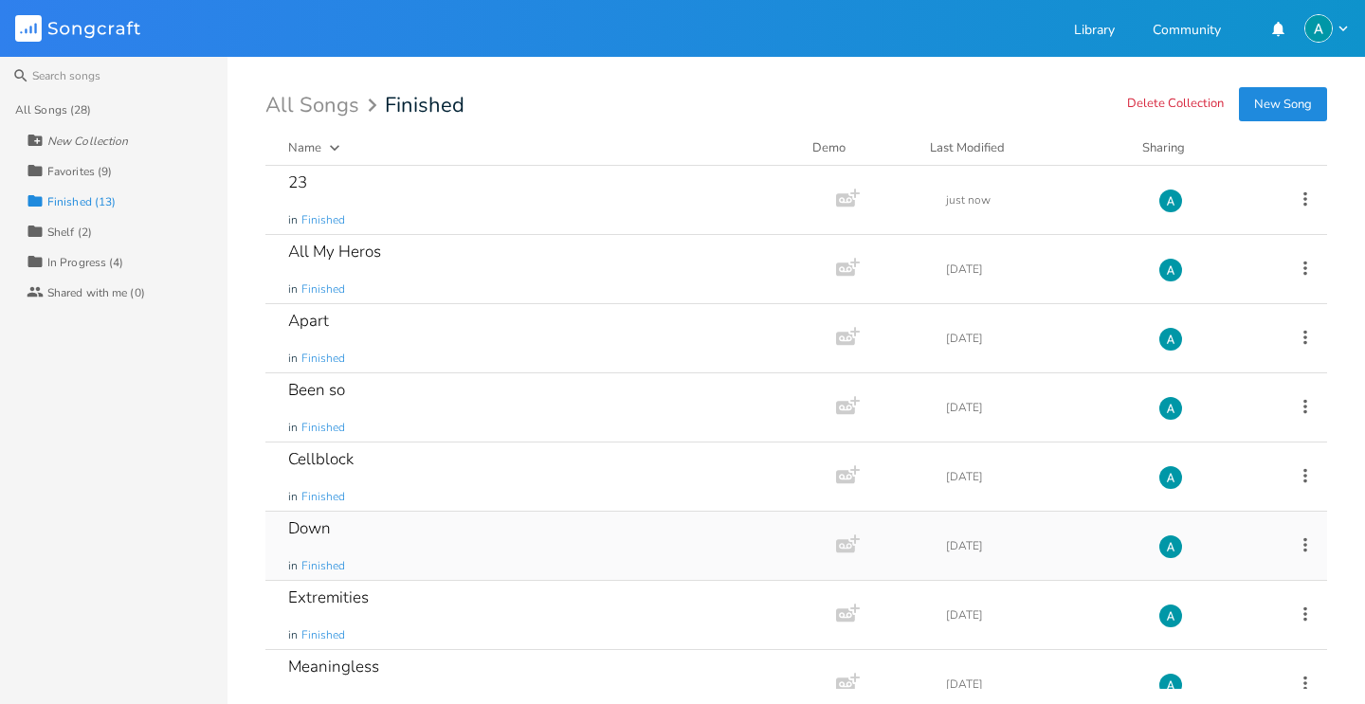
click at [474, 541] on div "Down in Finished" at bounding box center [546, 546] width 517 height 68
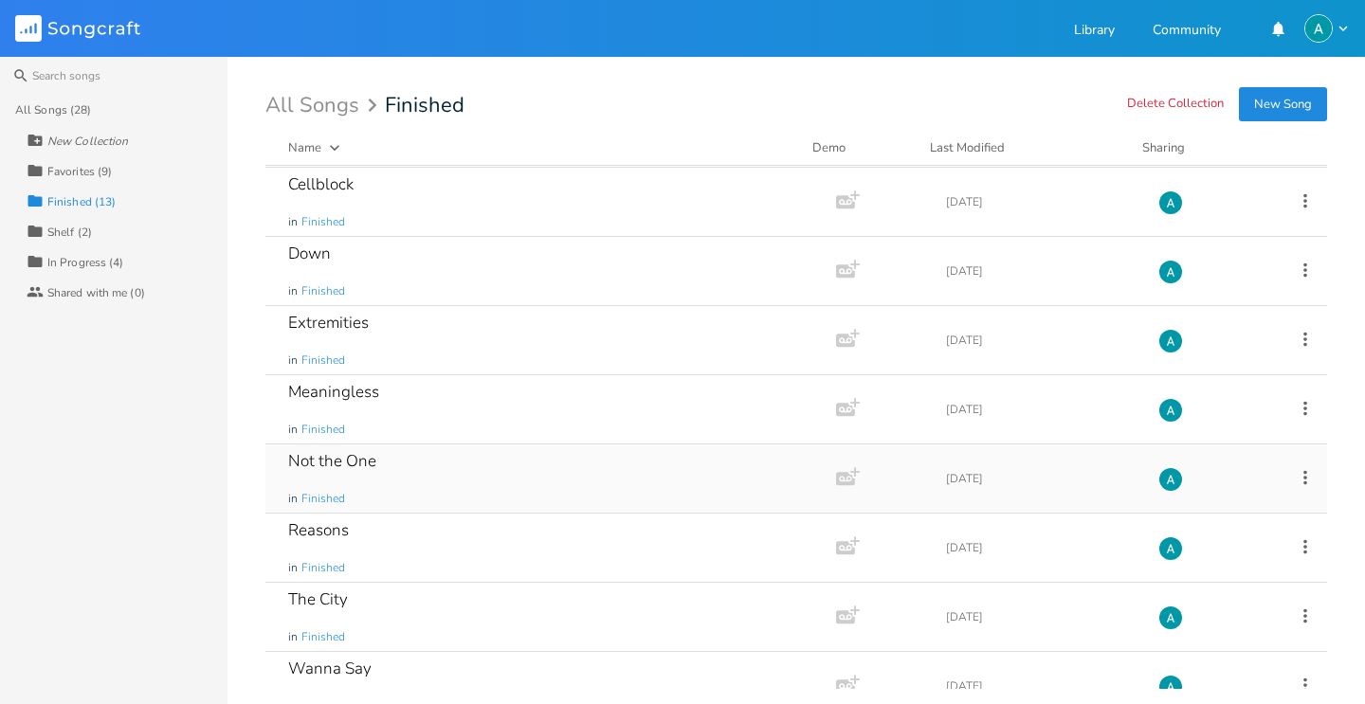
scroll to position [376, 0]
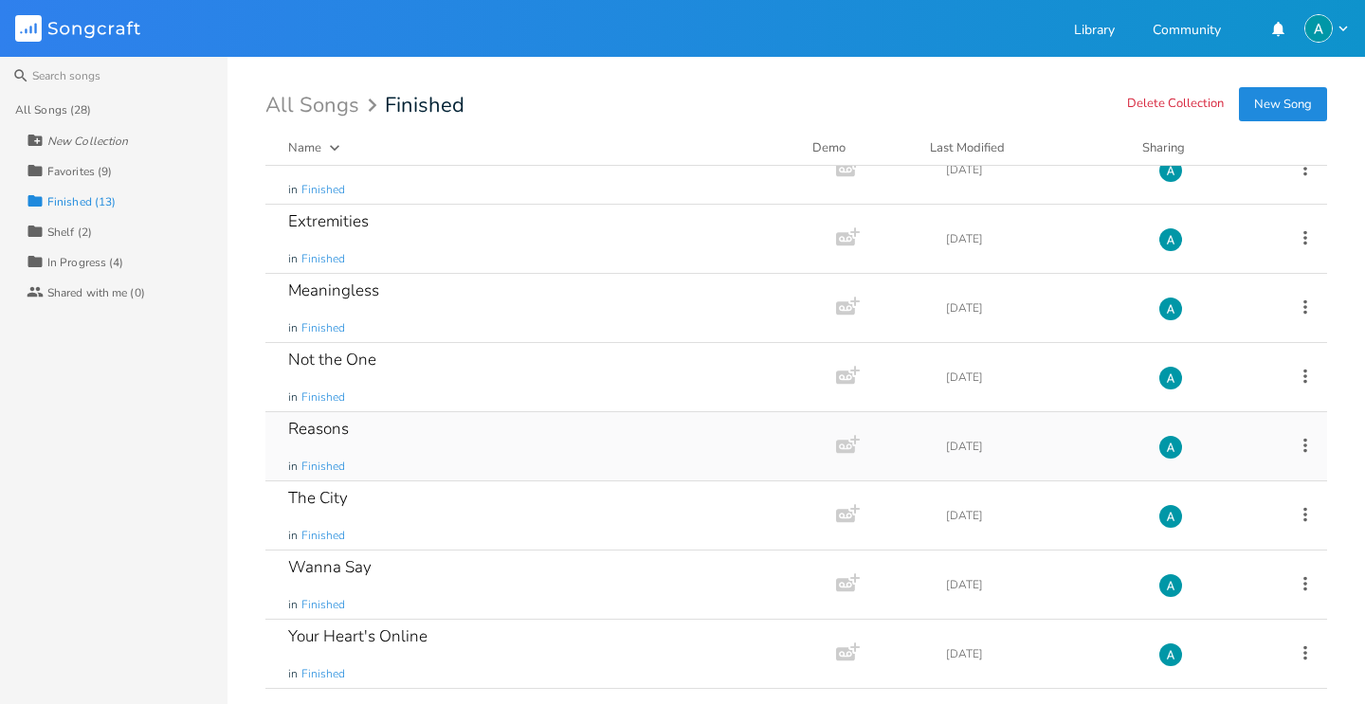
click at [526, 433] on div "Reasons in Finished" at bounding box center [546, 446] width 517 height 68
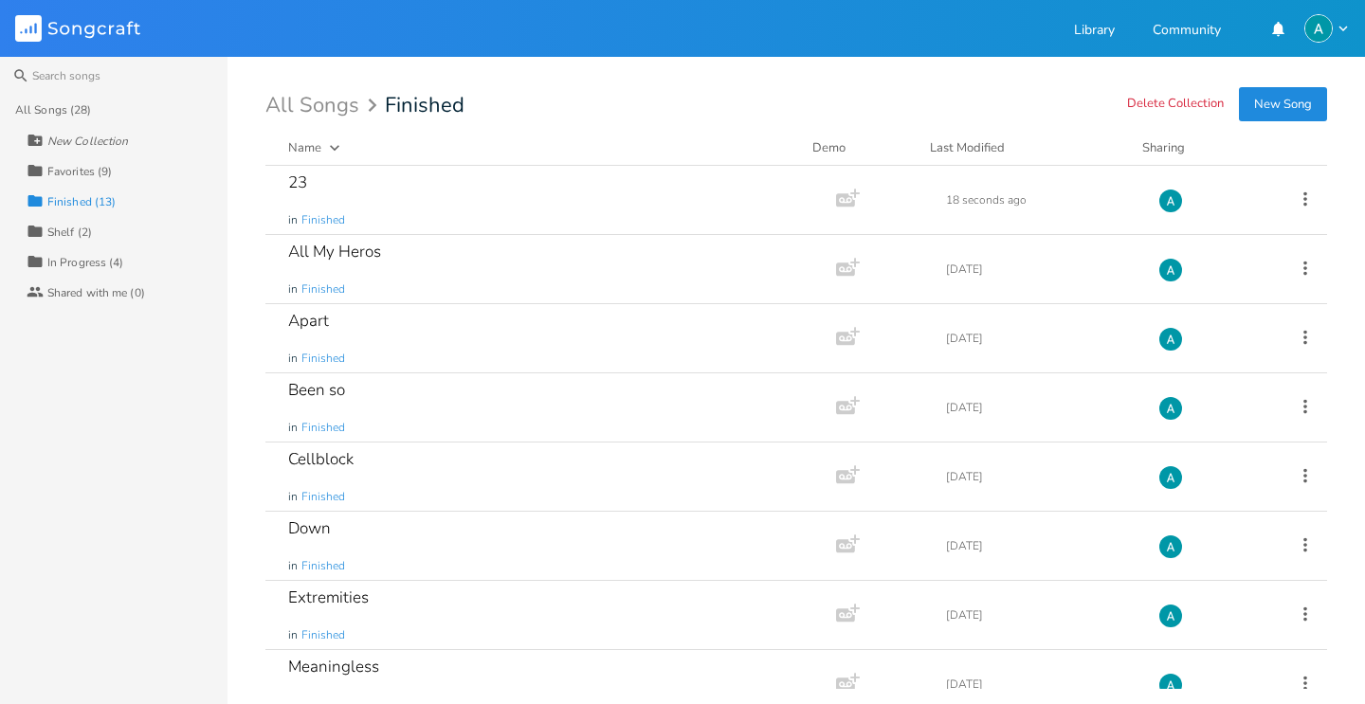
click at [251, 553] on div "Search All Songs (28) New Collection Collection Favorites (9) Collection Finish…" at bounding box center [682, 380] width 1365 height 647
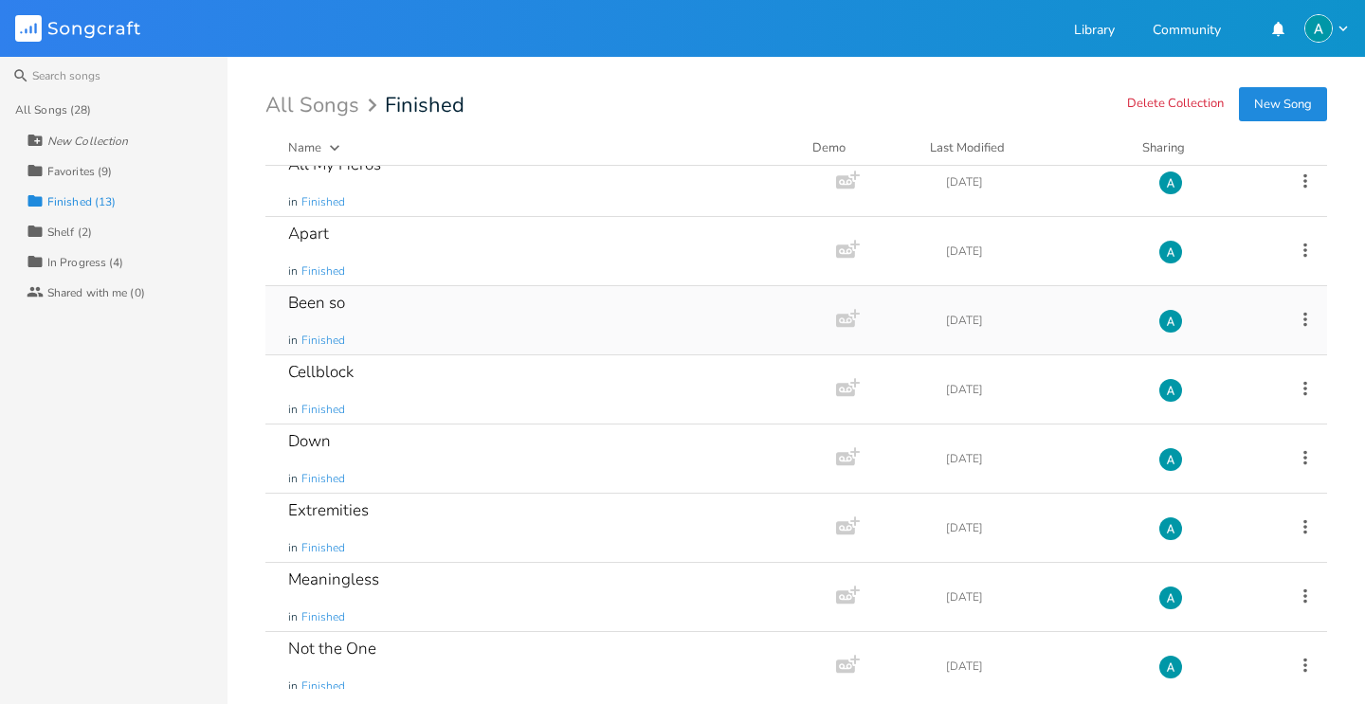
scroll to position [63, 0]
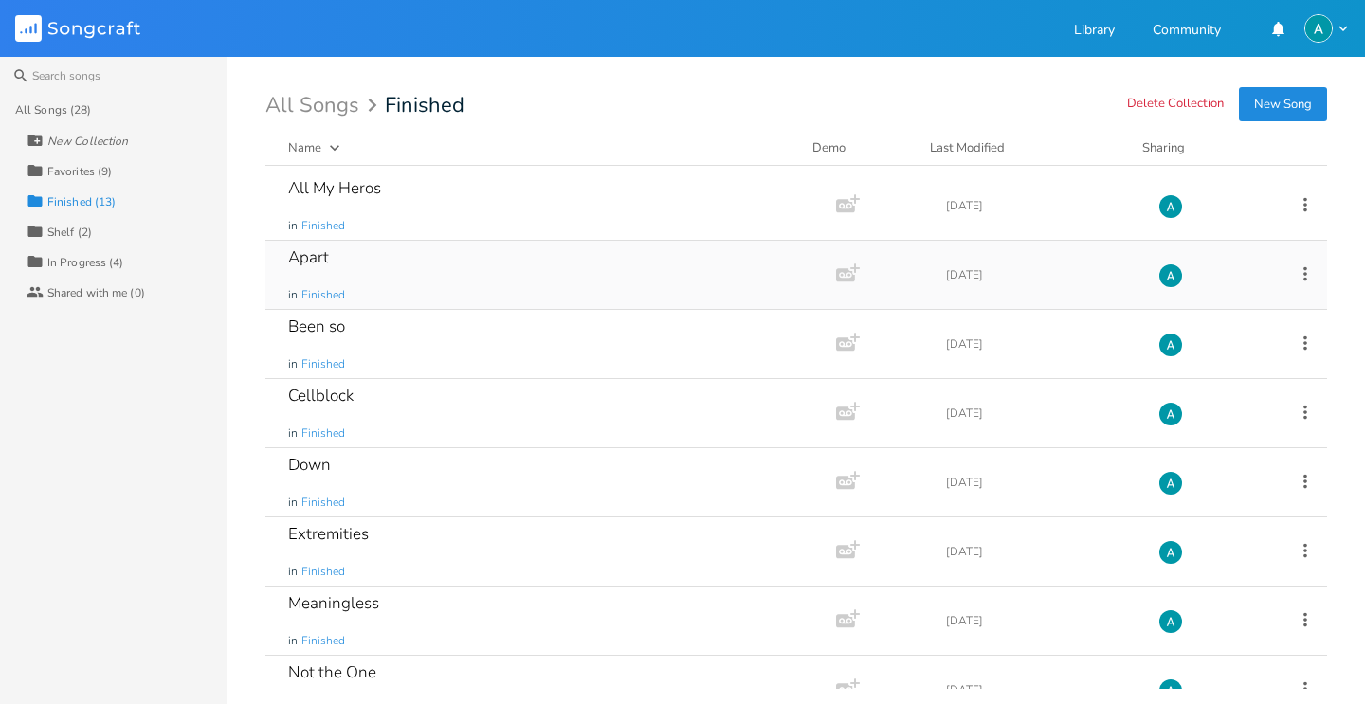
click at [386, 273] on div "Apart in Finished" at bounding box center [546, 275] width 517 height 68
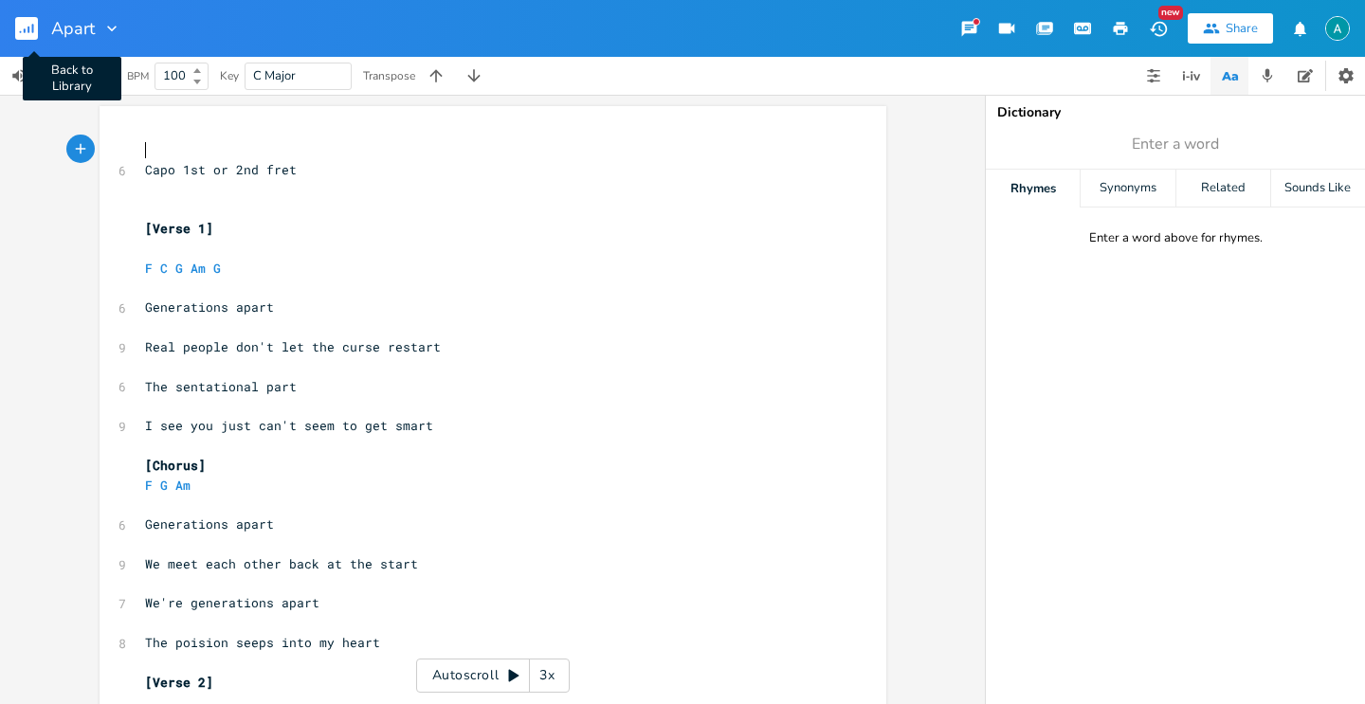
click at [15, 38] on rect "button" at bounding box center [26, 28] width 23 height 23
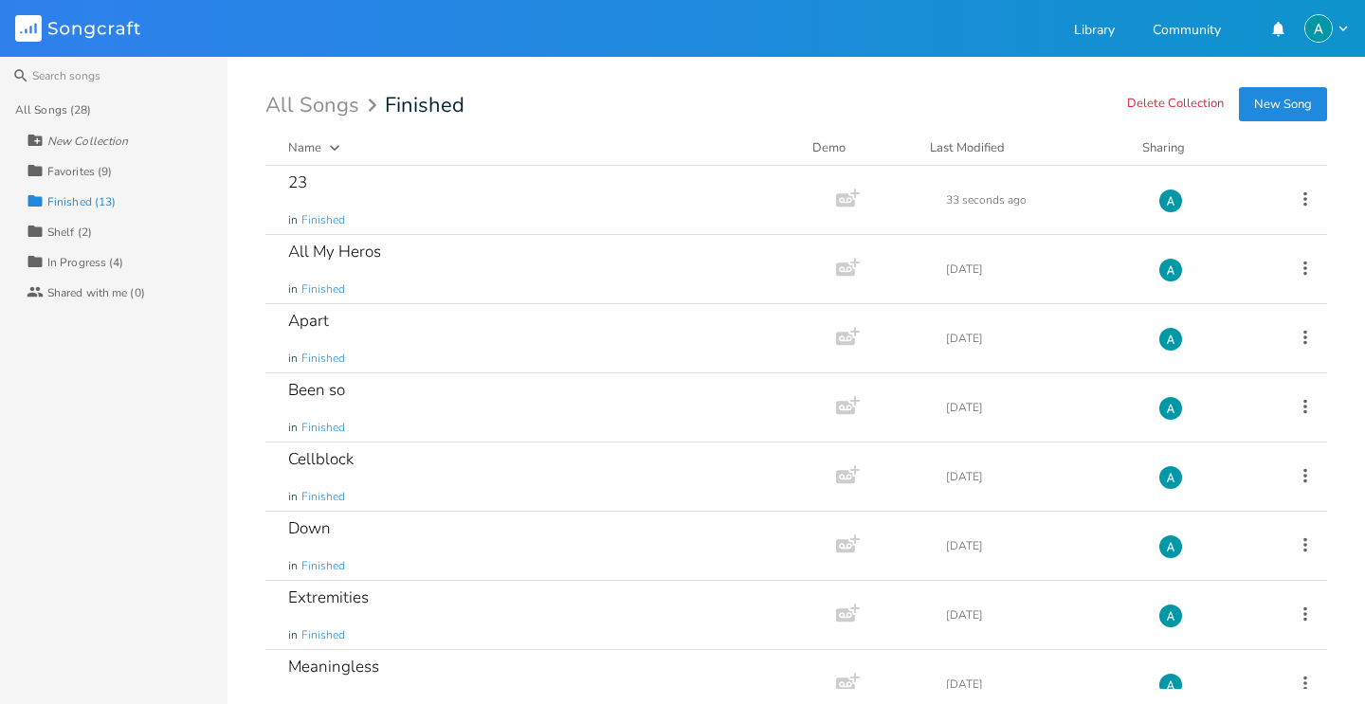
click at [100, 230] on div "Collection Shelf (2)" at bounding box center [127, 231] width 201 height 30
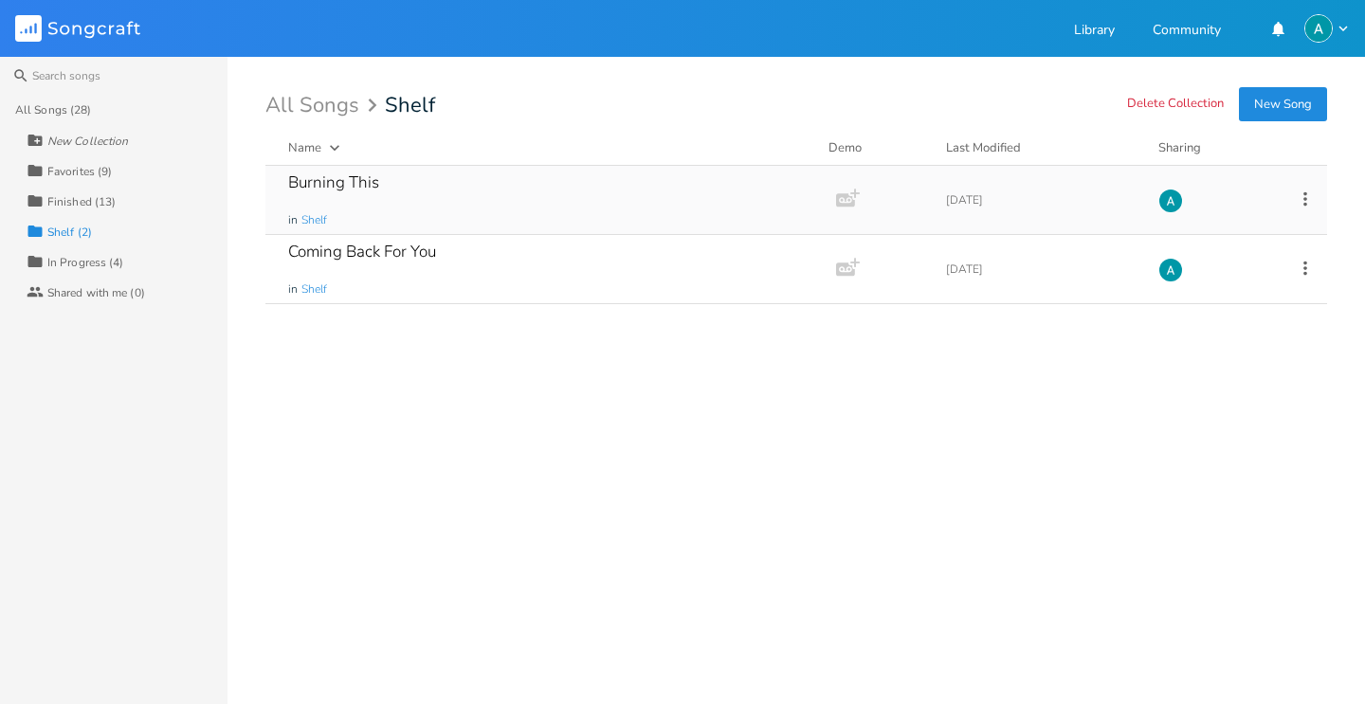
click at [487, 200] on div "Burning This in Shelf" at bounding box center [546, 200] width 517 height 68
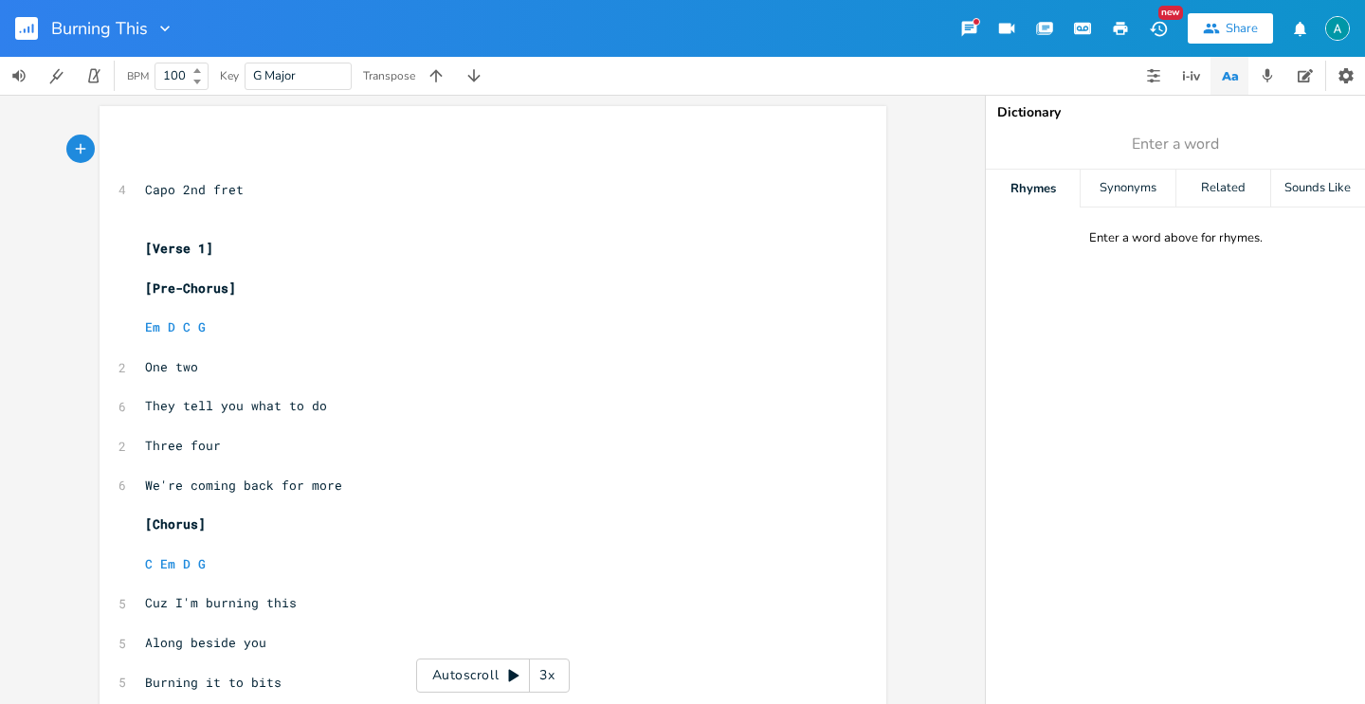
click at [24, 31] on g "button" at bounding box center [26, 28] width 23 height 23
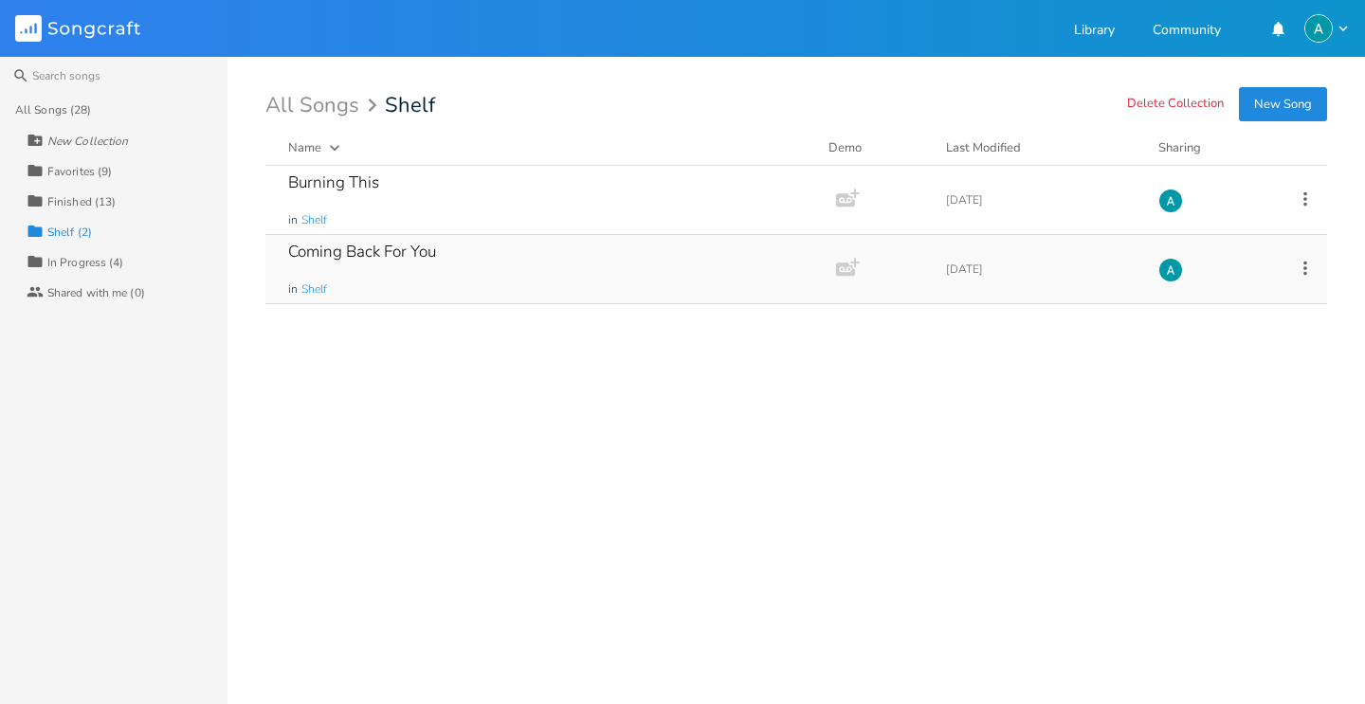
click at [508, 268] on div "Coming Back For You in Shelf" at bounding box center [546, 269] width 517 height 68
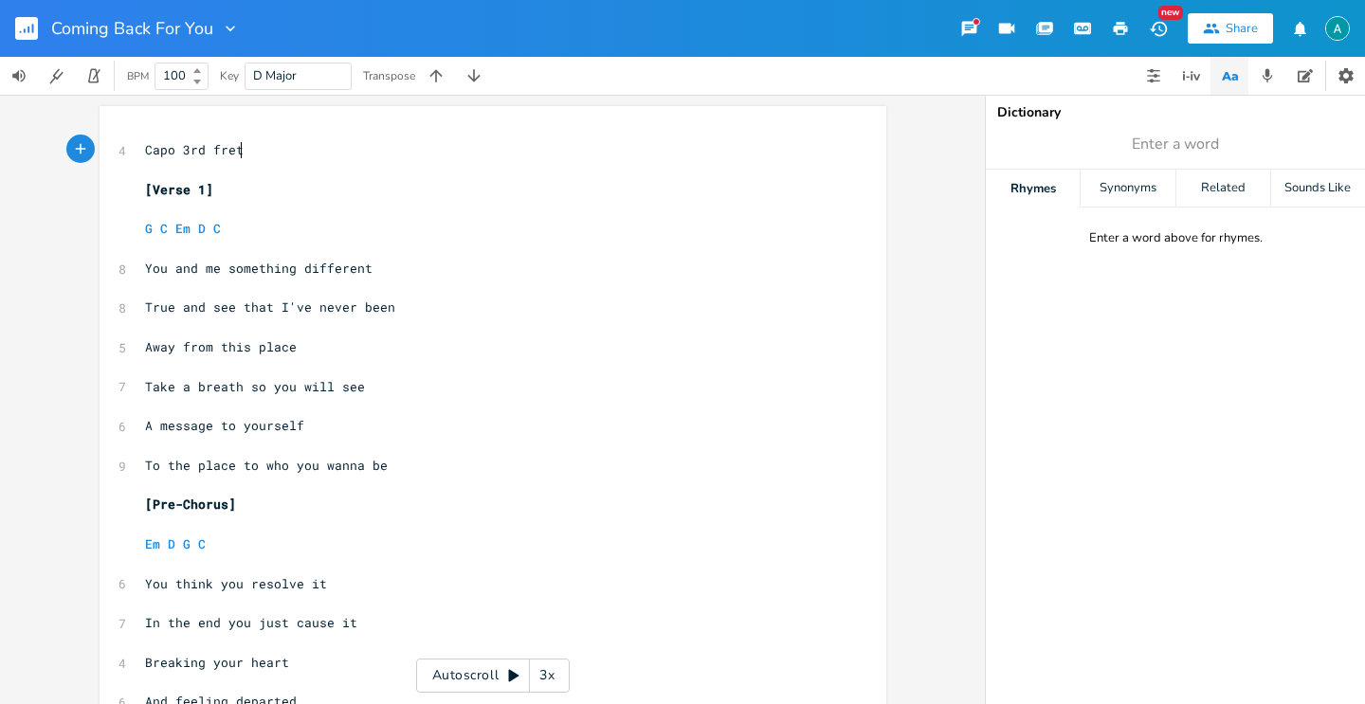
click at [27, 28] on rect "button" at bounding box center [26, 28] width 23 height 23
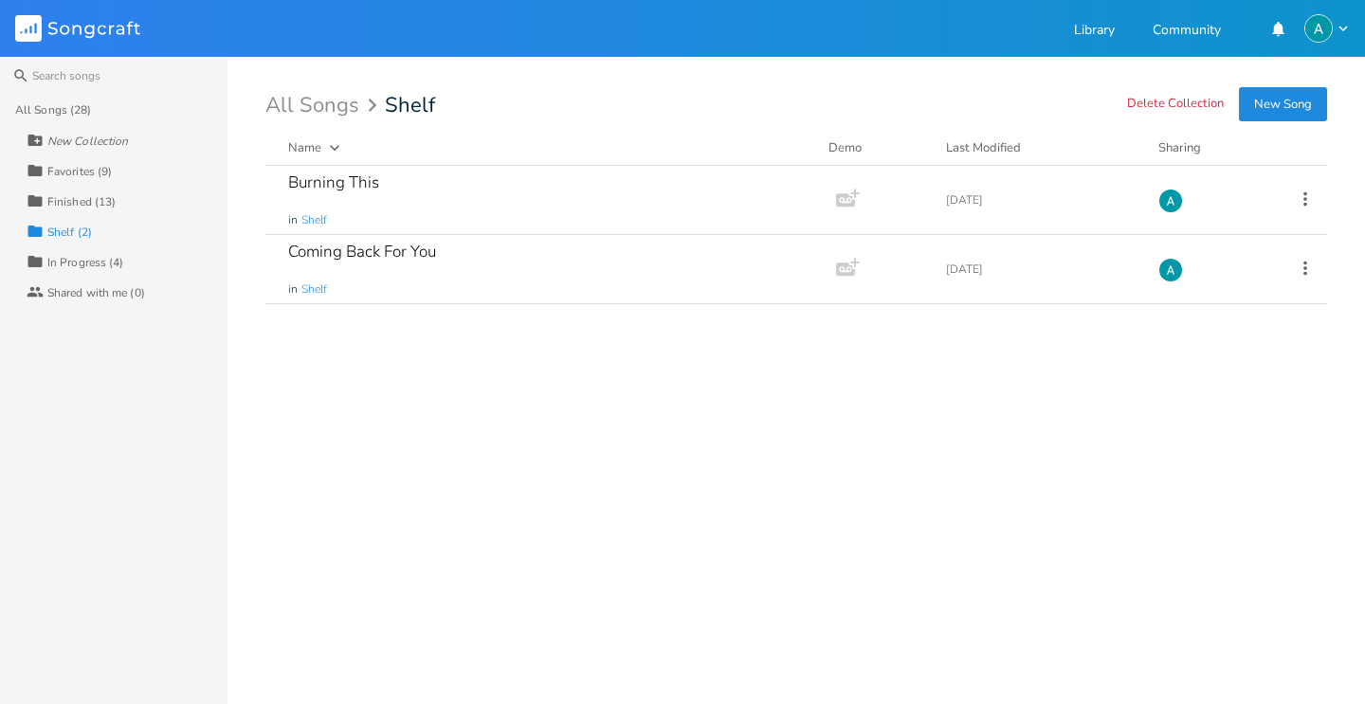
click at [107, 196] on div "Finished (13)" at bounding box center [81, 201] width 68 height 11
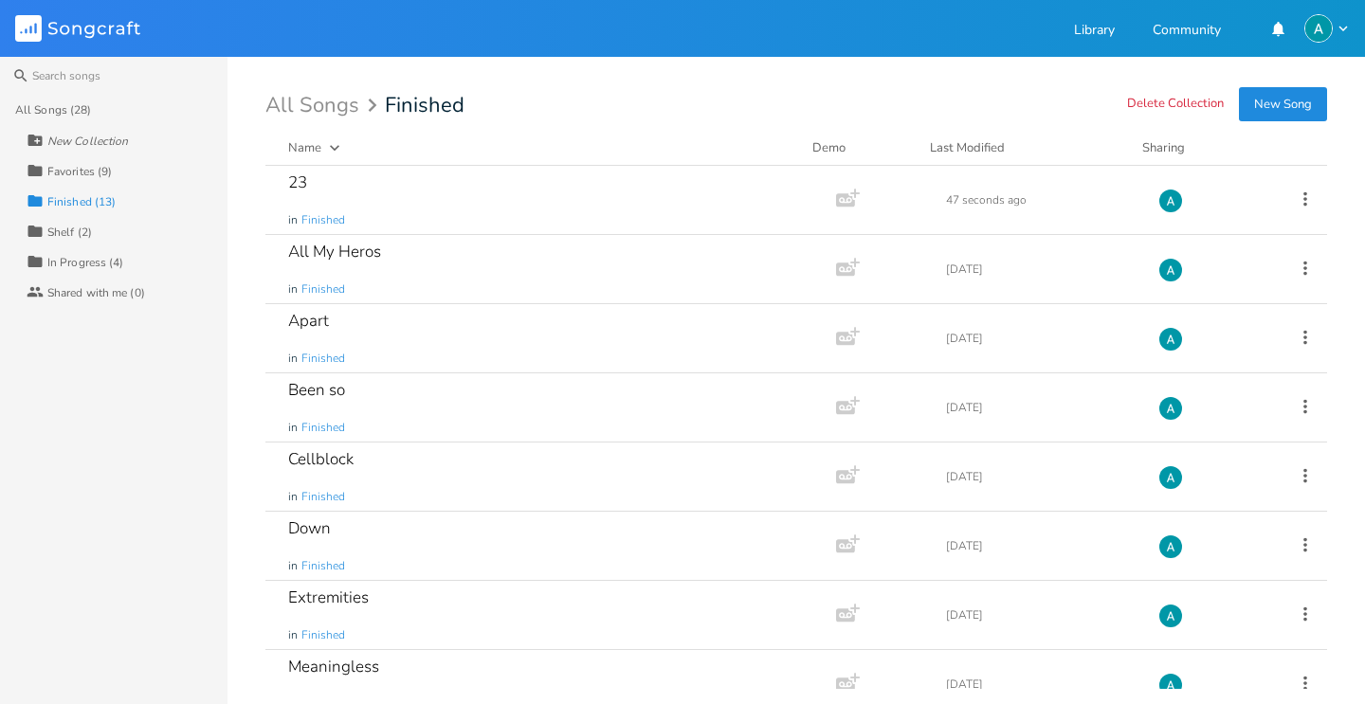
click at [102, 170] on div "Favorites (9)" at bounding box center [79, 171] width 64 height 11
click at [102, 196] on div "Finished (13)" at bounding box center [81, 201] width 68 height 11
click at [103, 258] on div "In Progress (4)" at bounding box center [85, 262] width 77 height 11
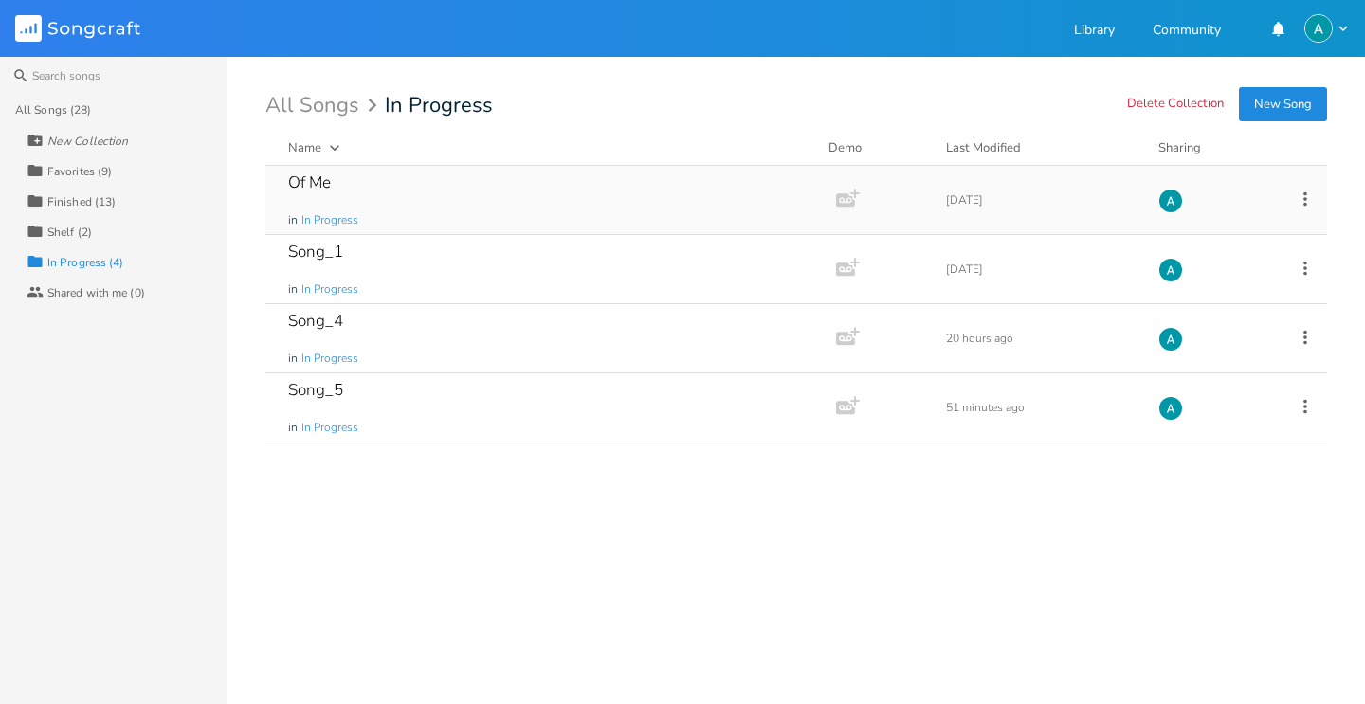
click at [664, 197] on div "Of Me in In Progress" at bounding box center [546, 200] width 517 height 68
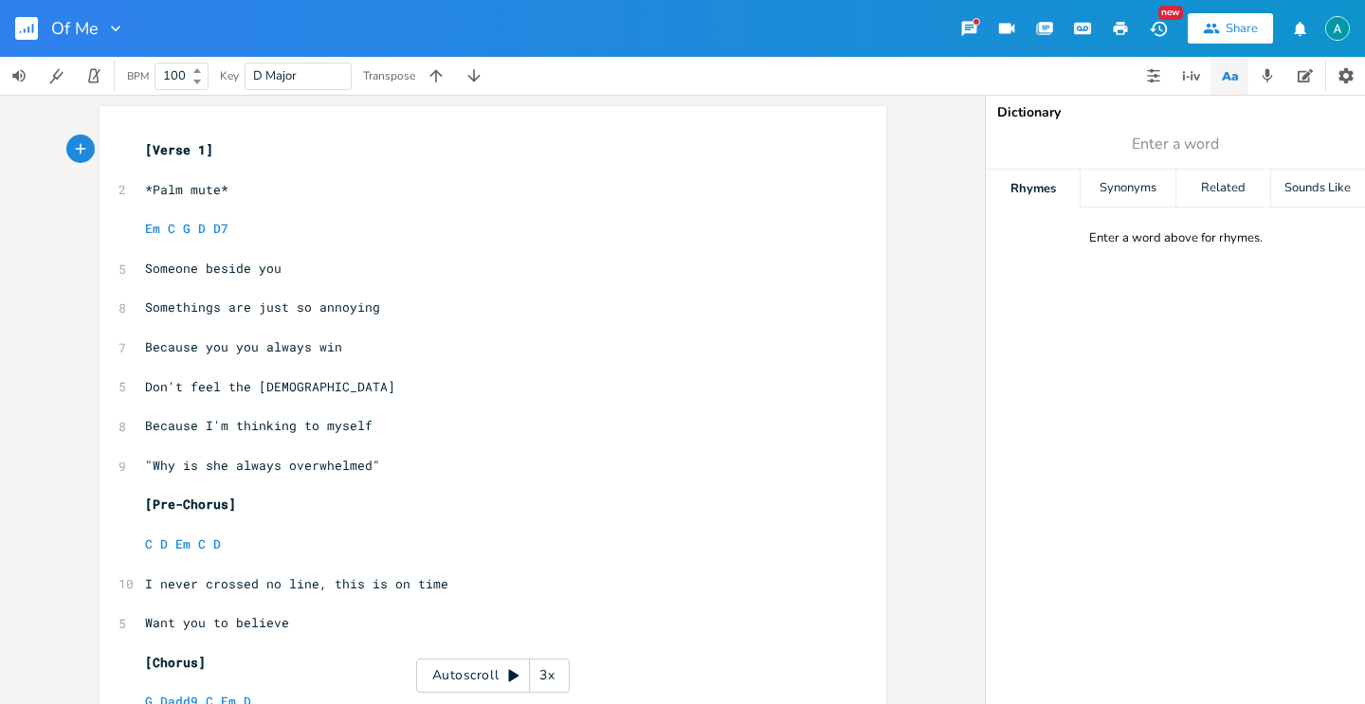
click at [13, 33] on div "Of Me" at bounding box center [62, 28] width 125 height 57
click at [30, 29] on rect "button" at bounding box center [26, 28] width 23 height 23
